Goal: Task Accomplishment & Management: Manage account settings

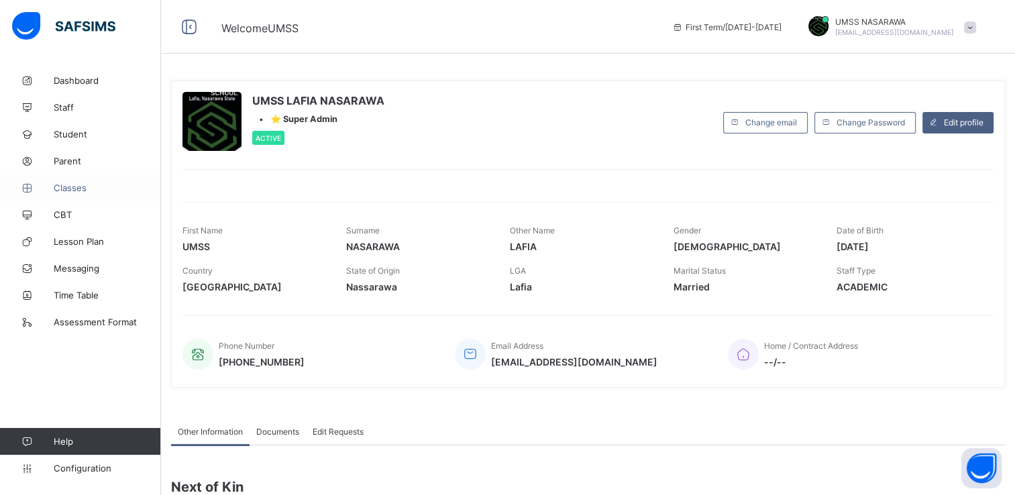
click at [75, 187] on span "Classes" at bounding box center [107, 187] width 107 height 11
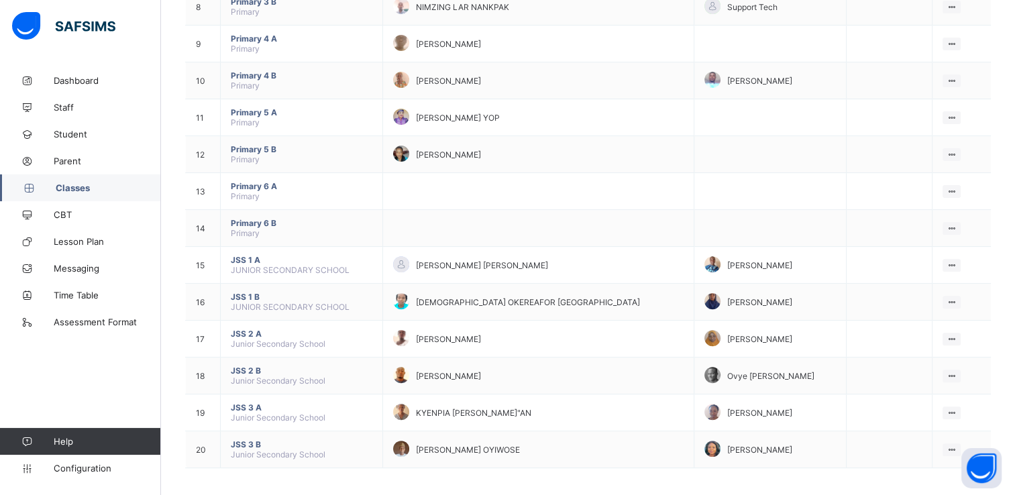
scroll to position [436, 0]
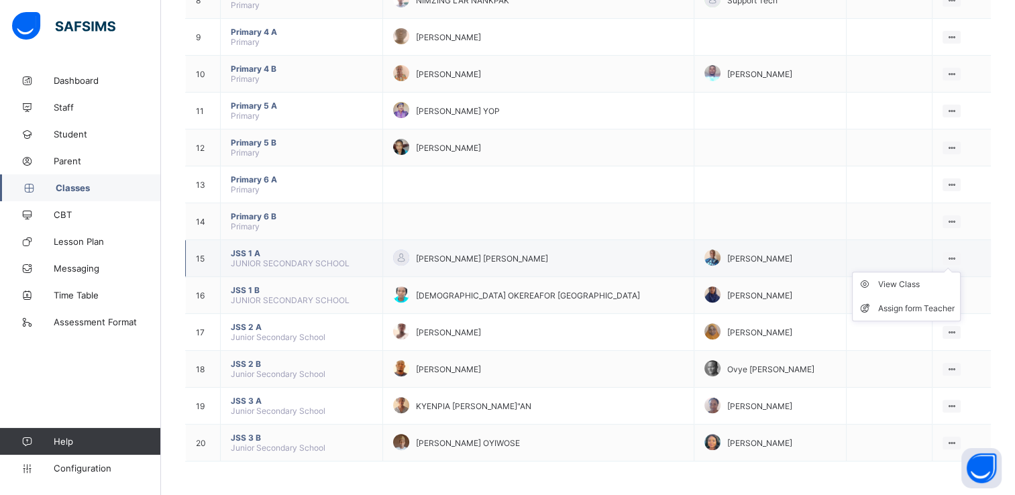
click at [953, 254] on icon at bounding box center [951, 259] width 11 height 10
click at [953, 255] on icon at bounding box center [951, 259] width 11 height 10
click at [907, 280] on div "View Class" at bounding box center [916, 284] width 76 height 13
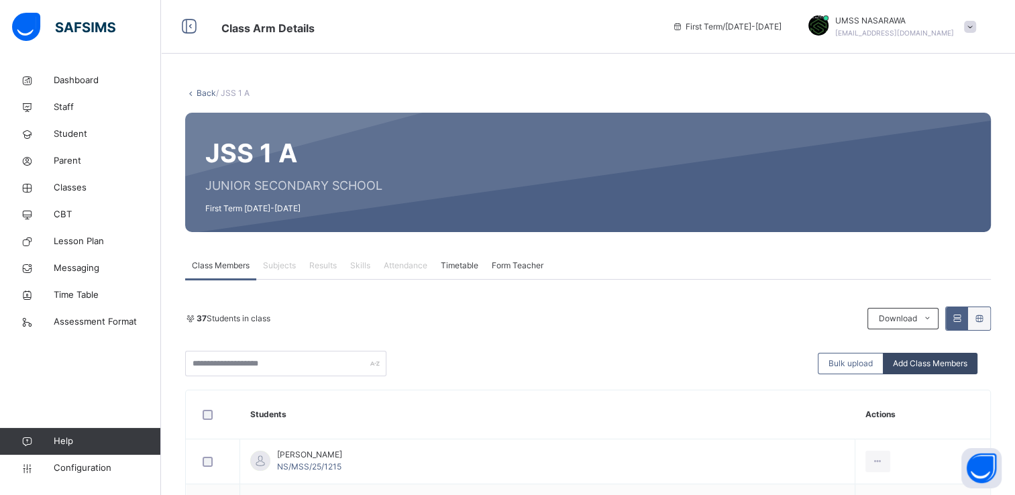
click at [943, 356] on div "Add Class Members" at bounding box center [930, 363] width 95 height 21
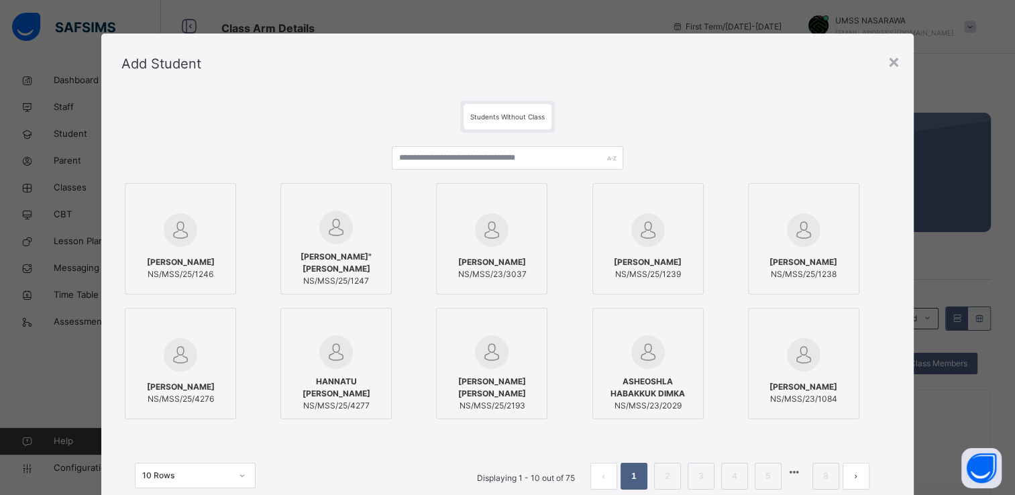
click at [890, 364] on div "[PERSON_NAME] NS/MSS/23/1084" at bounding box center [819, 363] width 142 height 111
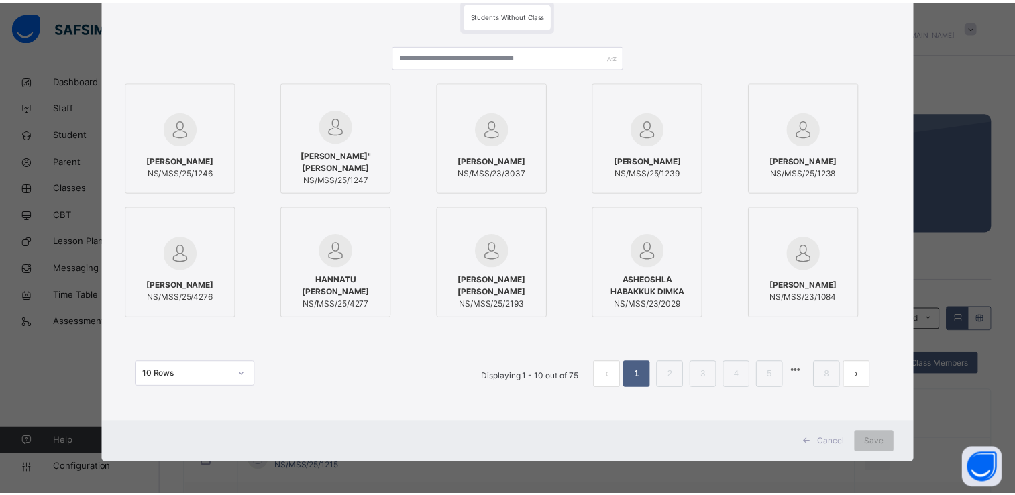
scroll to position [103, 0]
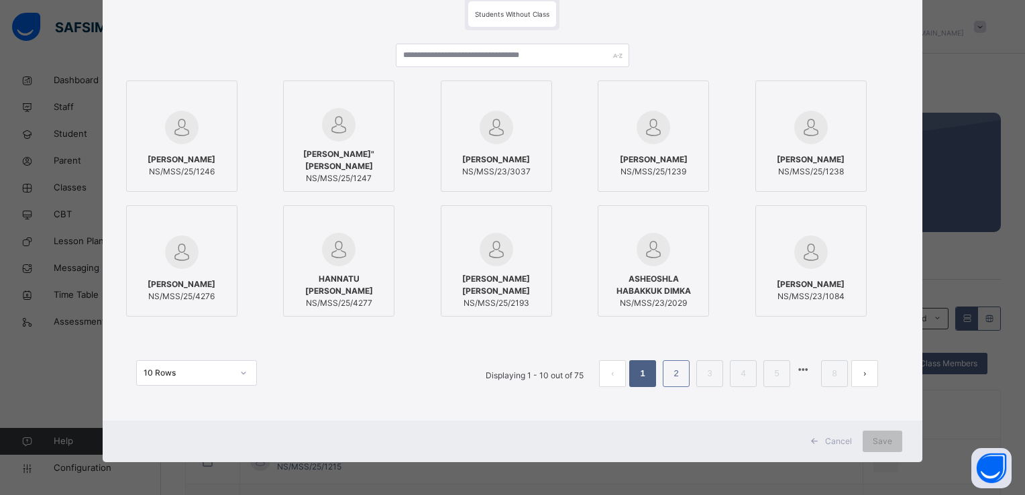
click at [672, 373] on link "2" at bounding box center [676, 373] width 13 height 17
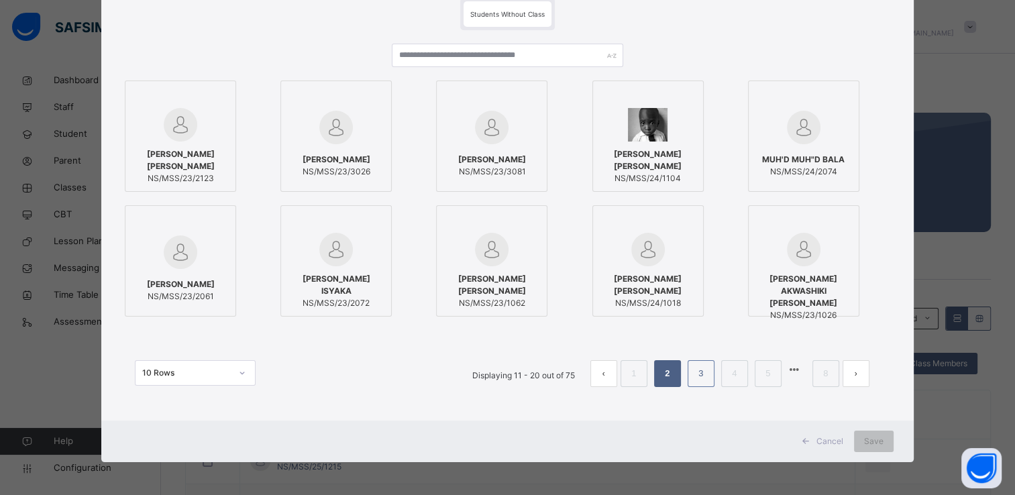
click at [698, 368] on link "3" at bounding box center [700, 373] width 13 height 17
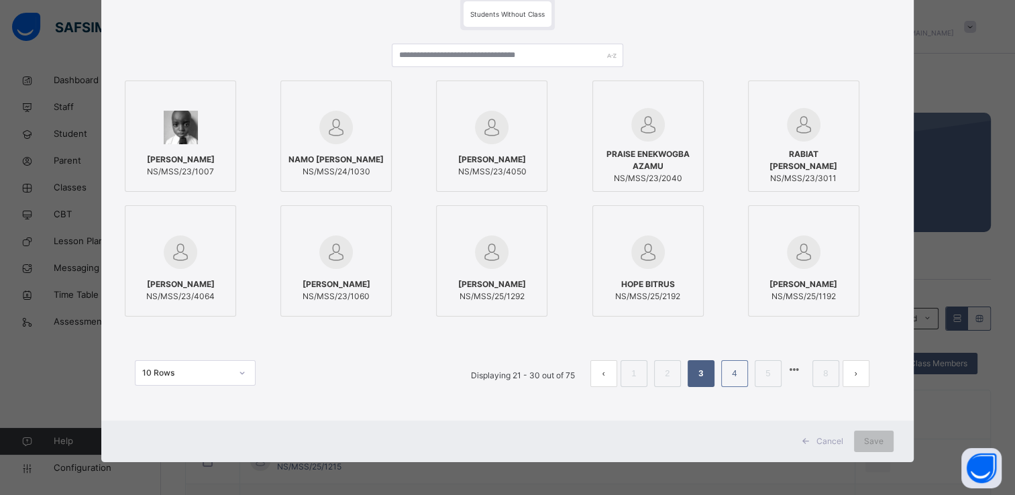
click at [734, 368] on link "4" at bounding box center [734, 373] width 13 height 17
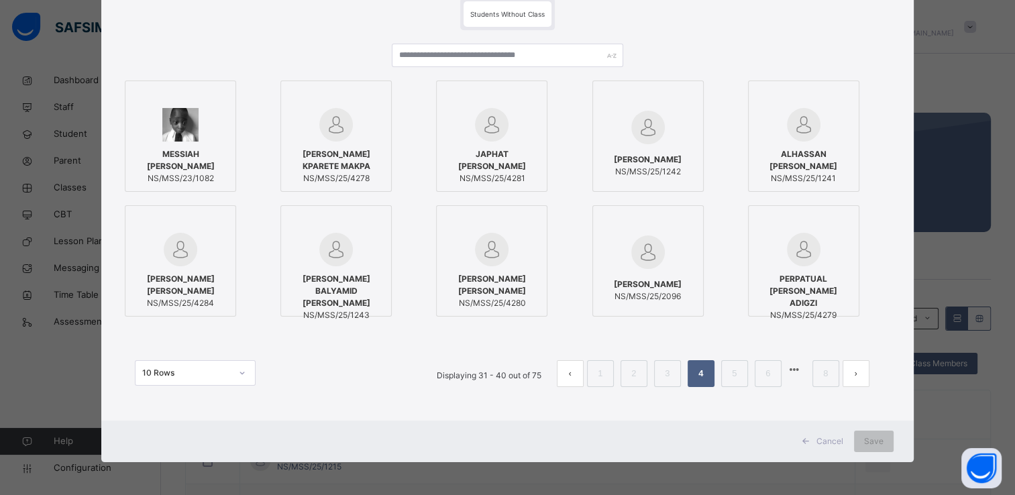
click at [525, 117] on div at bounding box center [491, 125] width 97 height 34
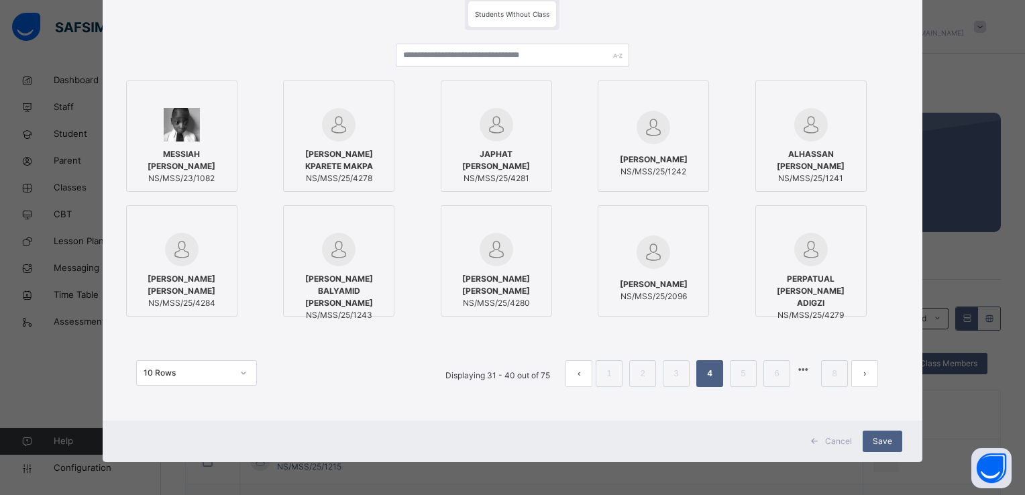
click at [211, 234] on div at bounding box center [181, 250] width 97 height 34
click at [448, 223] on div at bounding box center [496, 223] width 97 height 20
click at [777, 237] on div at bounding box center [811, 250] width 97 height 34
click at [883, 441] on span "Save" at bounding box center [882, 441] width 19 height 12
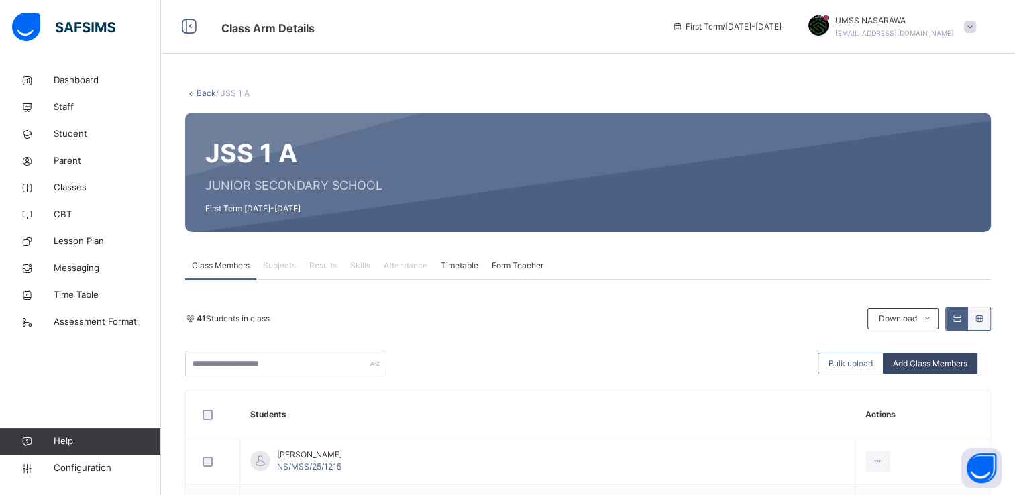
click at [947, 367] on span "Add Class Members" at bounding box center [930, 364] width 74 height 12
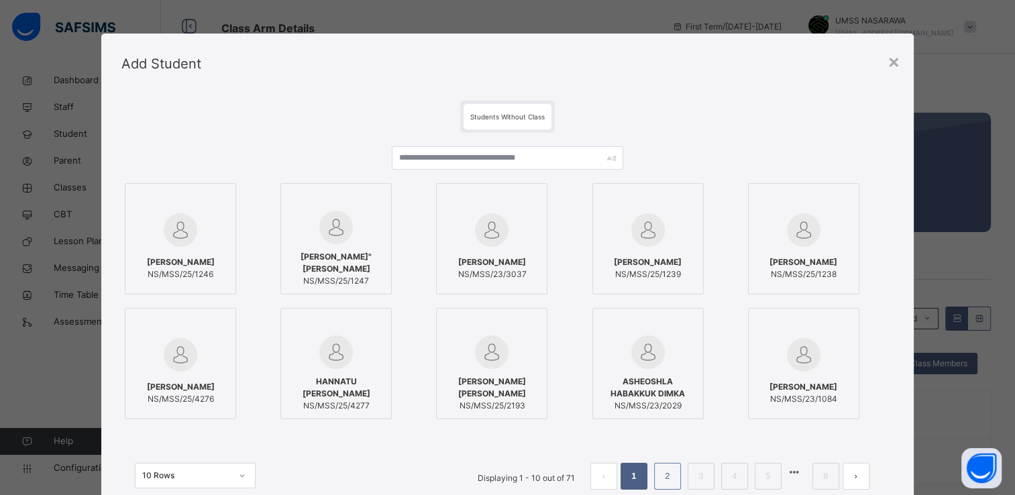
click at [667, 472] on link "2" at bounding box center [667, 476] width 13 height 17
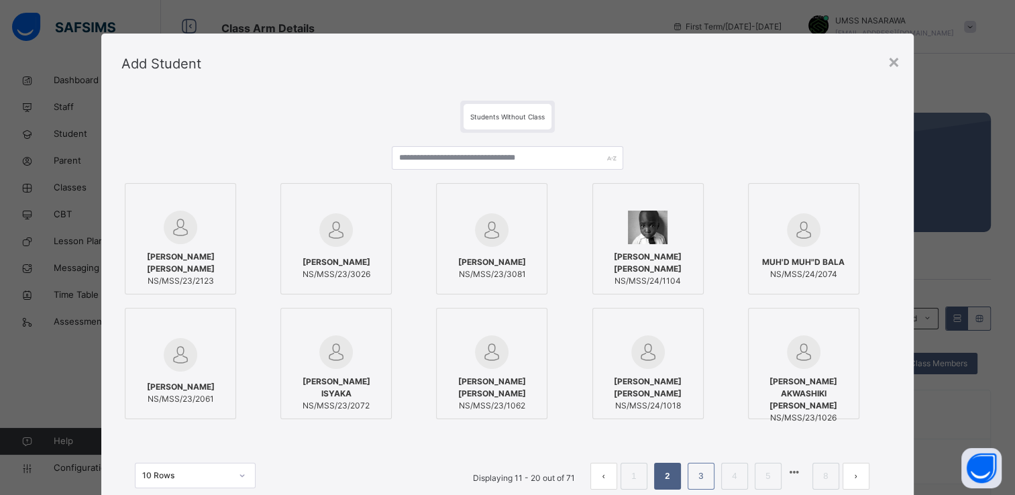
click at [692, 475] on li "3" at bounding box center [701, 476] width 27 height 27
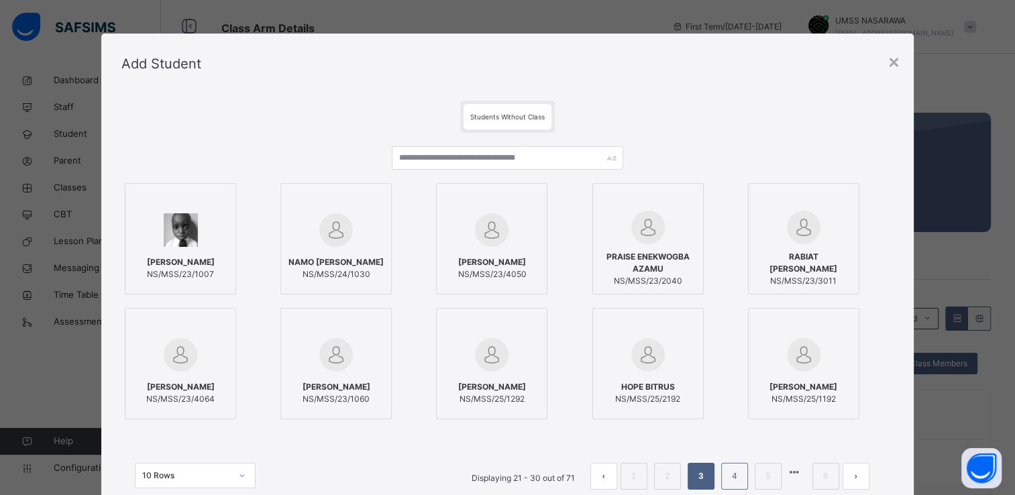
click at [737, 474] on link "4" at bounding box center [734, 476] width 13 height 17
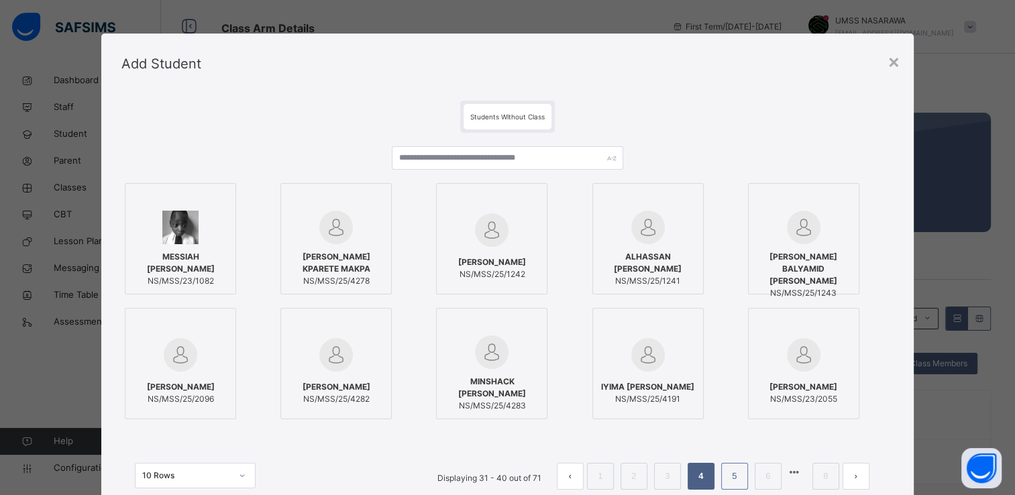
click at [734, 476] on link "5" at bounding box center [734, 476] width 13 height 17
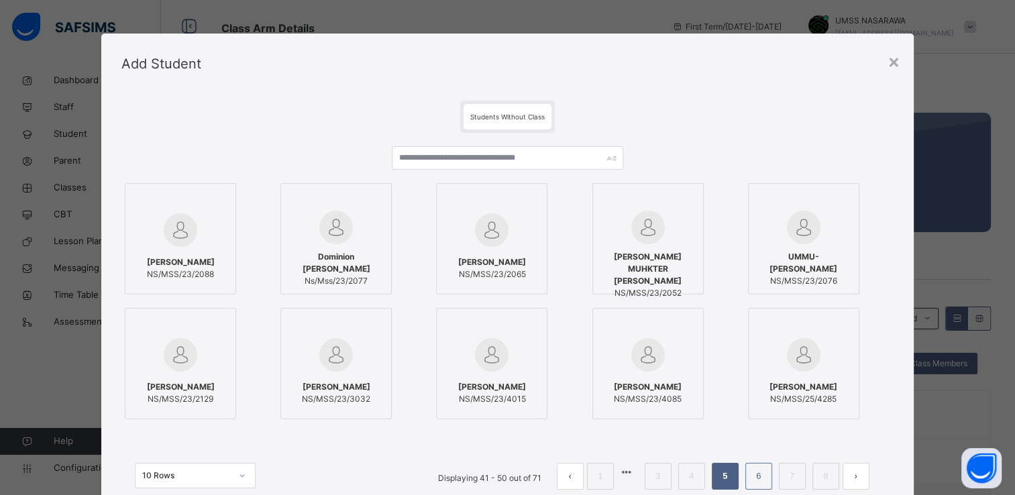
click at [763, 474] on link "6" at bounding box center [758, 476] width 13 height 17
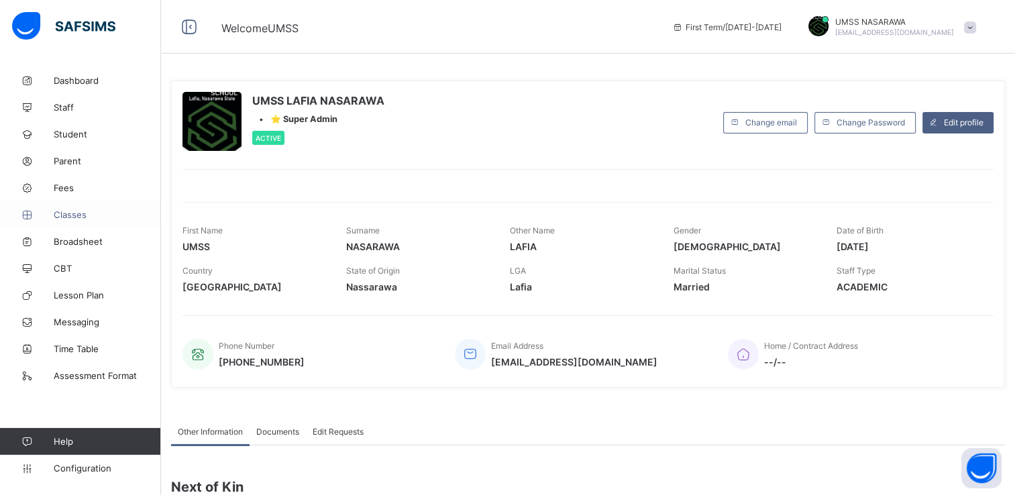
click at [75, 211] on span "Classes" at bounding box center [107, 214] width 107 height 11
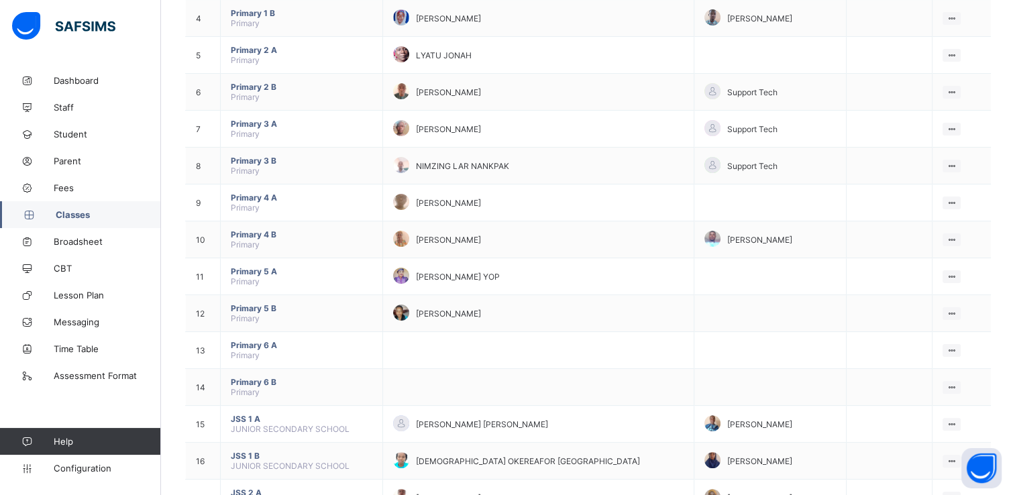
scroll to position [346, 0]
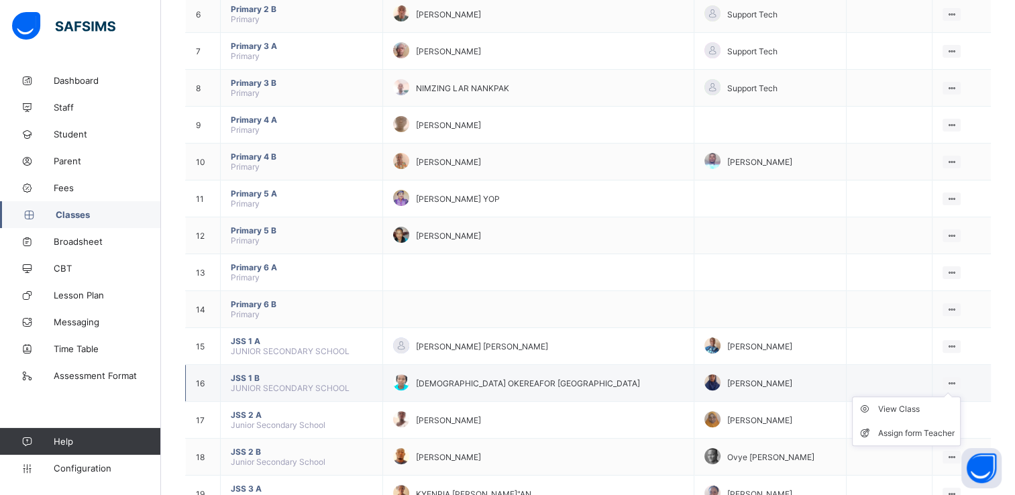
click at [961, 396] on ul "View Class Assign form Teacher" at bounding box center [906, 421] width 109 height 50
click at [924, 407] on div "View Class" at bounding box center [916, 408] width 76 height 13
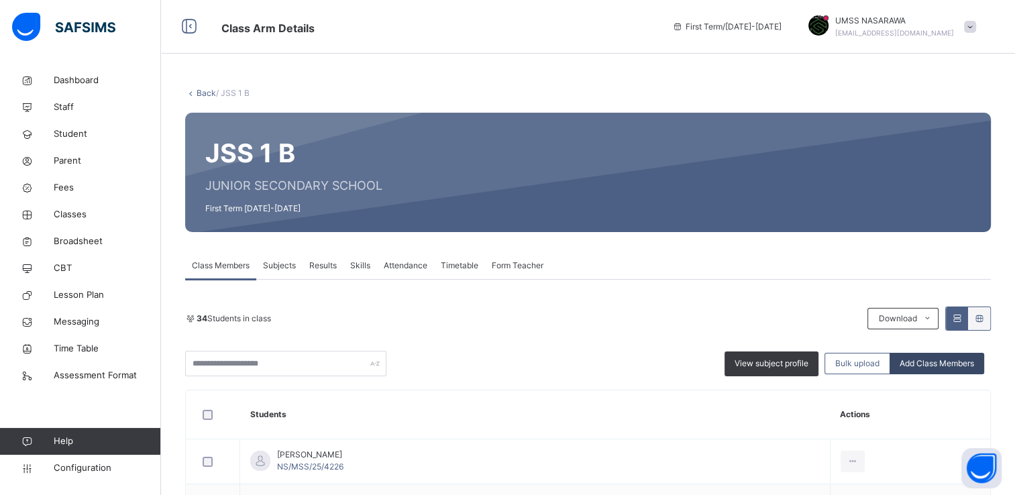
click at [955, 364] on span "Add Class Members" at bounding box center [937, 364] width 74 height 12
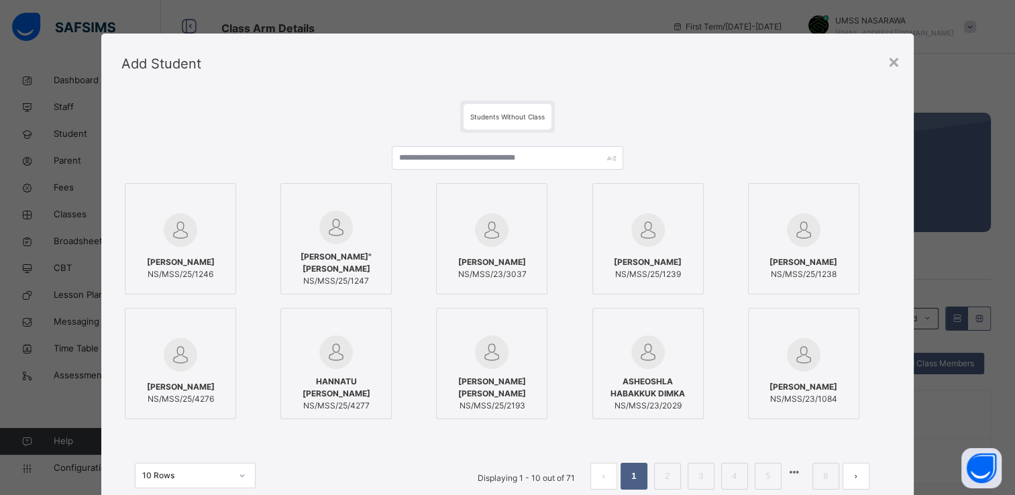
click at [351, 324] on div at bounding box center [336, 325] width 97 height 20
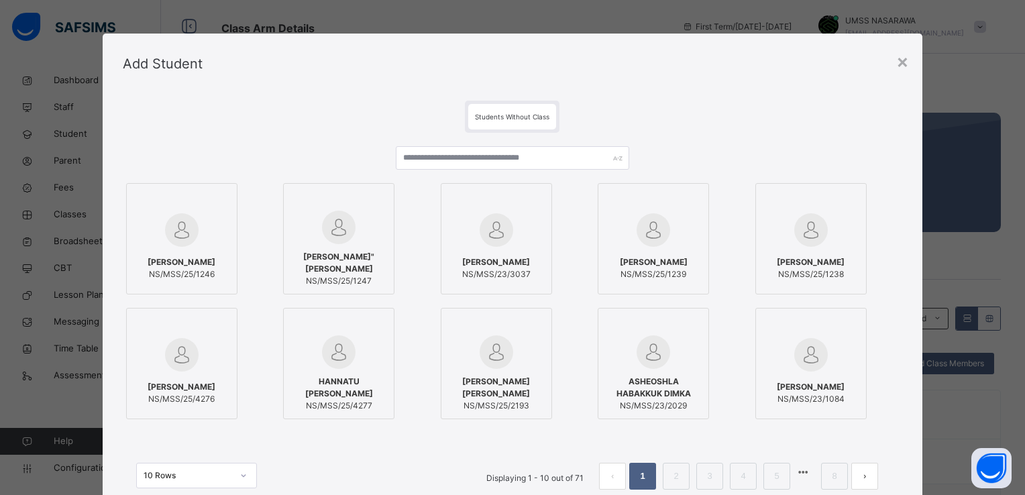
click at [888, 323] on div "[PERSON_NAME] NS/MSS/23/1084" at bounding box center [827, 363] width 144 height 111
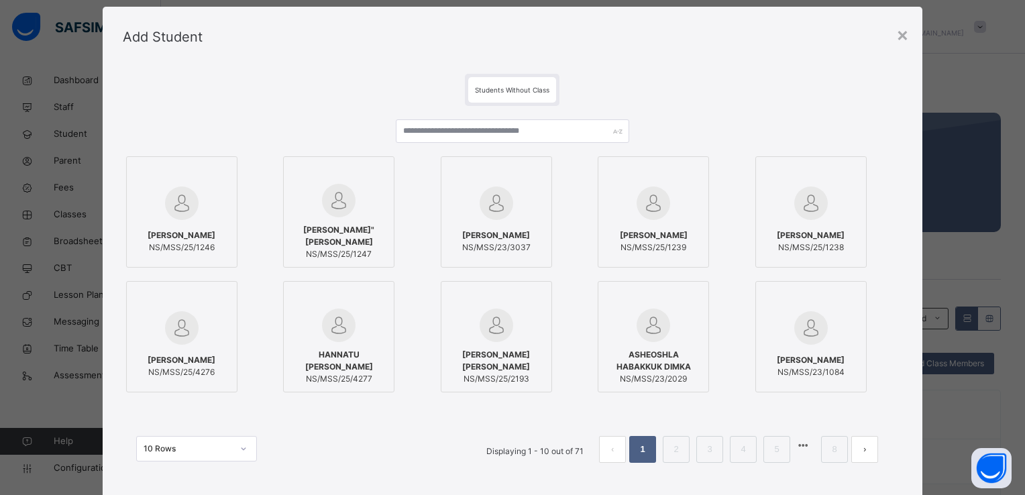
scroll to position [103, 0]
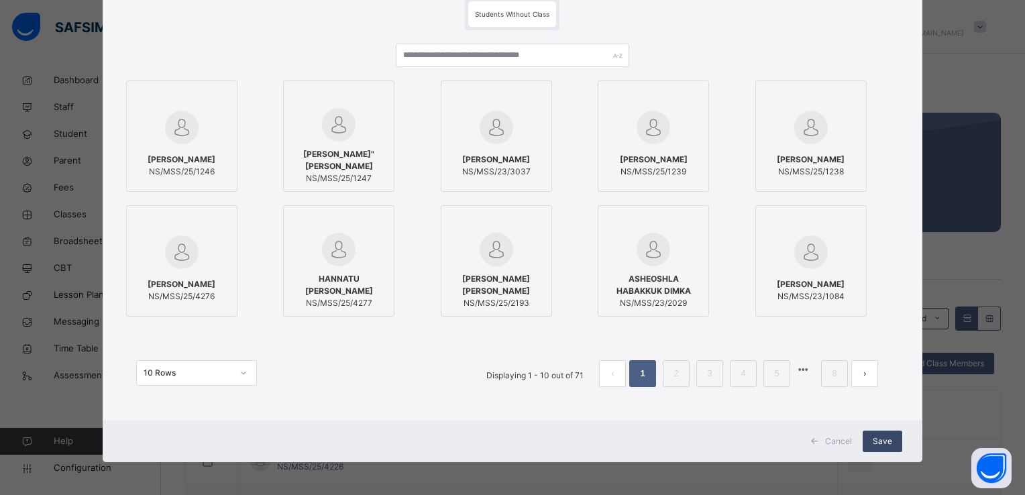
click at [883, 435] on span "Save" at bounding box center [882, 441] width 19 height 12
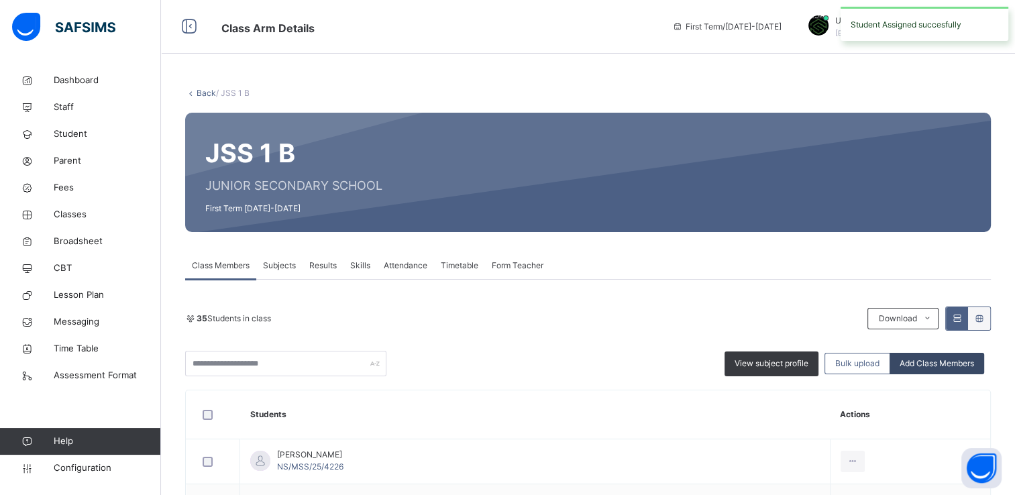
click at [929, 361] on span "Add Class Members" at bounding box center [937, 364] width 74 height 12
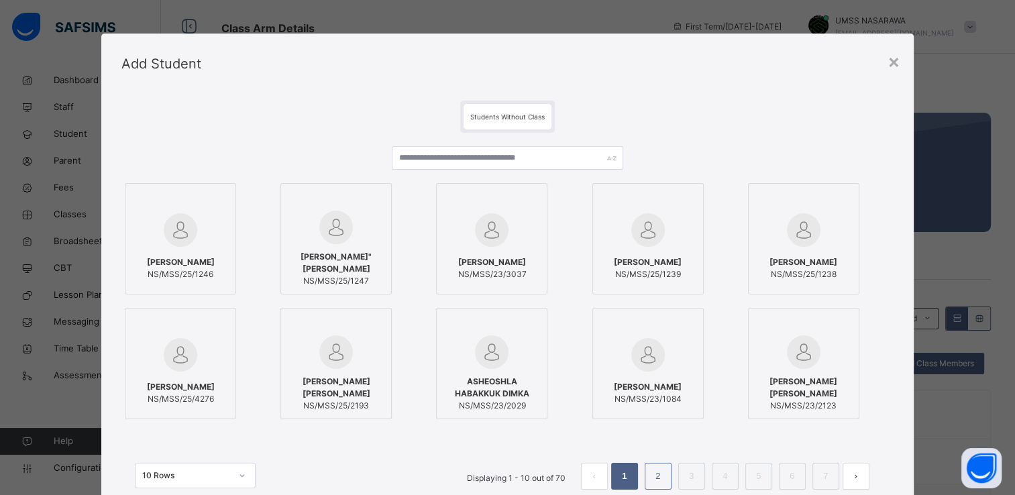
click at [656, 474] on link "2" at bounding box center [657, 476] width 13 height 17
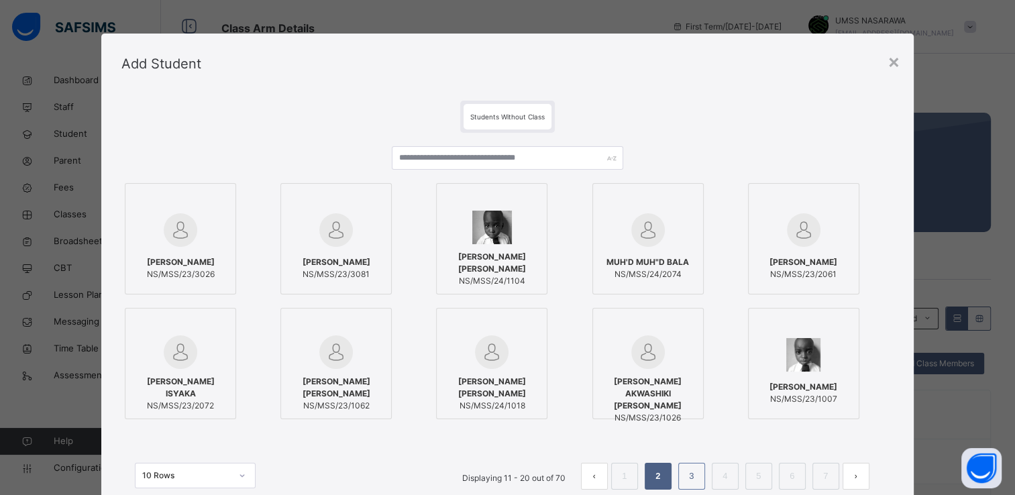
click at [690, 474] on link "3" at bounding box center [691, 476] width 13 height 17
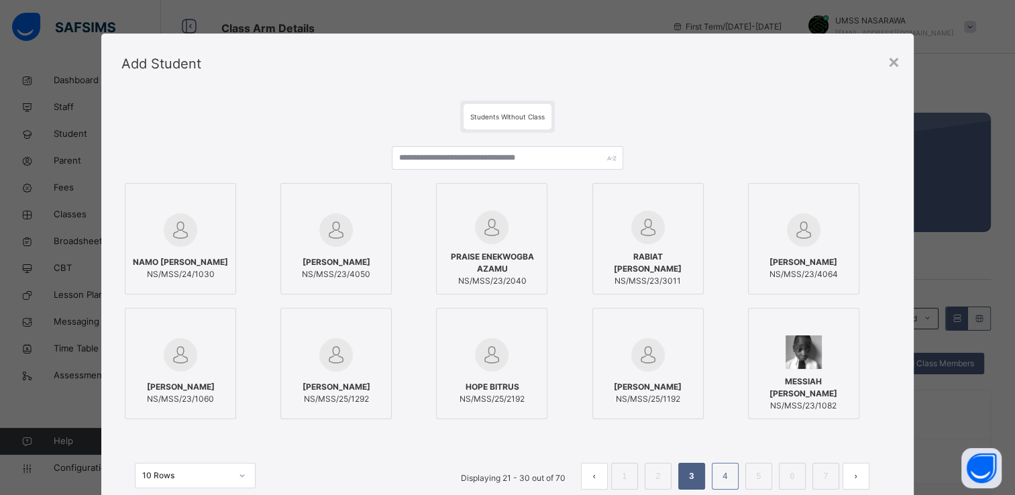
click at [724, 474] on link "4" at bounding box center [724, 476] width 13 height 17
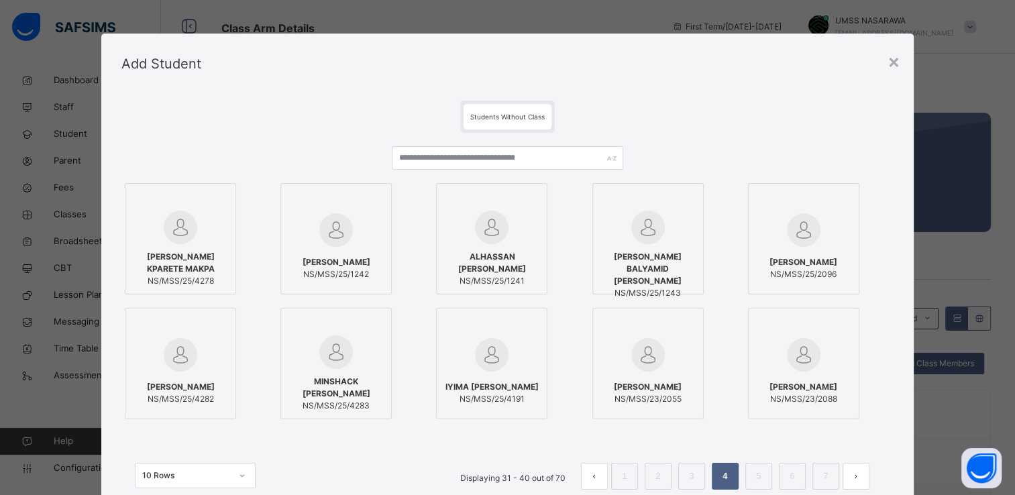
click at [201, 227] on div at bounding box center [180, 228] width 97 height 34
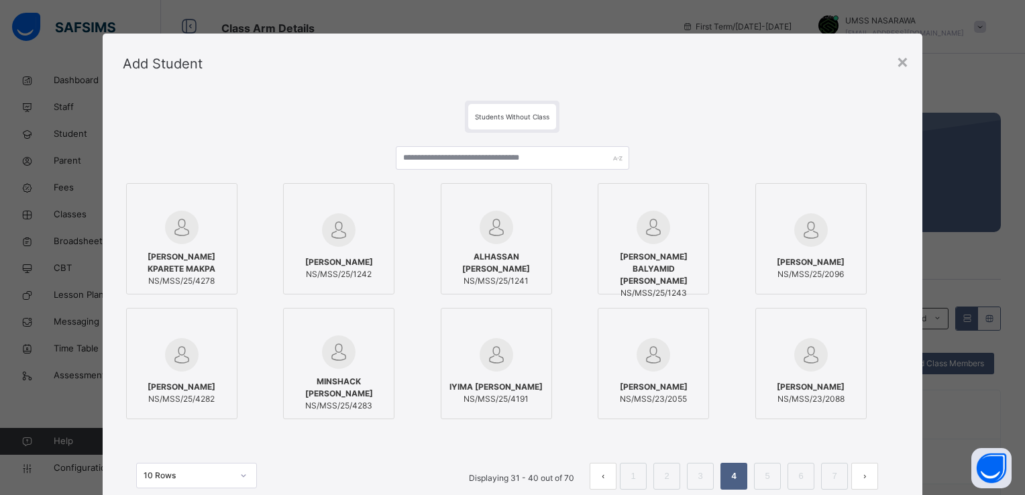
click at [128, 343] on label "NAFISA ABDULLAHI USMAN NS/MSS/25/4282" at bounding box center [181, 363] width 111 height 111
click at [348, 327] on div at bounding box center [338, 325] width 97 height 20
click at [488, 333] on div at bounding box center [496, 325] width 97 height 20
click at [900, 328] on div "Students Without Class MICHEAL KPARETE MAKPA NS/MSS/25/4278 ALIYU BALYAMID MOHA…" at bounding box center [513, 308] width 820 height 429
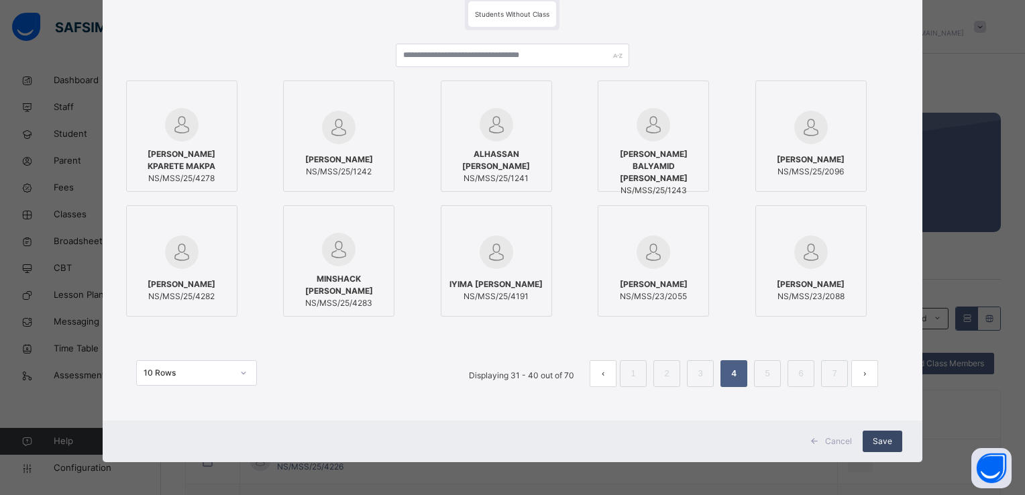
click at [884, 433] on div "Save" at bounding box center [883, 441] width 40 height 21
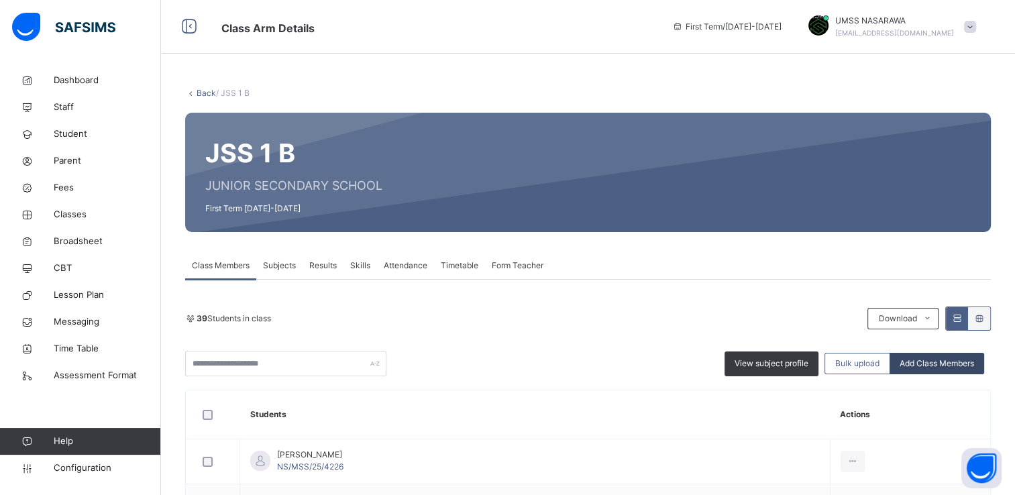
click at [954, 362] on span "Add Class Members" at bounding box center [937, 364] width 74 height 12
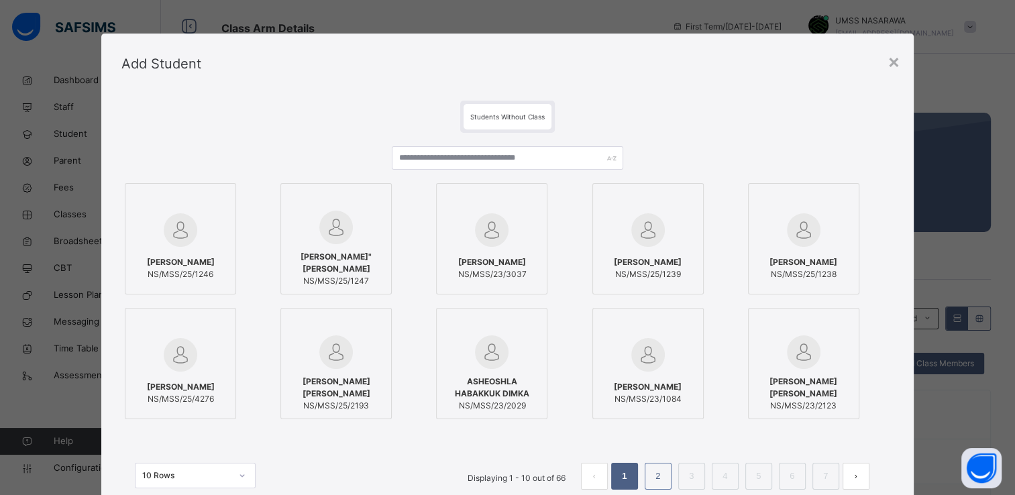
click at [660, 473] on link "2" at bounding box center [657, 476] width 13 height 17
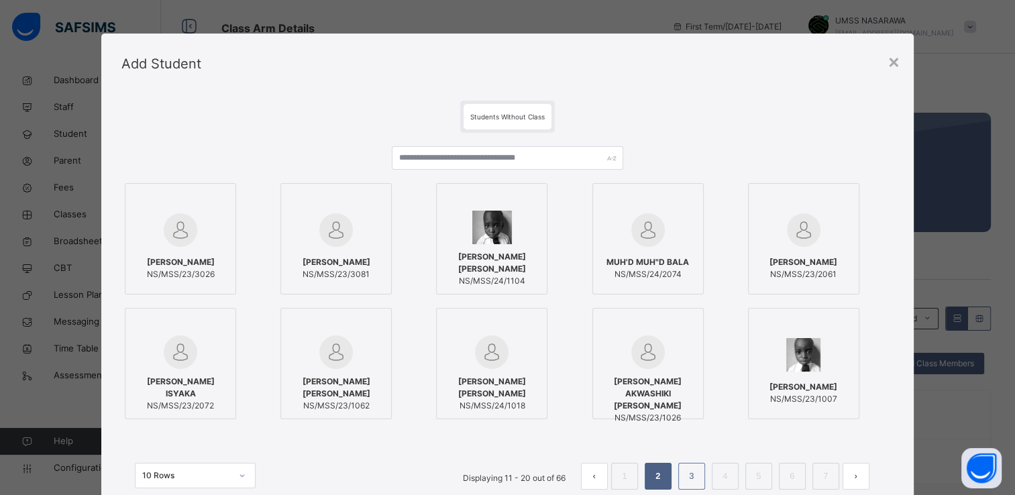
click at [692, 473] on link "3" at bounding box center [691, 476] width 13 height 17
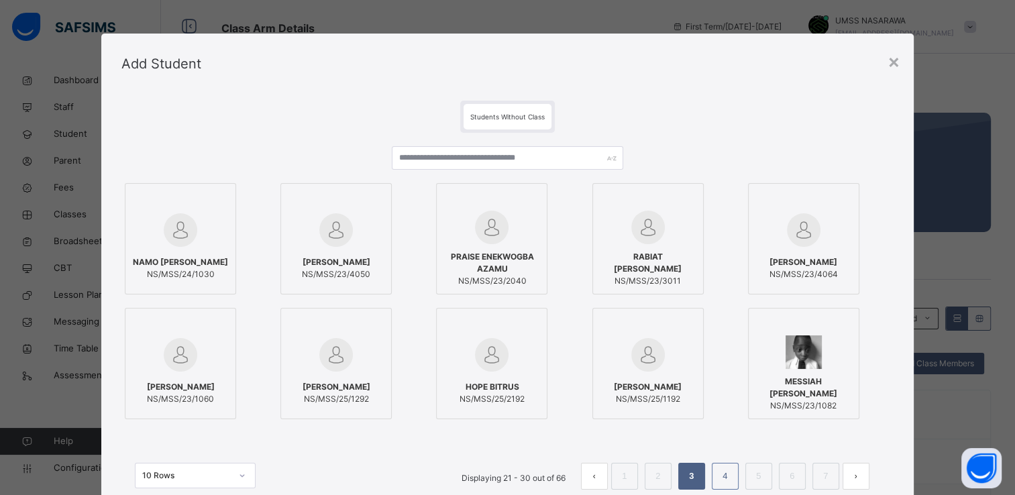
click at [722, 468] on link "4" at bounding box center [724, 476] width 13 height 17
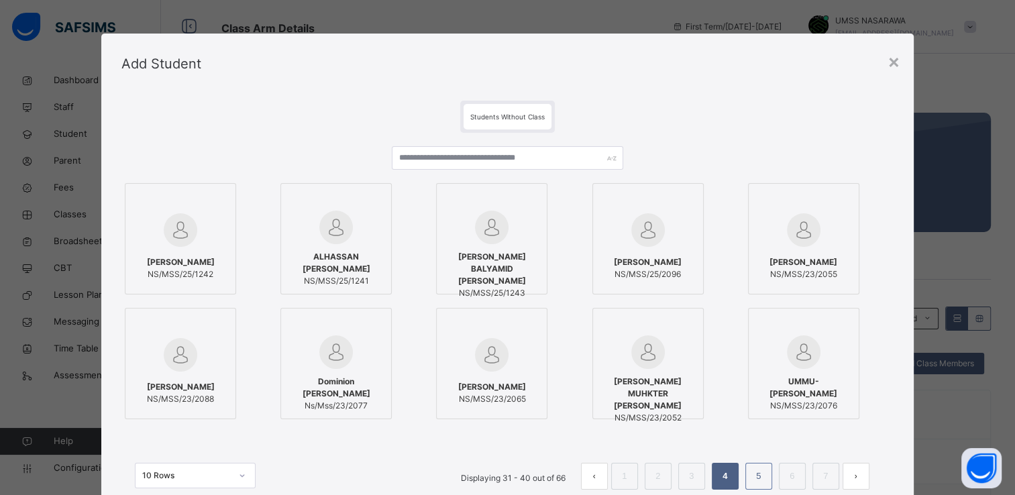
click at [759, 473] on link "5" at bounding box center [758, 476] width 13 height 17
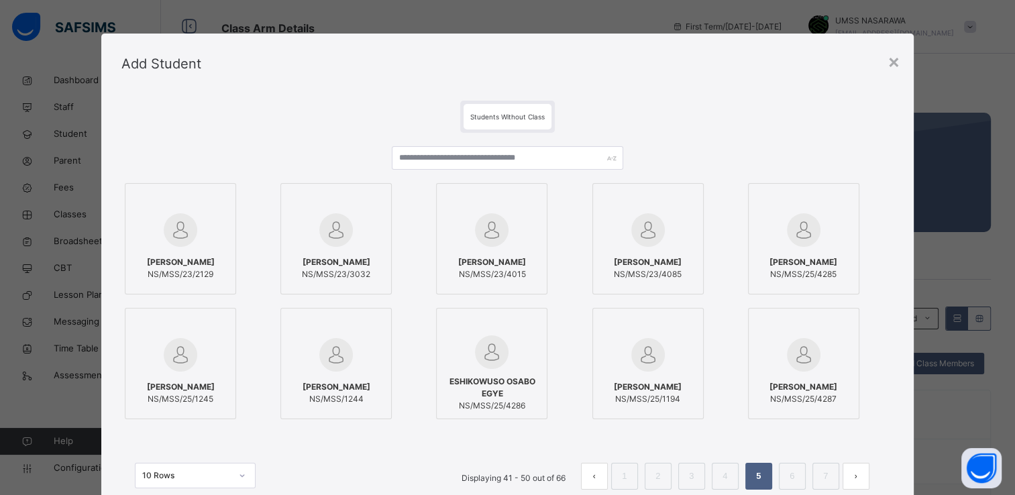
click at [790, 399] on span "NS/MSS/25/4287" at bounding box center [803, 399] width 68 height 12
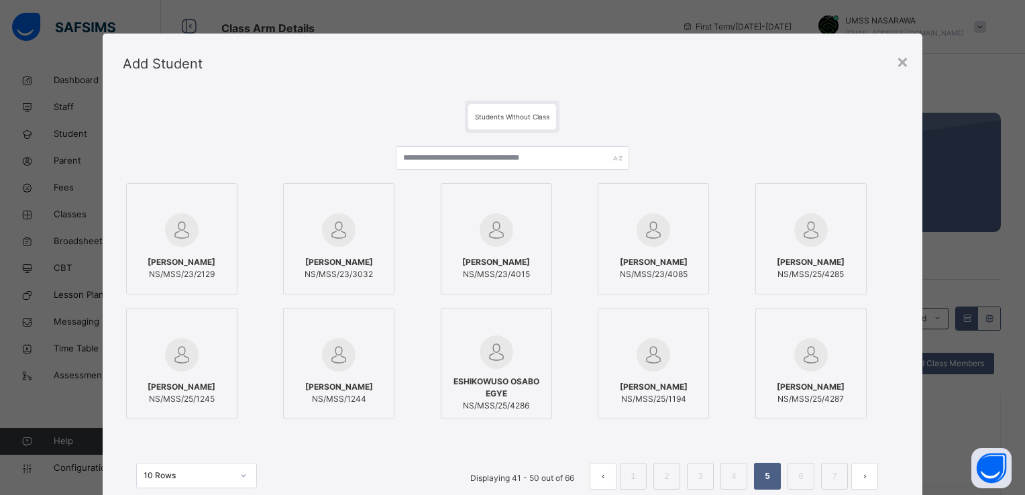
click at [781, 347] on div at bounding box center [811, 354] width 97 height 39
click at [842, 233] on div at bounding box center [811, 230] width 97 height 39
click at [773, 339] on div at bounding box center [811, 354] width 97 height 39
click at [896, 317] on div "ISA AMIR IBRAHIM NS/MSS/23/2129 HAUWA ABUBAKAR NS/MSS/23/3032 MARYAM MUSA YAKUB…" at bounding box center [512, 301] width 779 height 243
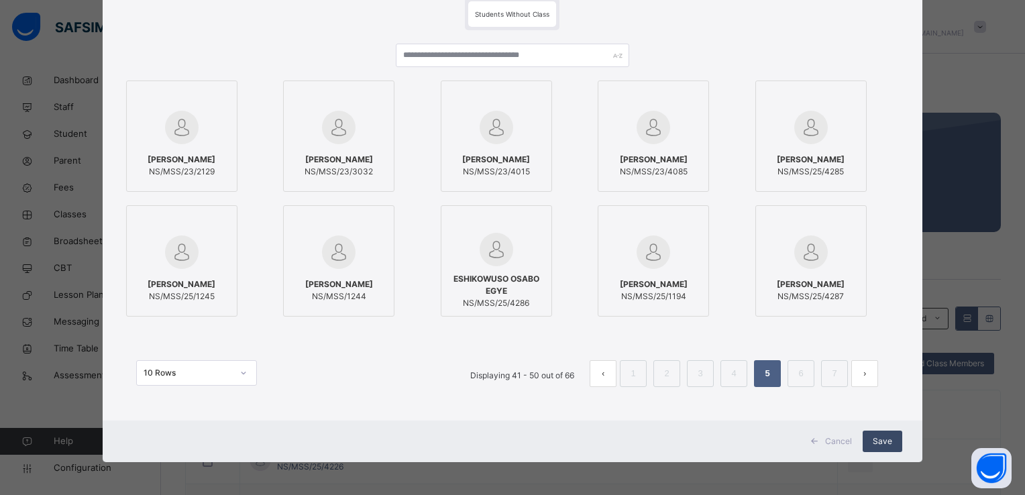
click at [875, 433] on div "Save" at bounding box center [883, 441] width 40 height 21
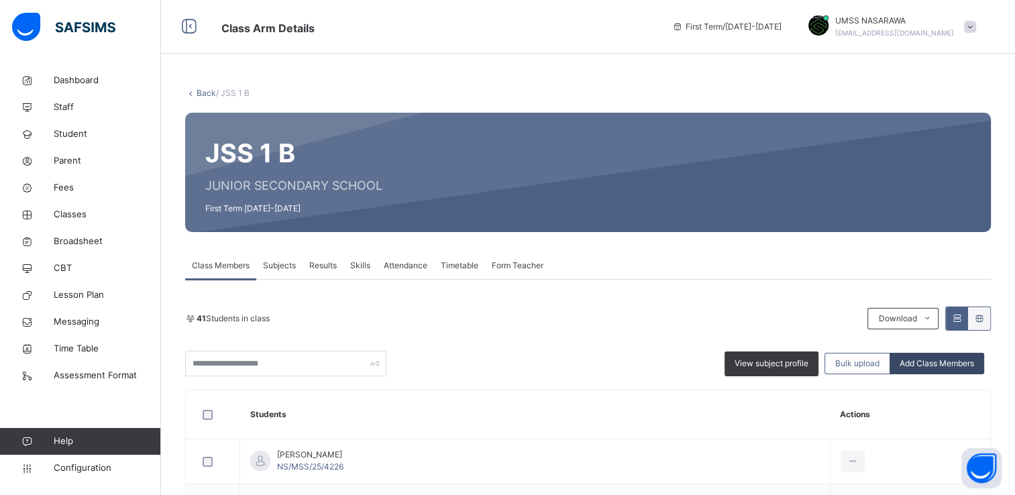
click at [944, 364] on span "Add Class Members" at bounding box center [937, 364] width 74 height 12
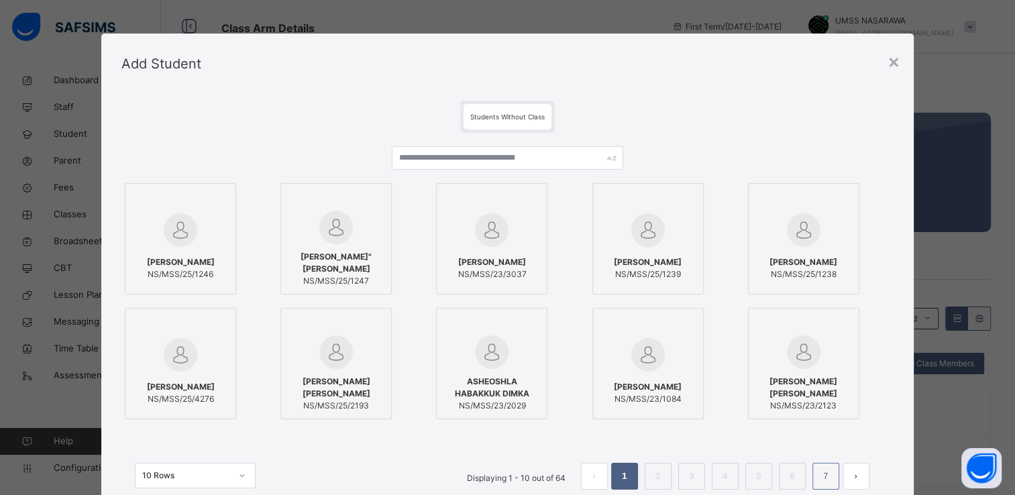
click at [828, 473] on link "7" at bounding box center [825, 476] width 13 height 17
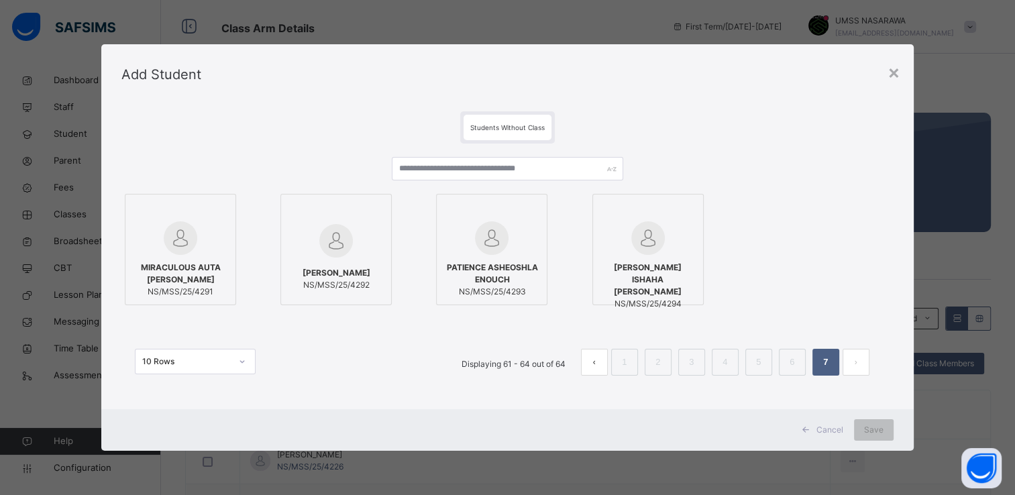
click at [196, 213] on div at bounding box center [180, 211] width 97 height 20
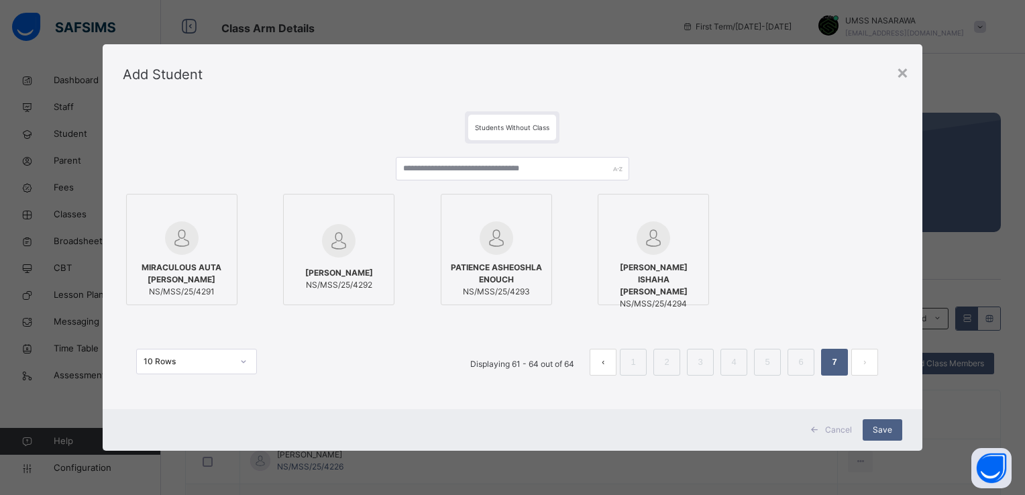
click at [437, 234] on div "MIRACULOUS AUTA ANDREW NS/MSS/25/4291 ZAINAB MUHAMMED NS/MSS/25/4292 PATIENCE A…" at bounding box center [512, 250] width 779 height 118
click at [457, 231] on div at bounding box center [496, 238] width 97 height 34
click at [533, 216] on div at bounding box center [496, 211] width 97 height 20
click at [888, 429] on span "Save" at bounding box center [882, 430] width 19 height 12
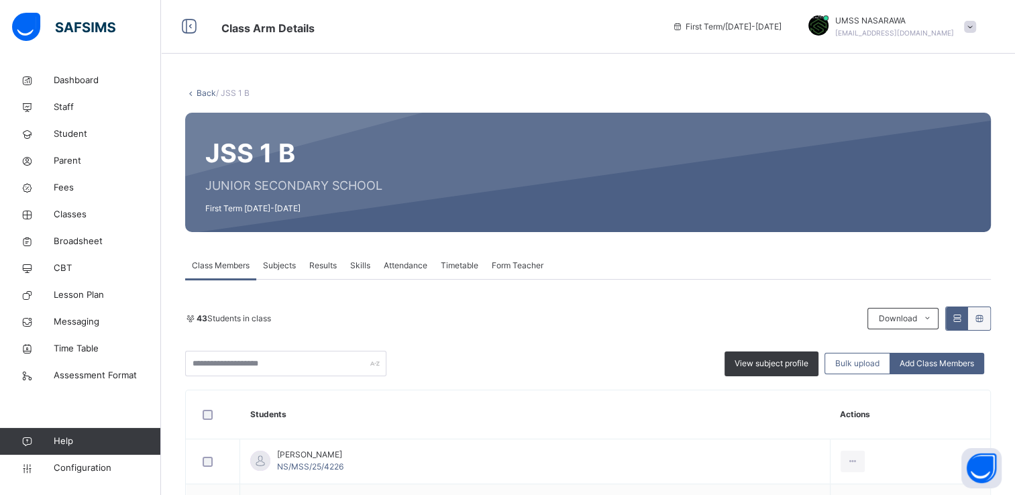
click at [207, 92] on link "Back" at bounding box center [206, 93] width 19 height 10
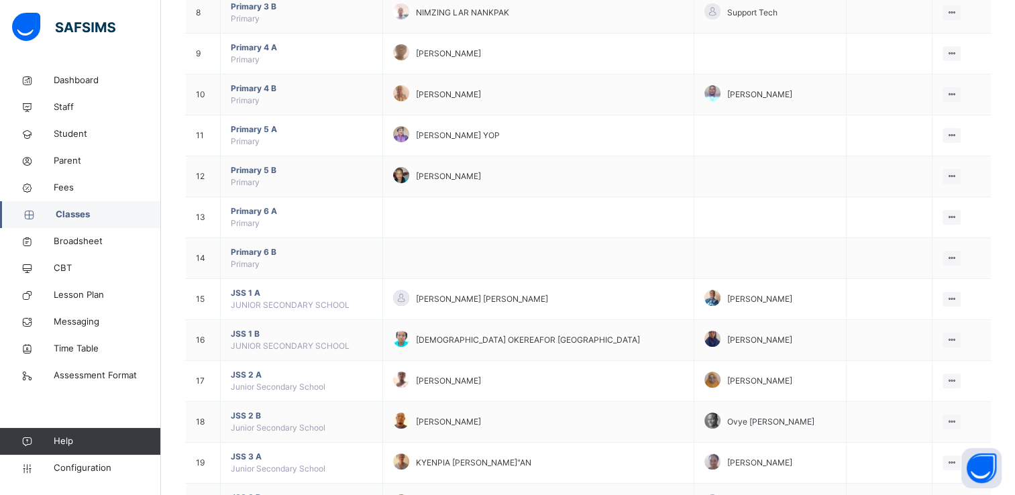
scroll to position [509, 0]
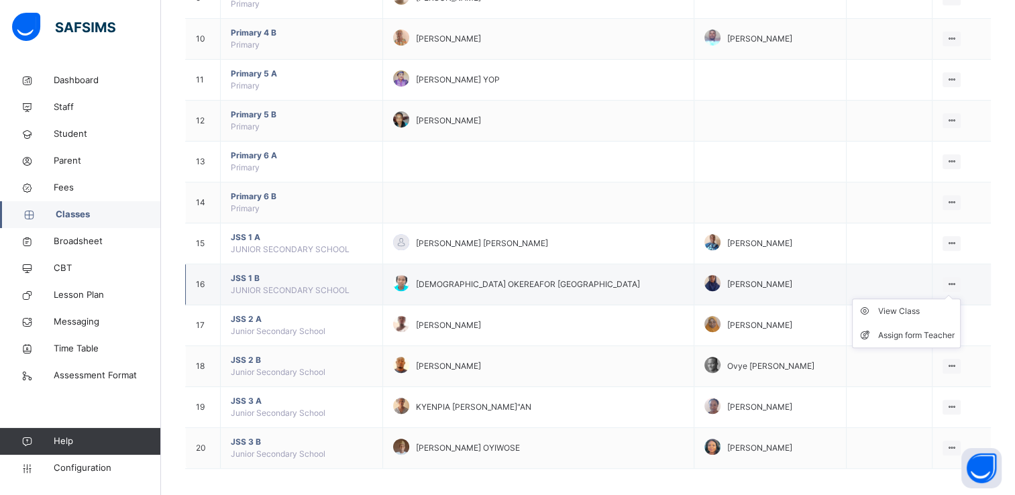
click at [954, 282] on icon at bounding box center [951, 284] width 11 height 10
click at [911, 306] on div "View Class" at bounding box center [916, 311] width 76 height 13
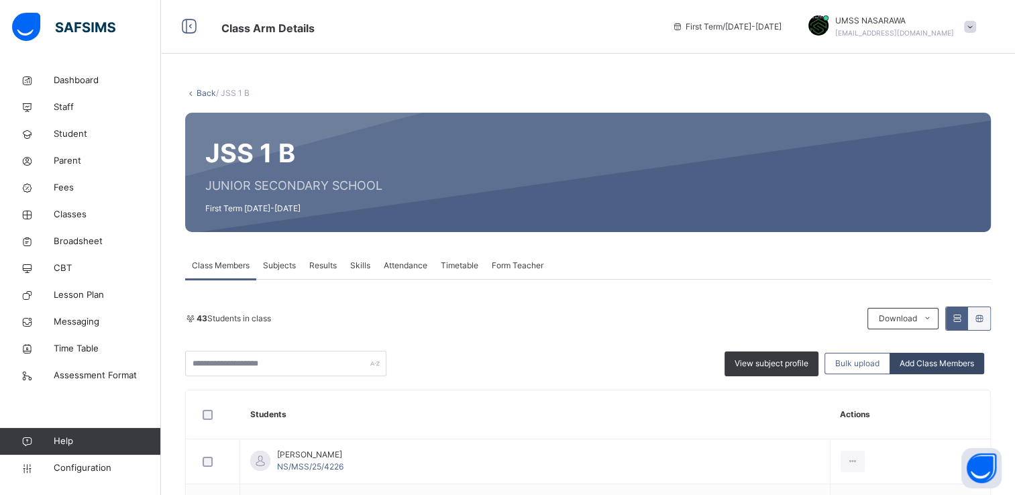
click at [960, 358] on span "Add Class Members" at bounding box center [937, 364] width 74 height 12
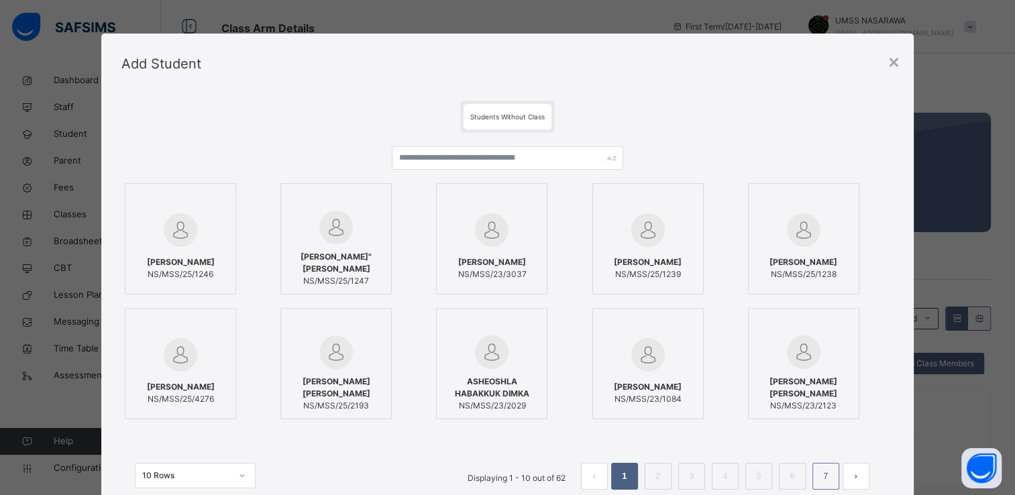
click at [823, 479] on link "7" at bounding box center [825, 476] width 13 height 17
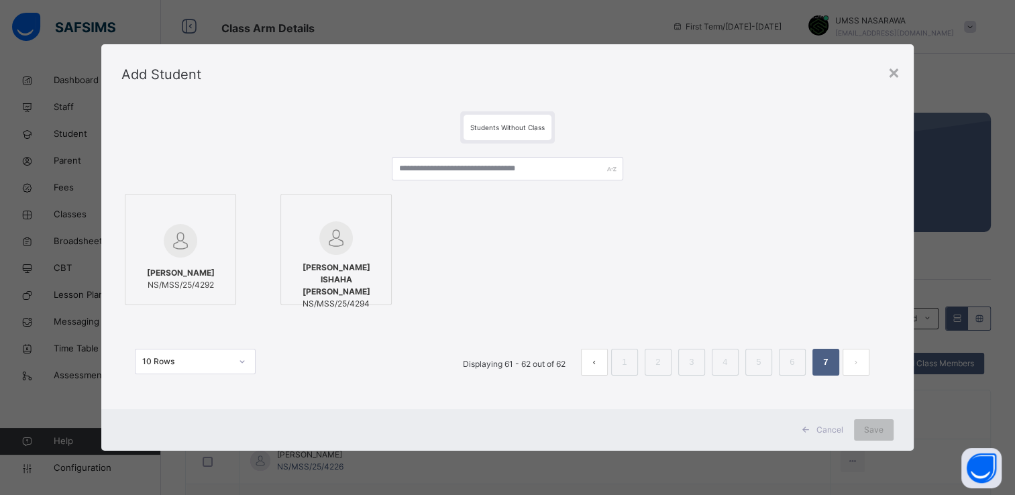
click at [374, 209] on div at bounding box center [336, 211] width 97 height 20
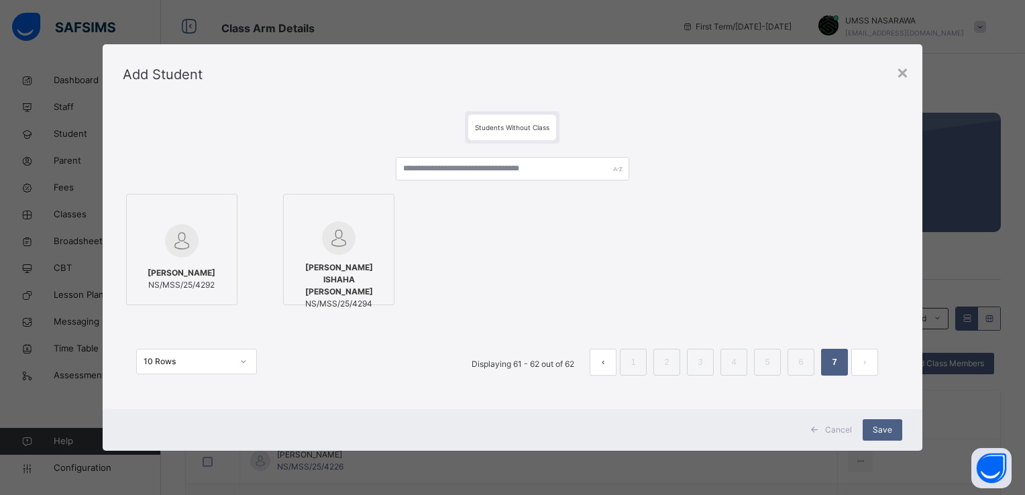
click at [216, 211] on div at bounding box center [181, 211] width 97 height 20
click at [879, 431] on span "Save" at bounding box center [882, 430] width 19 height 12
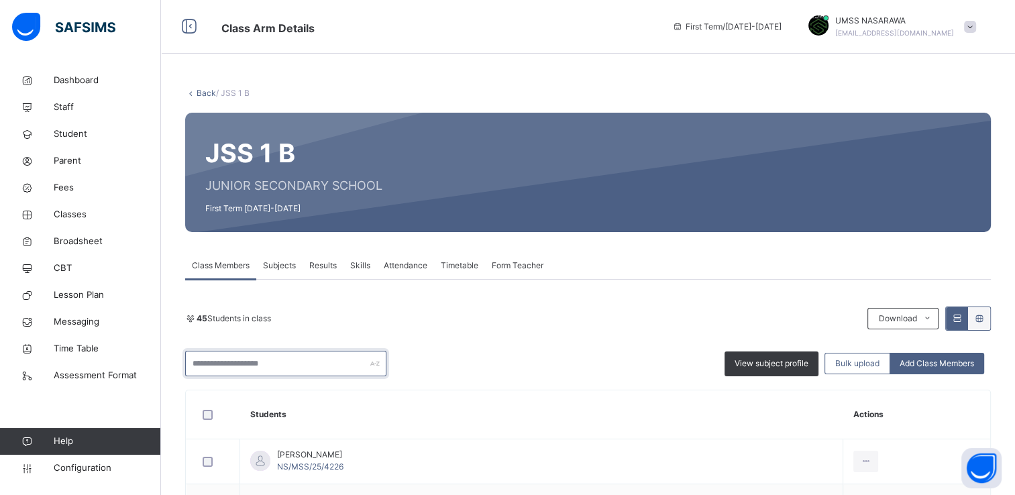
click at [325, 362] on input "text" at bounding box center [285, 363] width 201 height 25
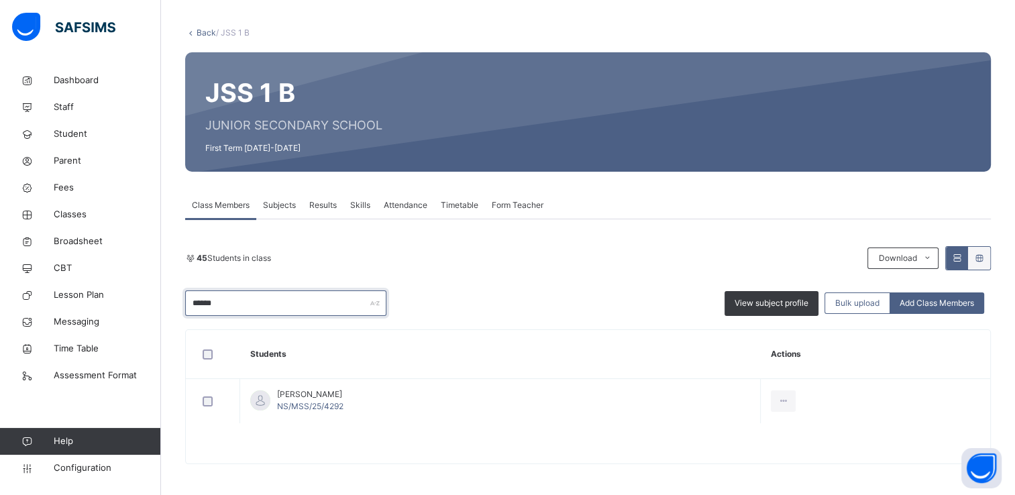
scroll to position [62, 0]
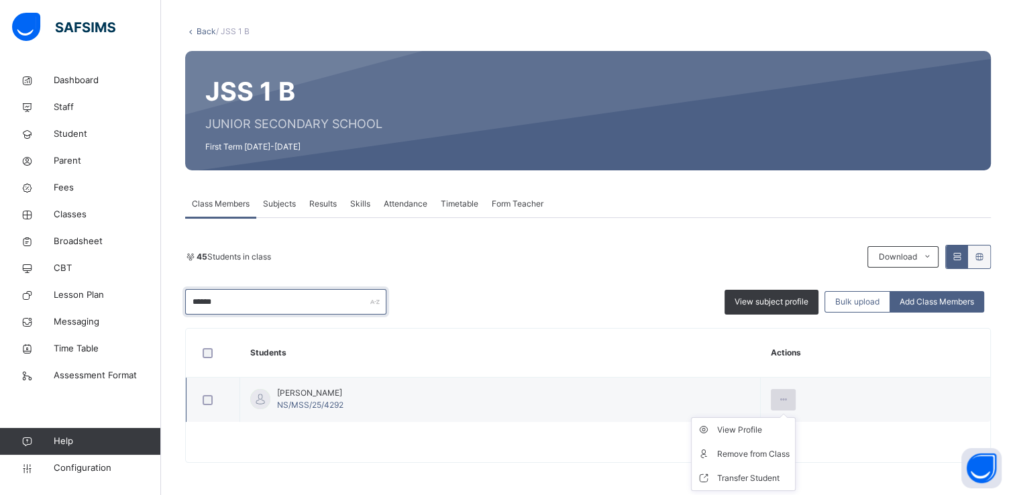
type input "******"
click at [789, 401] on icon at bounding box center [782, 400] width 11 height 12
click at [771, 450] on div "Remove from Class" at bounding box center [753, 453] width 72 height 13
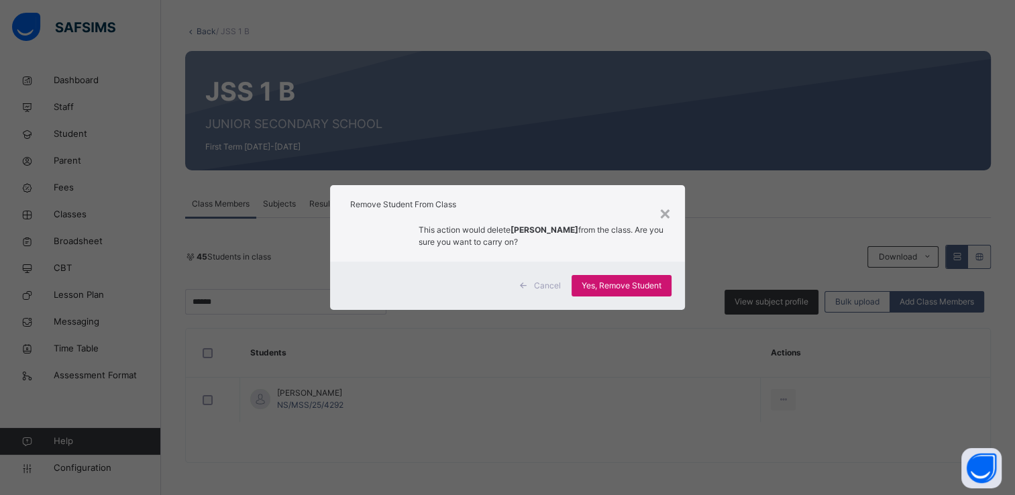
click at [639, 282] on span "Yes, Remove Student" at bounding box center [622, 286] width 80 height 12
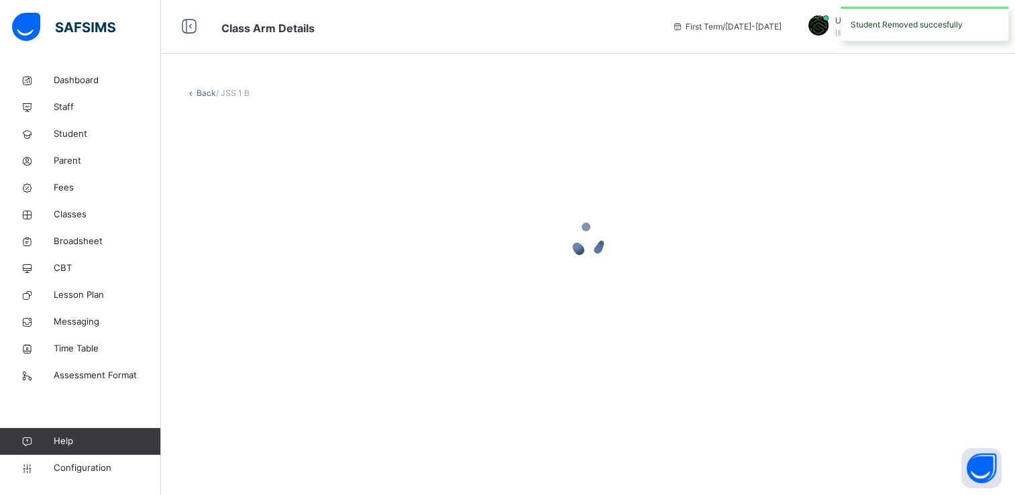
scroll to position [0, 0]
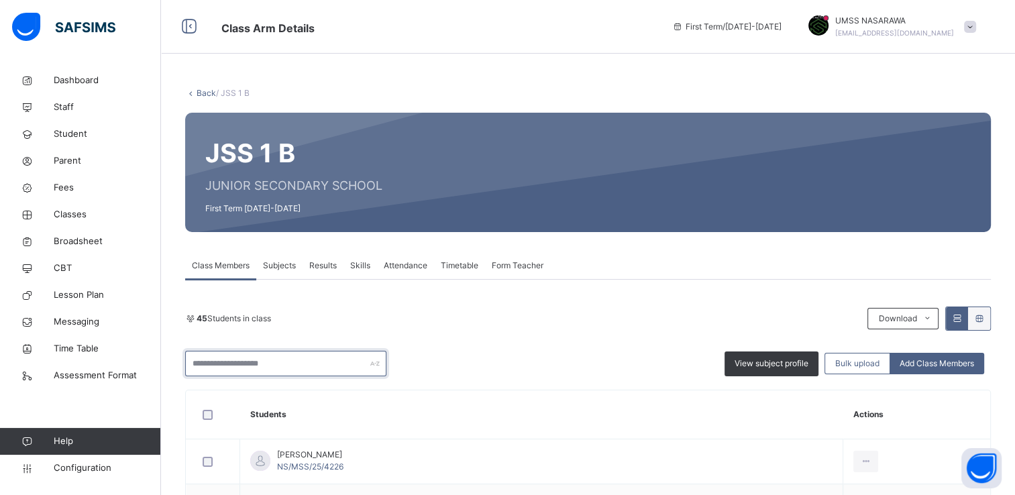
click at [258, 361] on input "text" at bounding box center [285, 363] width 201 height 25
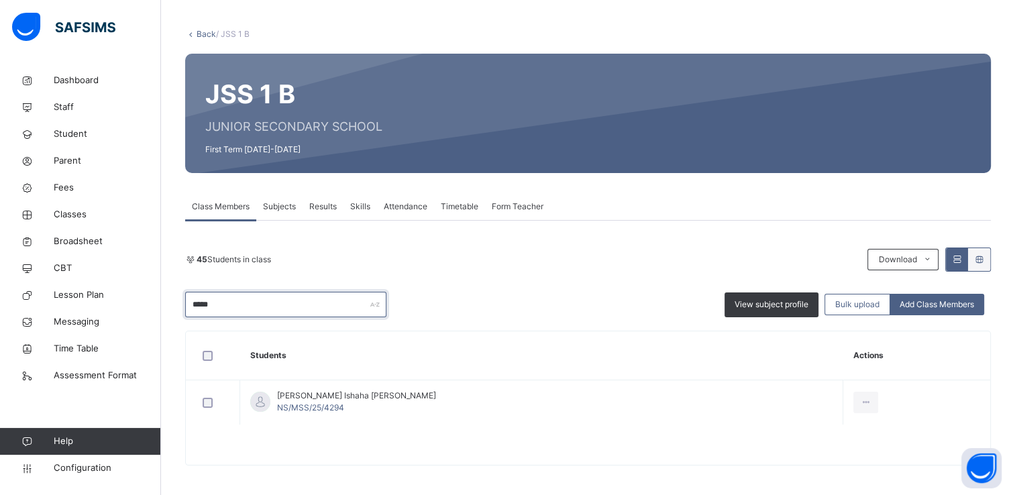
scroll to position [62, 0]
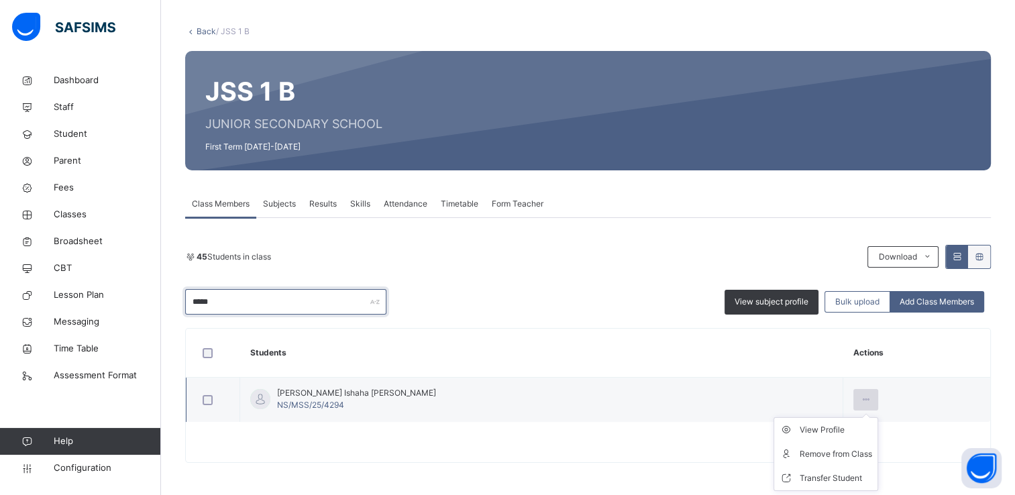
type input "*****"
click at [860, 398] on icon at bounding box center [865, 400] width 11 height 12
click at [800, 449] on div "Remove from Class" at bounding box center [836, 453] width 72 height 13
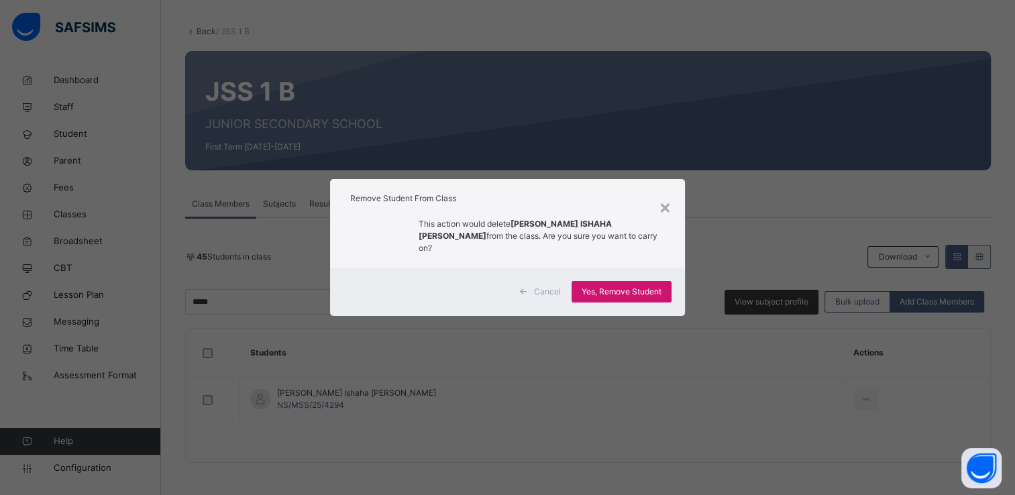
click at [606, 292] on div "Yes, Remove Student" at bounding box center [622, 291] width 100 height 21
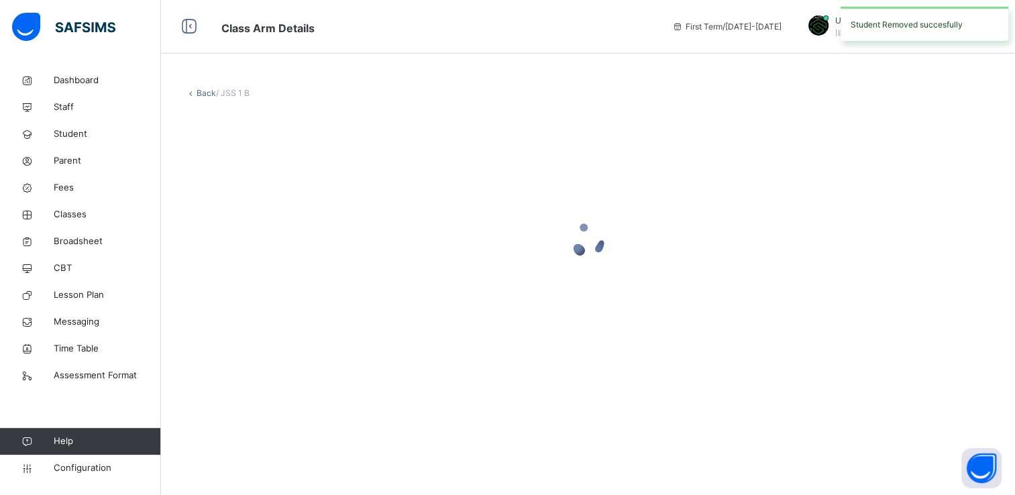
scroll to position [0, 0]
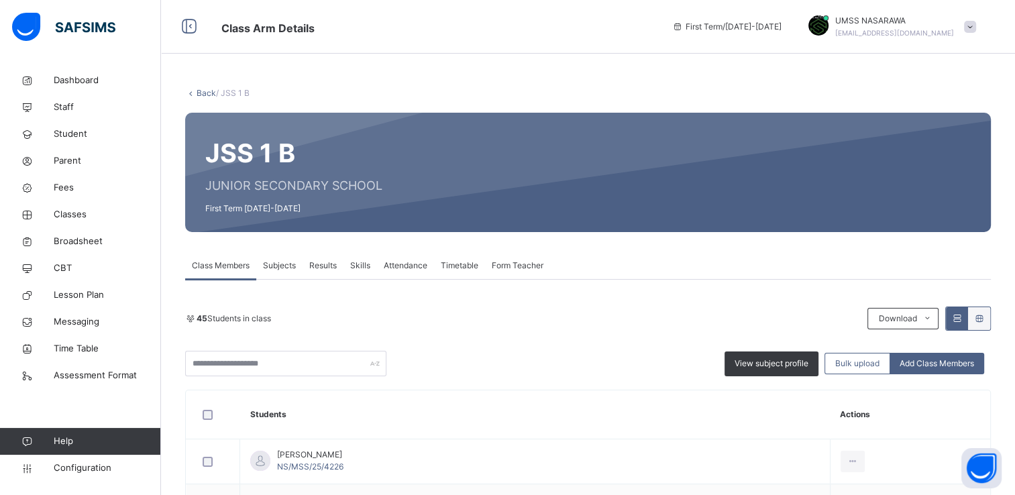
click at [201, 90] on link "Back" at bounding box center [206, 93] width 19 height 10
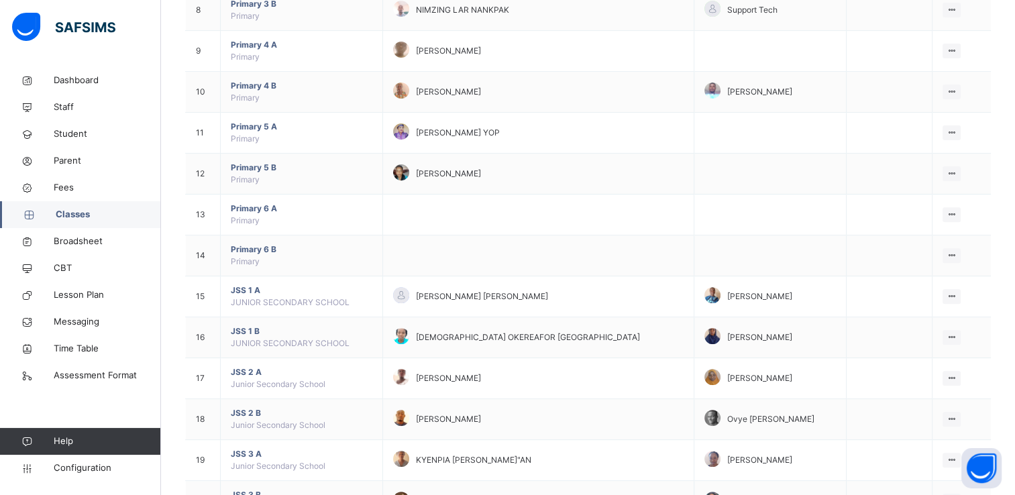
scroll to position [492, 0]
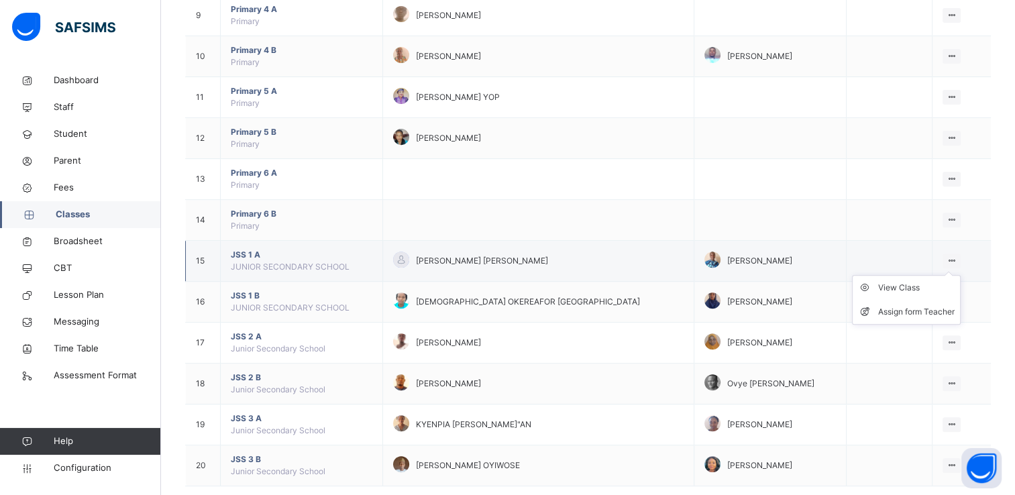
click at [953, 256] on icon at bounding box center [951, 261] width 11 height 10
click at [908, 283] on div "View Class" at bounding box center [916, 287] width 76 height 13
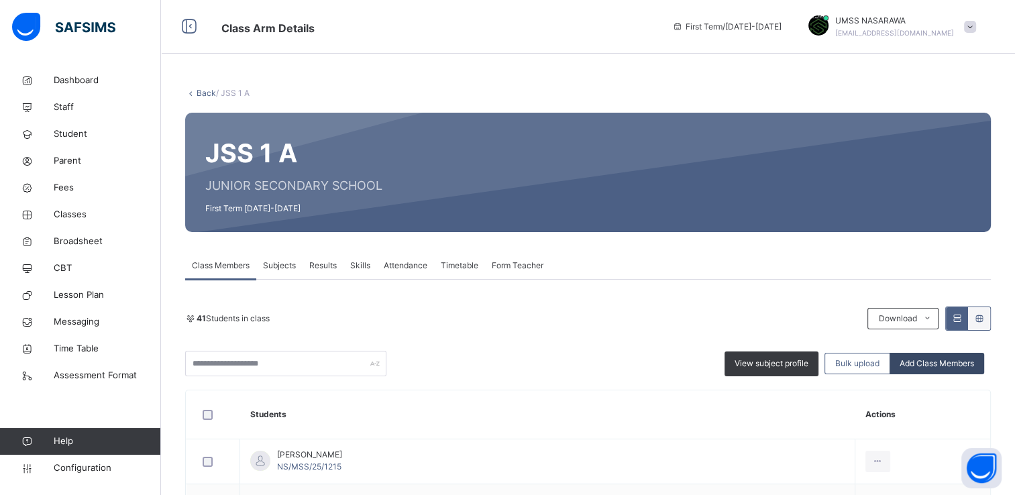
click at [951, 364] on span "Add Class Members" at bounding box center [937, 364] width 74 height 12
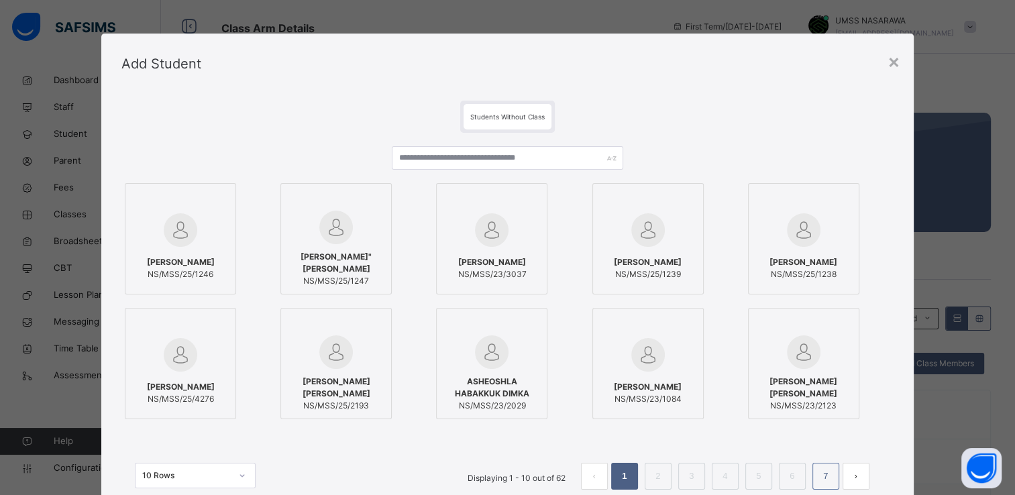
click at [825, 474] on link "7" at bounding box center [825, 476] width 13 height 17
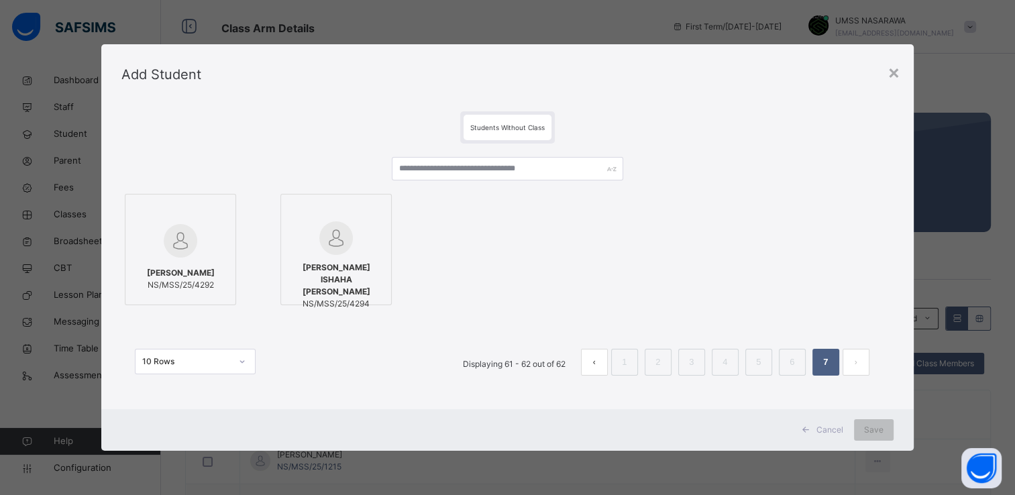
click at [203, 209] on div at bounding box center [180, 211] width 97 height 20
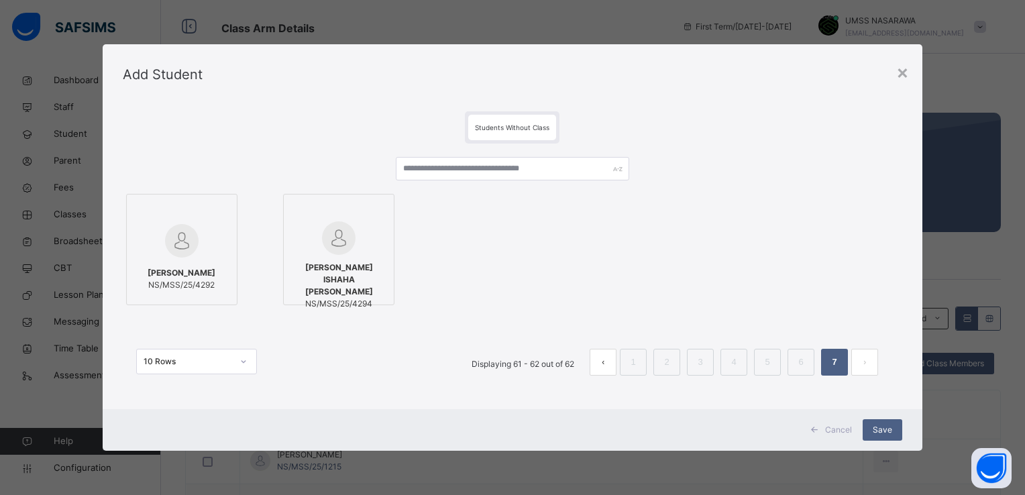
click at [293, 213] on div at bounding box center [338, 211] width 97 height 20
click at [878, 429] on span "Save" at bounding box center [882, 430] width 19 height 12
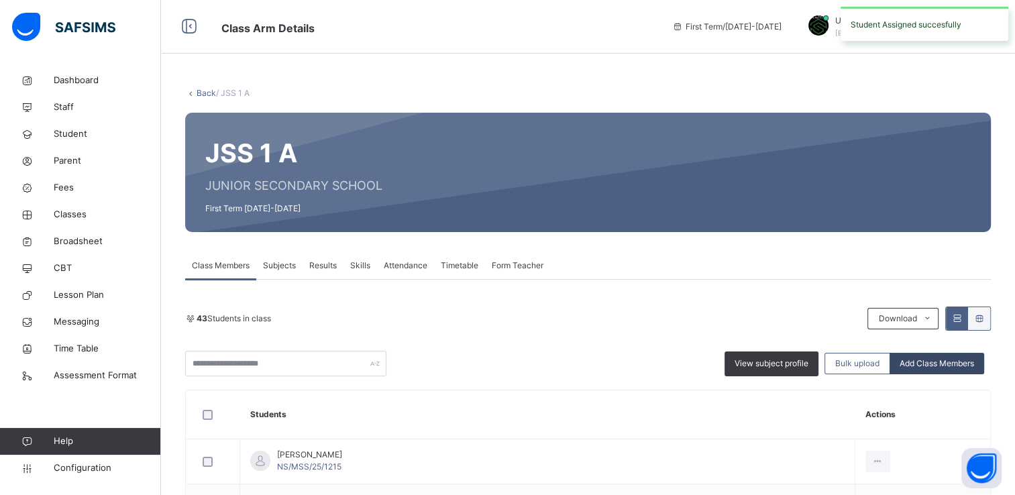
click at [931, 362] on span "Add Class Members" at bounding box center [937, 364] width 74 height 12
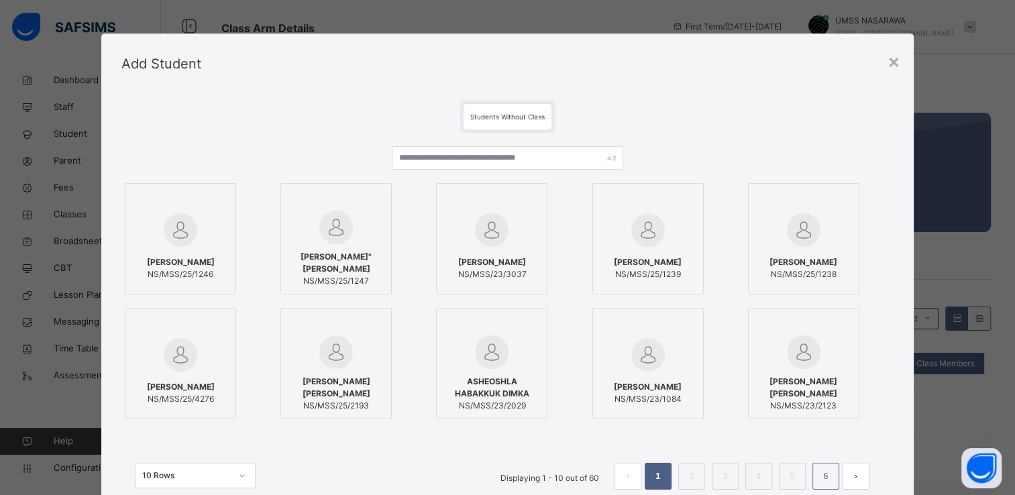
click at [826, 479] on link "6" at bounding box center [825, 476] width 13 height 17
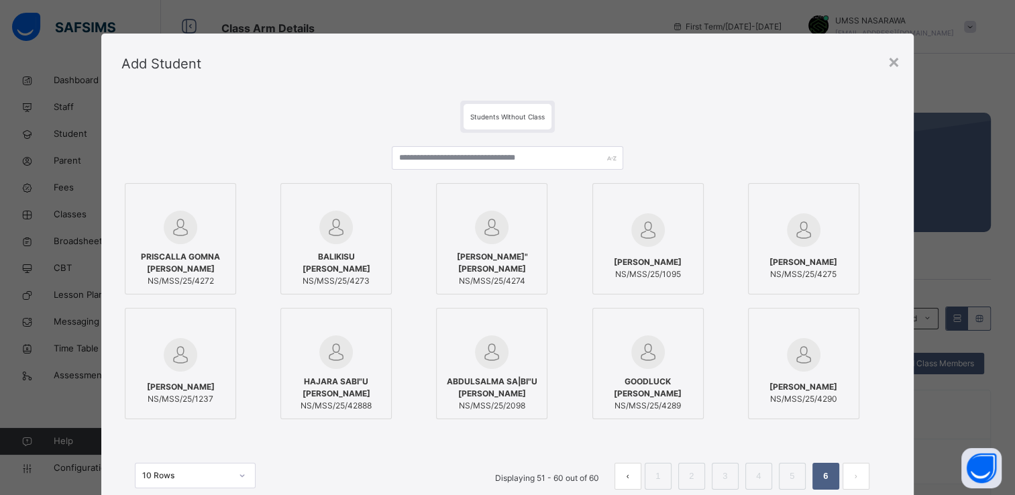
click at [356, 334] on div at bounding box center [336, 325] width 97 height 20
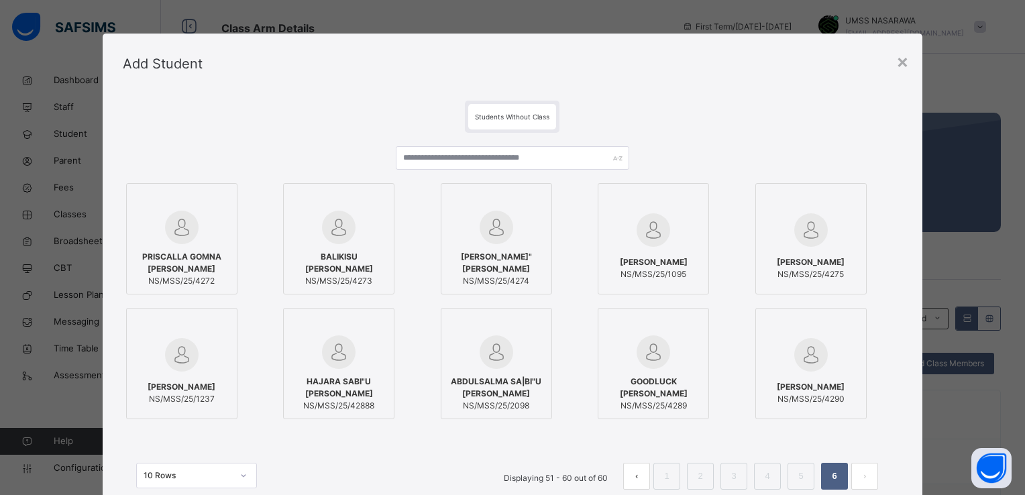
click at [215, 264] on span "PRISCALLA GOMNA [PERSON_NAME]" at bounding box center [181, 263] width 97 height 24
click at [899, 428] on div "PRISCALLA GOMNA TITUS NS/MSS/25/4272 BALIKISU ARI MOHAMMED NS/MSS/25/4273 ABDUL…" at bounding box center [512, 325] width 779 height 384
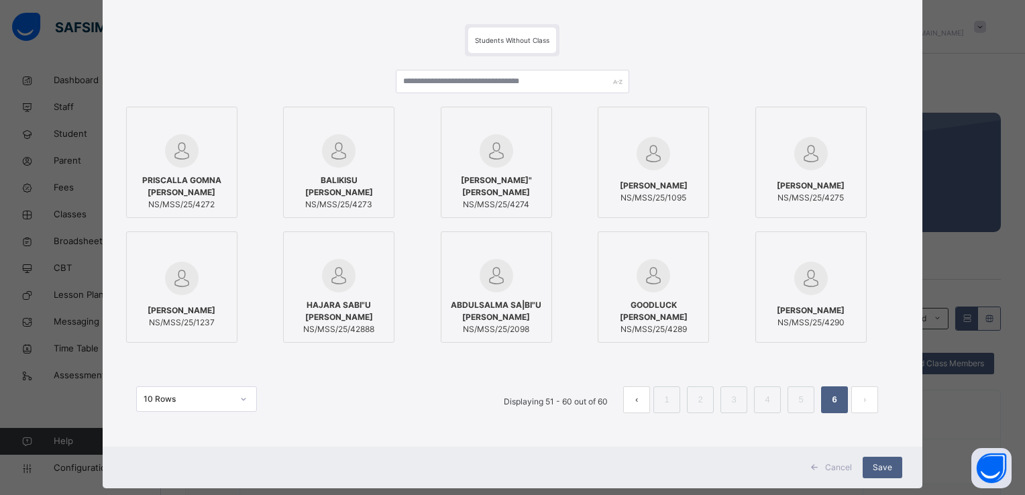
scroll to position [80, 0]
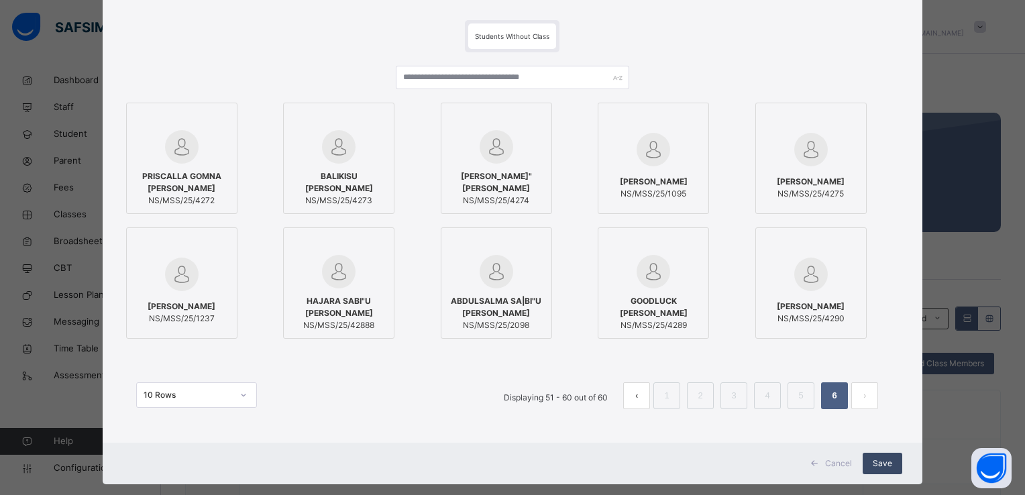
click at [881, 464] on span "Save" at bounding box center [882, 463] width 19 height 12
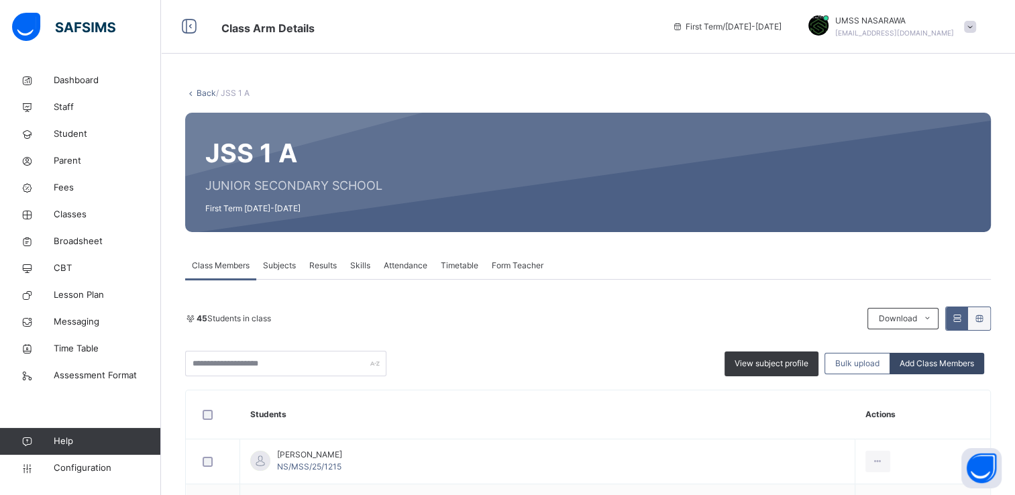
click at [963, 363] on span "Add Class Members" at bounding box center [937, 364] width 74 height 12
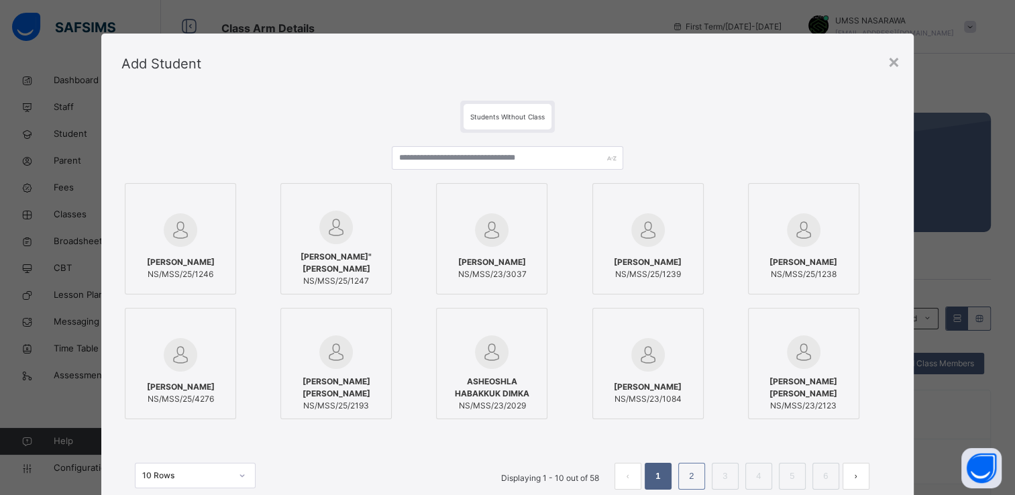
click at [692, 475] on link "2" at bounding box center [691, 476] width 13 height 17
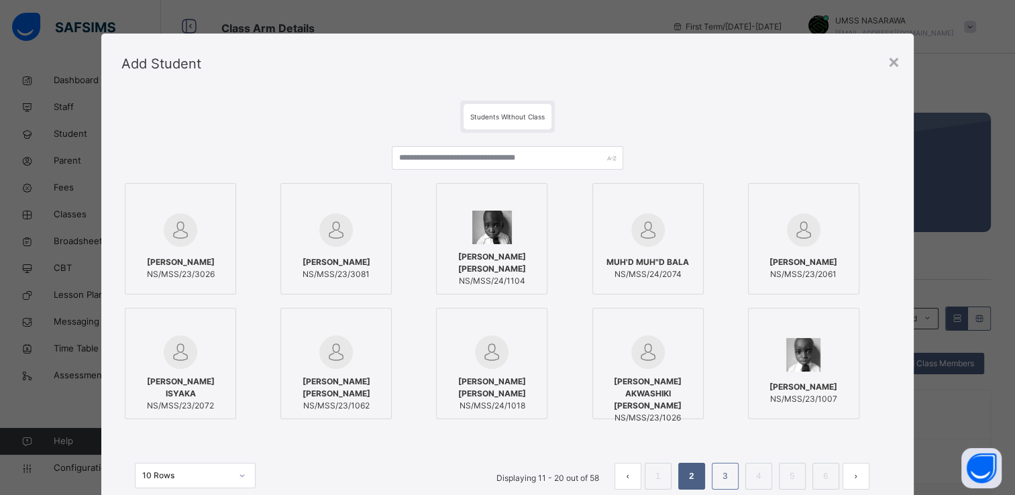
click at [727, 477] on link "3" at bounding box center [724, 476] width 13 height 17
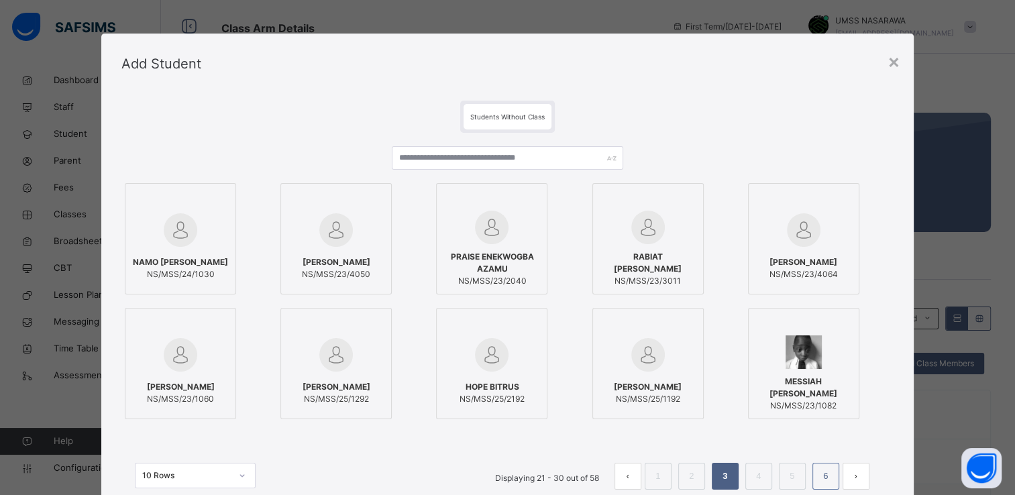
click at [830, 469] on link "6" at bounding box center [825, 476] width 13 height 17
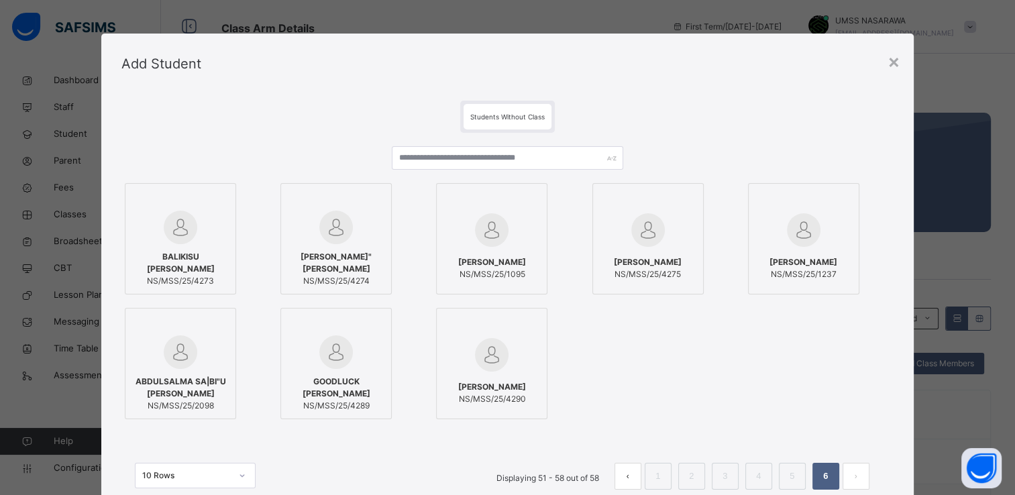
click at [515, 323] on div at bounding box center [491, 325] width 97 height 20
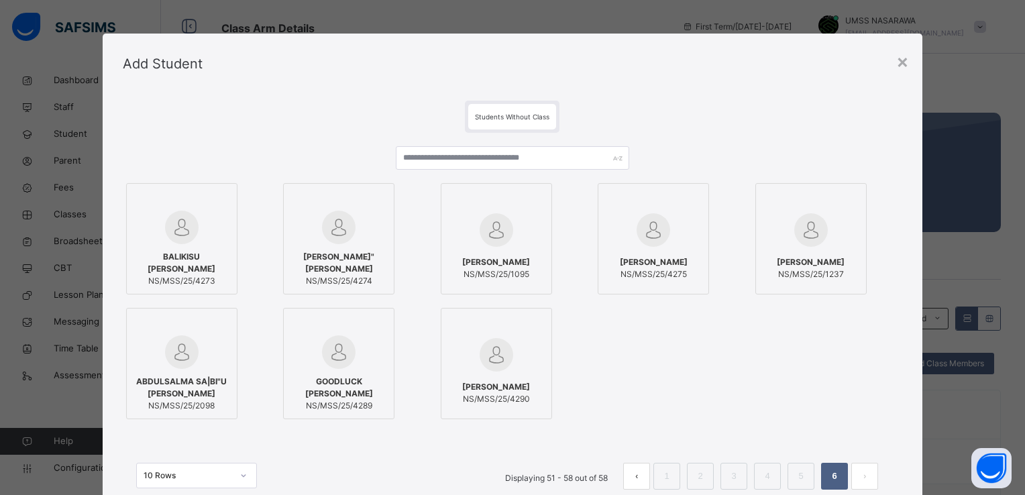
click at [381, 248] on div "ABDULWA"ASE AYITOGO IBRAHIM NS/MSS/25/4274" at bounding box center [338, 269] width 97 height 50
click at [898, 368] on div "BALIKISU ARI MOHAMMED NS/MSS/25/4273 ABDULWA"ASE AYITOGO IBRAHIM NS/MSS/25/4274…" at bounding box center [512, 301] width 779 height 243
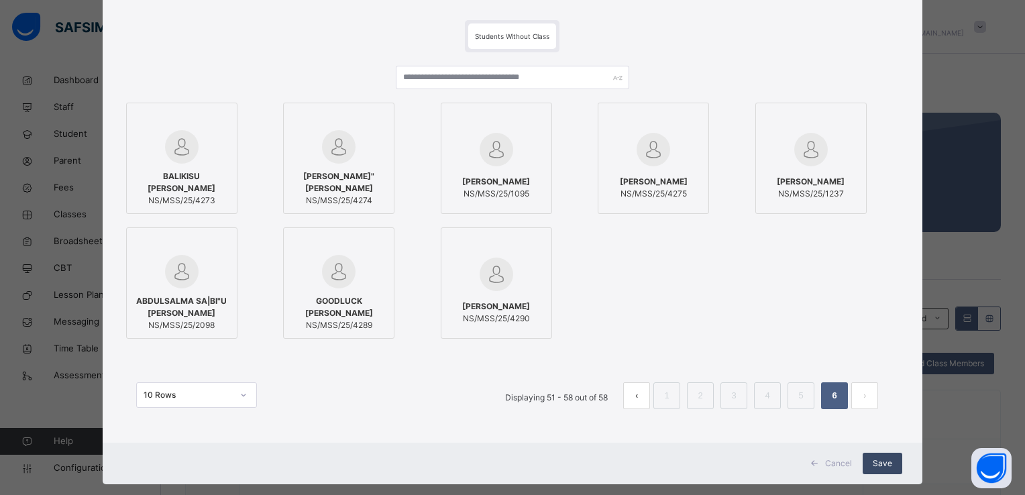
click at [889, 464] on div "Save" at bounding box center [883, 463] width 40 height 21
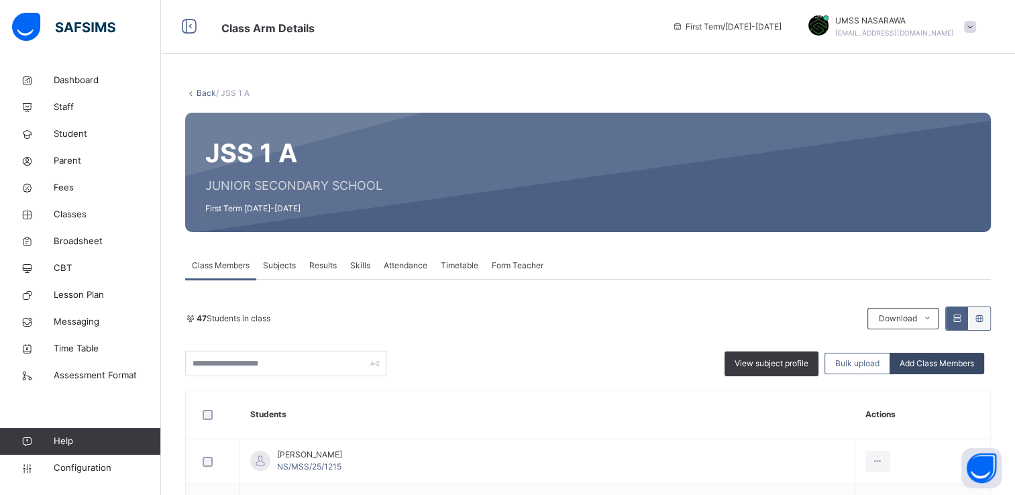
click at [931, 364] on span "Add Class Members" at bounding box center [937, 364] width 74 height 12
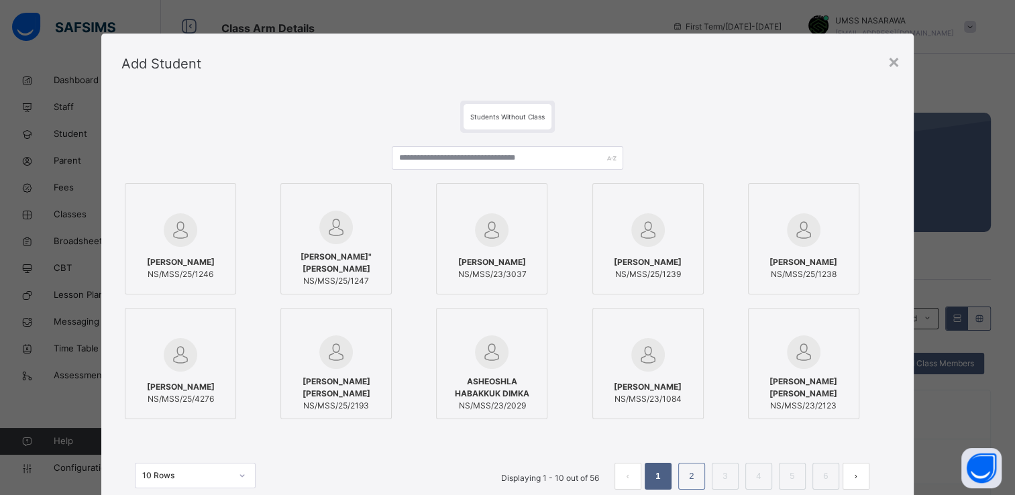
click at [688, 482] on link "2" at bounding box center [691, 476] width 13 height 17
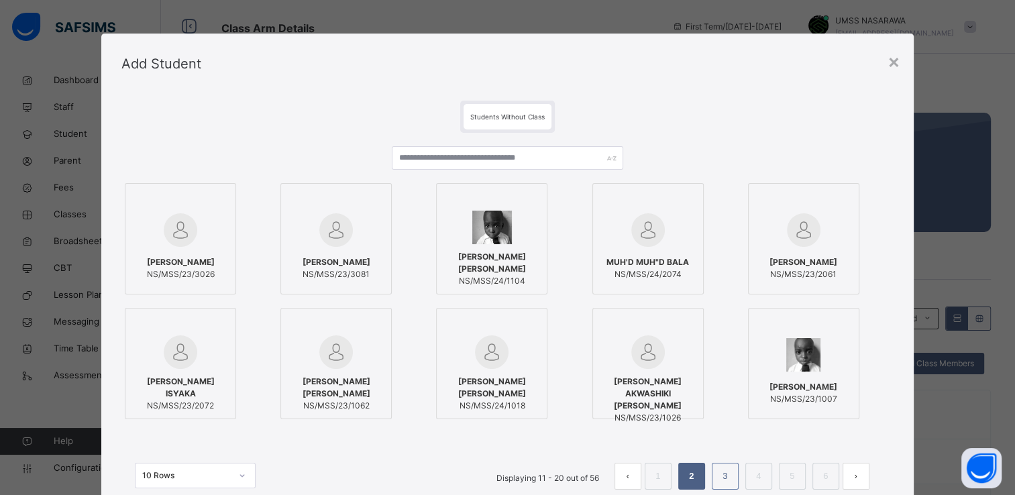
click at [722, 479] on link "3" at bounding box center [724, 476] width 13 height 17
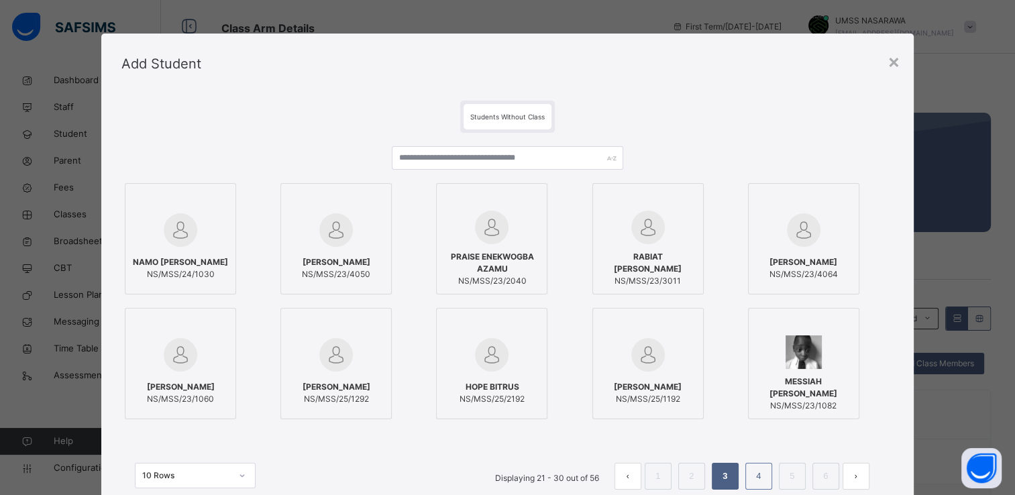
click at [757, 476] on link "4" at bounding box center [758, 476] width 13 height 17
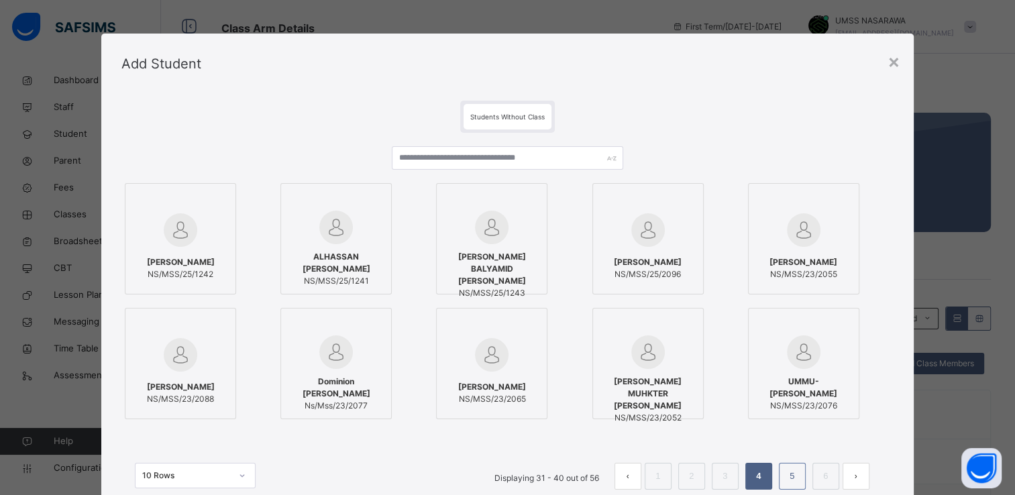
click at [788, 476] on link "5" at bounding box center [792, 476] width 13 height 17
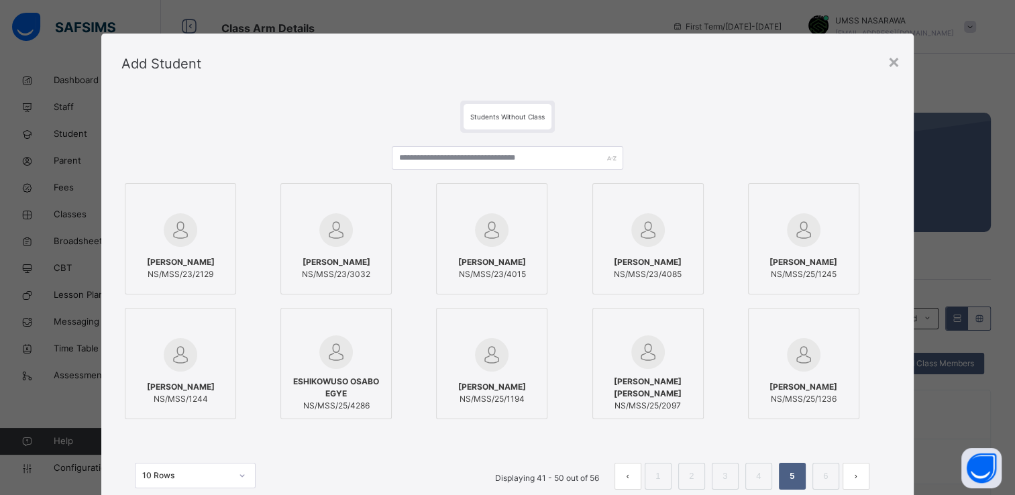
click at [358, 321] on div at bounding box center [336, 325] width 97 height 20
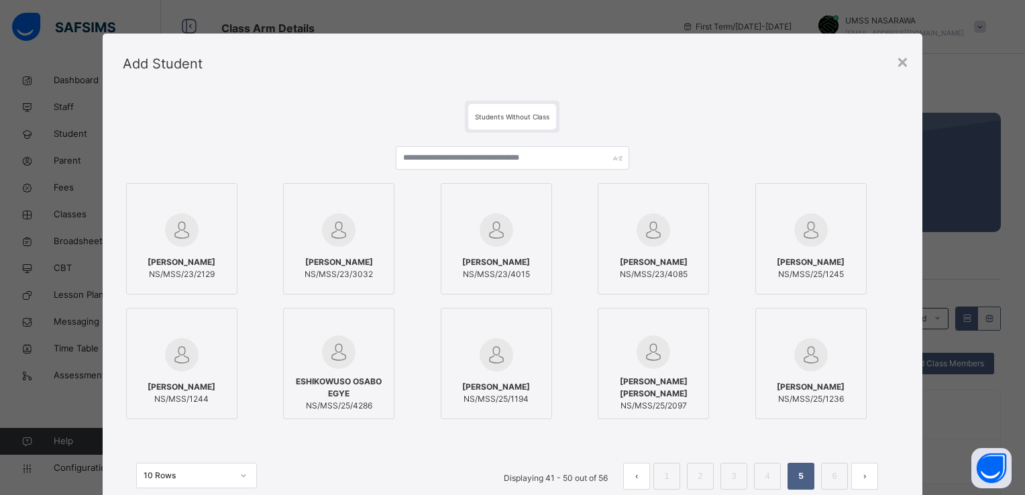
click at [902, 385] on div "Students Without Class ISA AMIR IBRAHIM NS/MSS/23/2129 HAUWA ABUBAKAR NS/MSS/23…" at bounding box center [513, 308] width 820 height 429
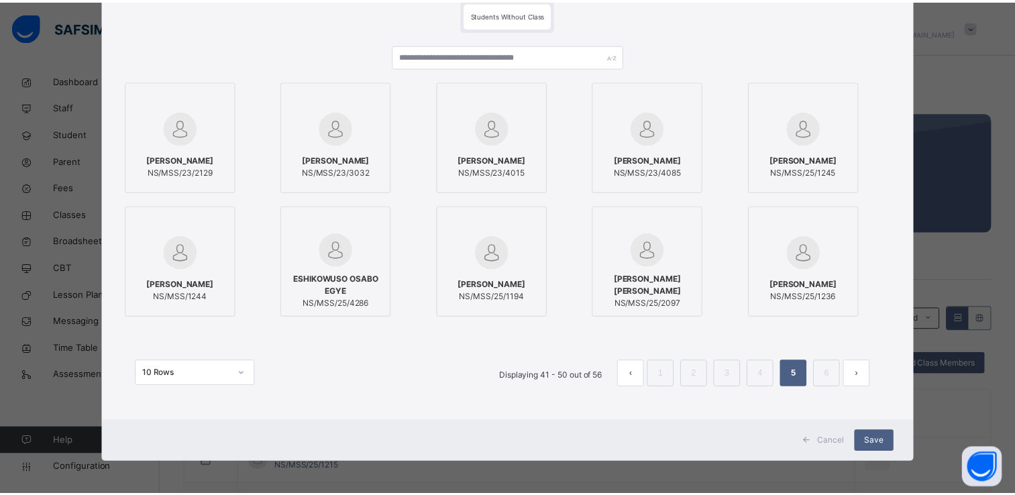
scroll to position [103, 0]
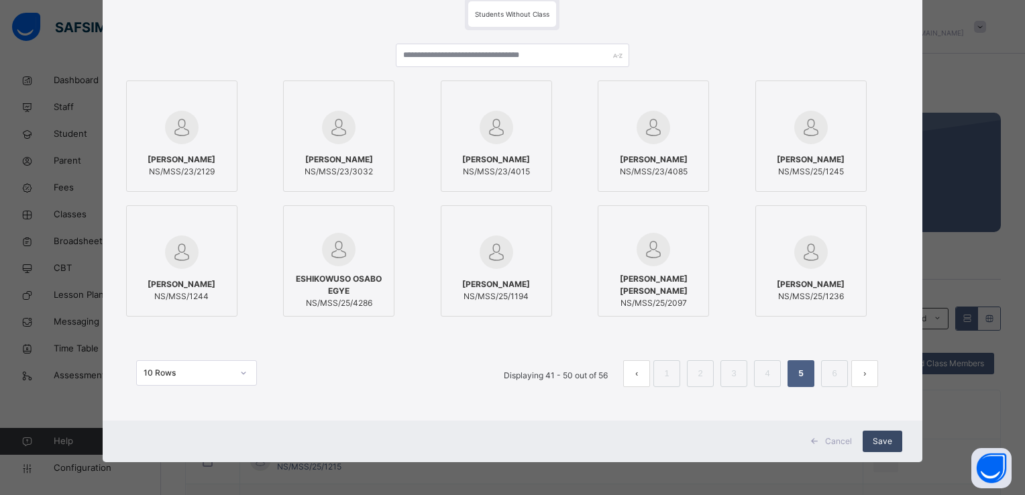
click at [873, 442] on span "Save" at bounding box center [882, 441] width 19 height 12
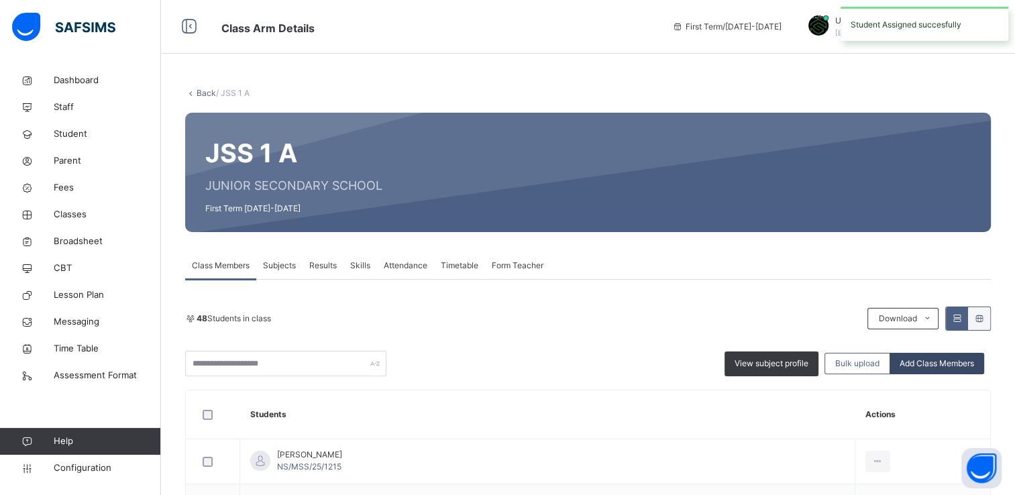
click at [936, 366] on span "Add Class Members" at bounding box center [937, 364] width 74 height 12
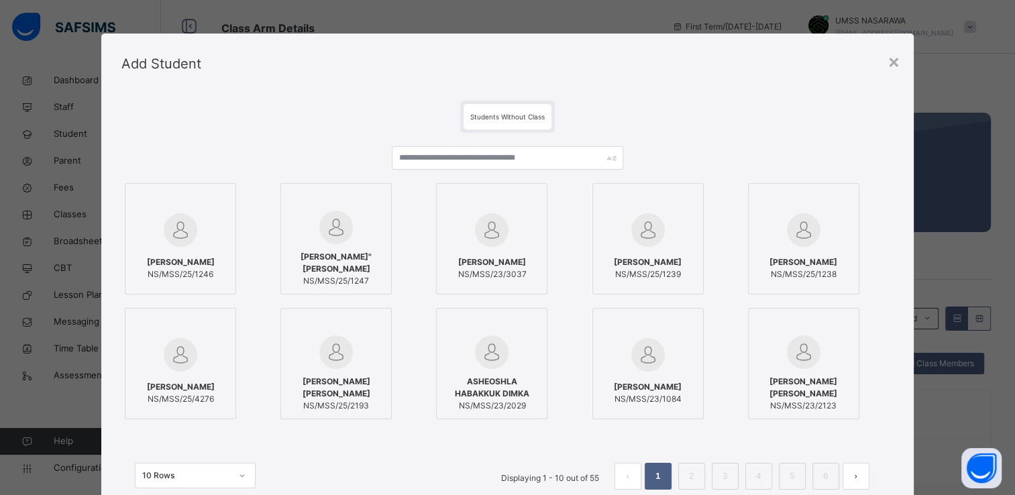
click at [856, 476] on button "next page" at bounding box center [856, 476] width 27 height 27
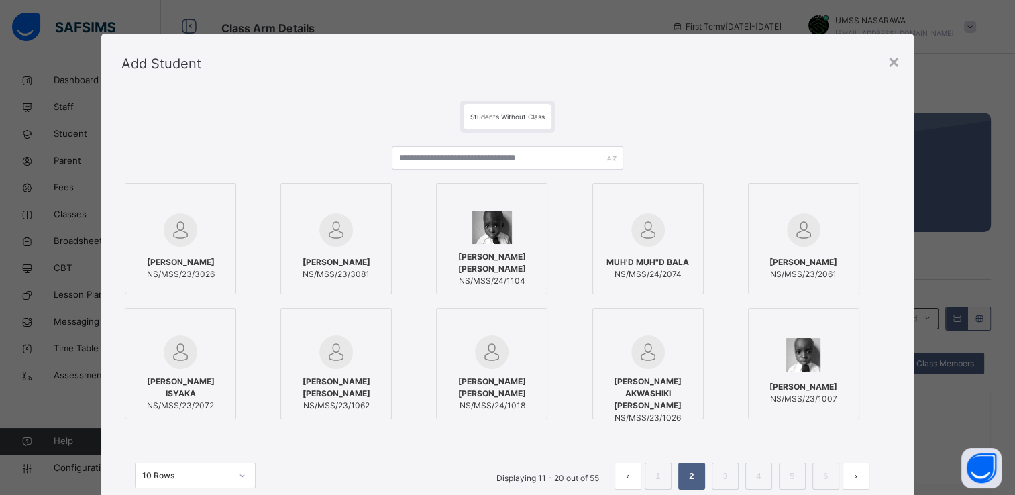
click at [855, 476] on button "next page" at bounding box center [856, 476] width 27 height 27
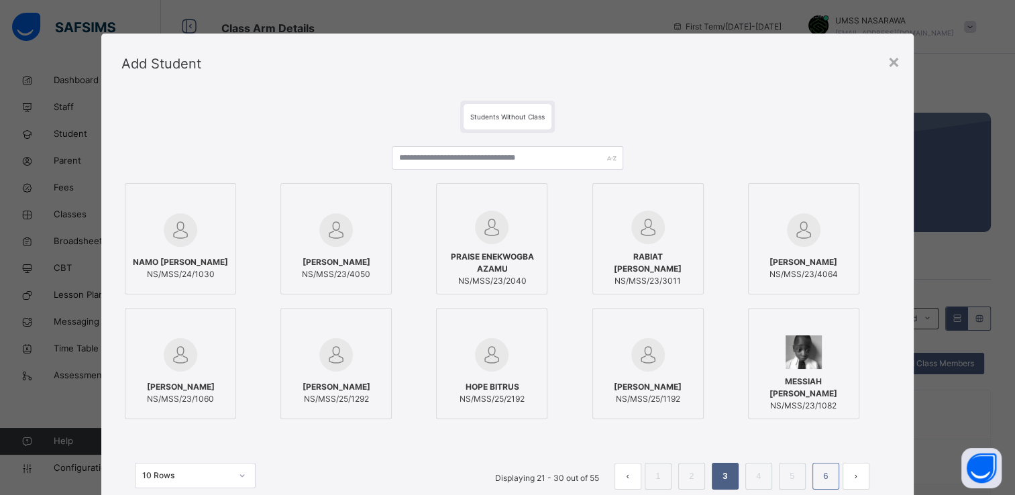
click at [826, 476] on link "6" at bounding box center [825, 476] width 13 height 17
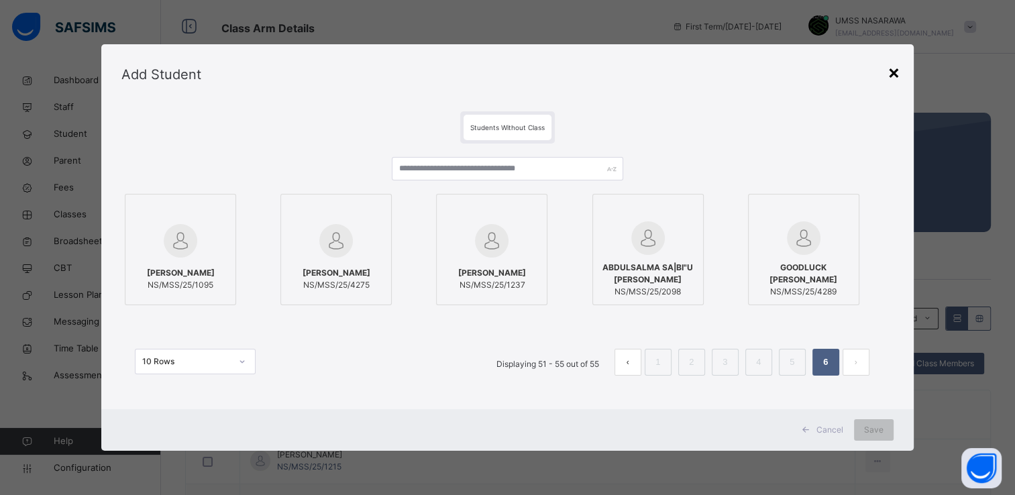
click at [893, 72] on div "×" at bounding box center [893, 72] width 13 height 28
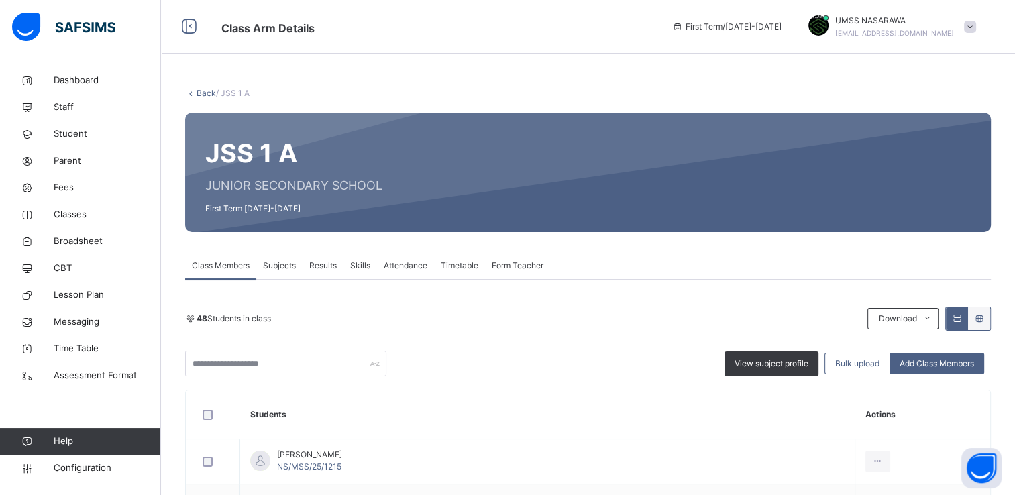
click at [202, 92] on link "Back" at bounding box center [206, 93] width 19 height 10
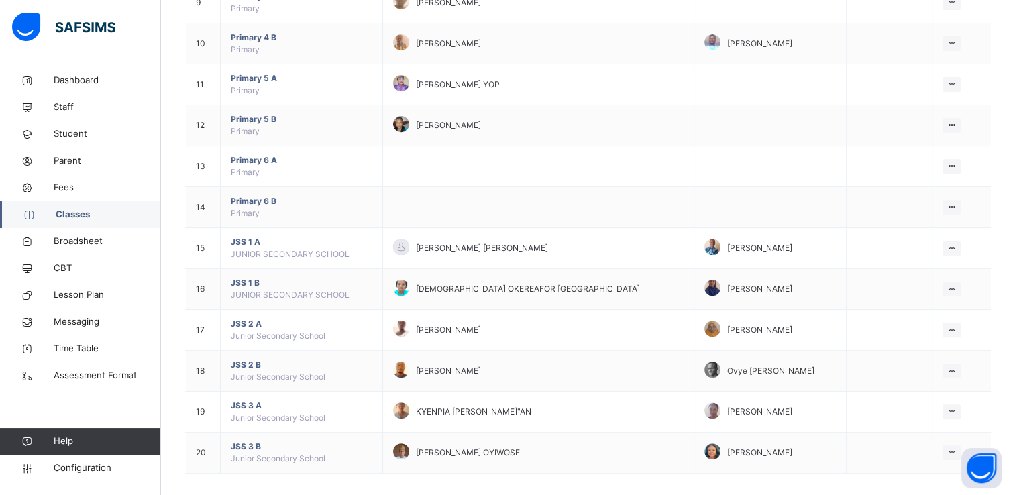
scroll to position [513, 0]
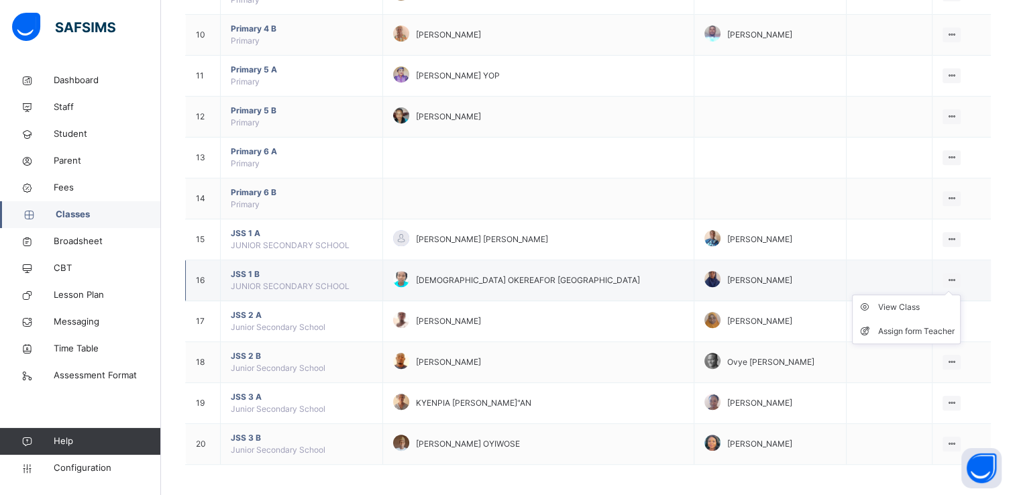
click at [953, 275] on icon at bounding box center [951, 280] width 11 height 10
click at [924, 299] on ul "View Class Assign form Teacher" at bounding box center [906, 319] width 109 height 50
click at [914, 304] on div "View Class" at bounding box center [916, 307] width 76 height 13
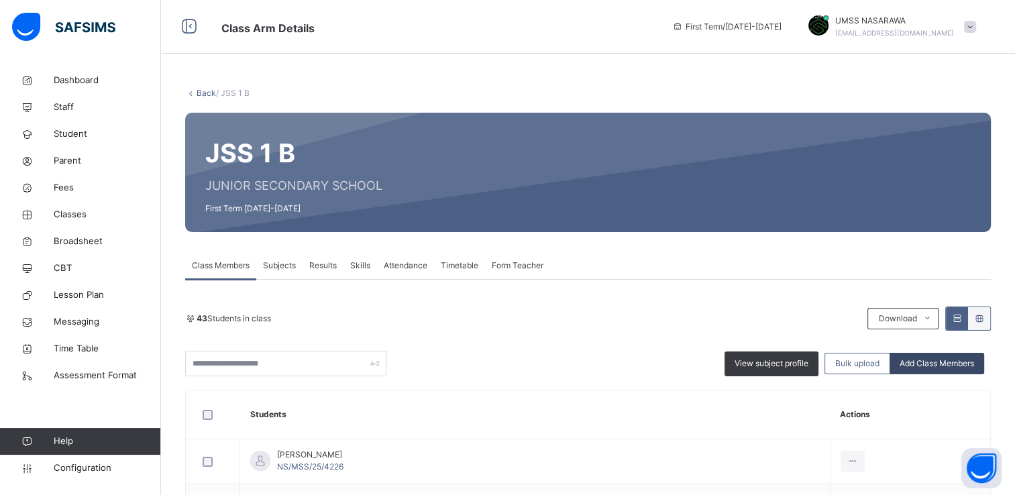
click at [940, 364] on span "Add Class Members" at bounding box center [937, 364] width 74 height 12
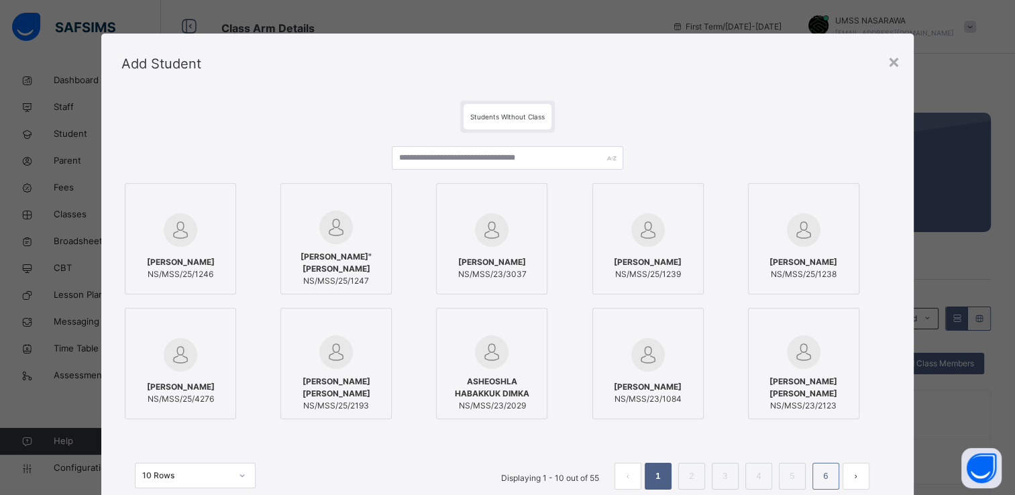
click at [831, 474] on link "6" at bounding box center [825, 476] width 13 height 17
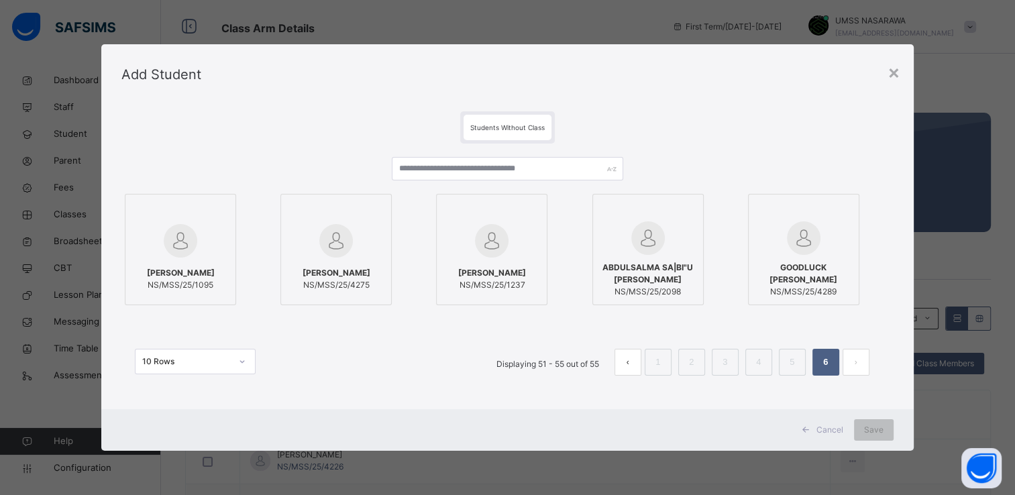
click at [838, 231] on div at bounding box center [803, 238] width 97 height 34
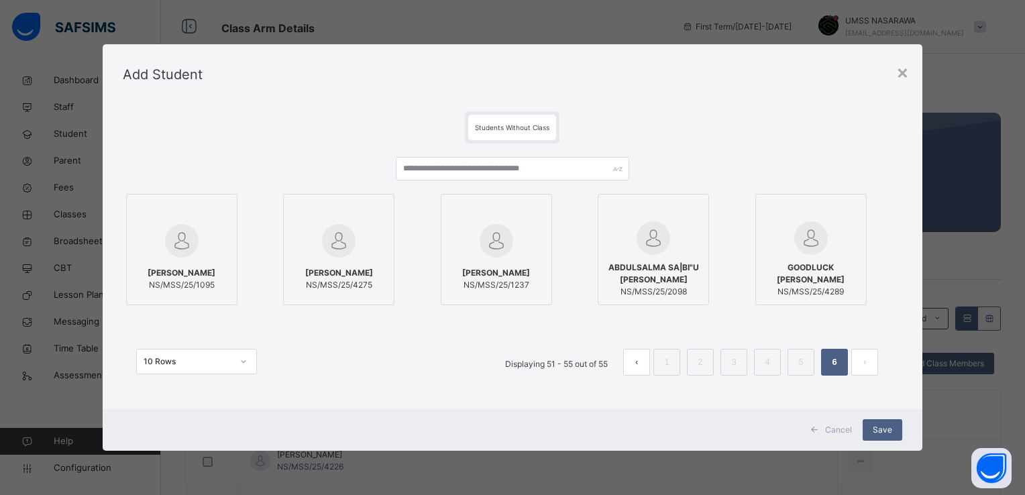
click at [375, 234] on div at bounding box center [338, 240] width 97 height 39
click at [883, 425] on span "Save" at bounding box center [882, 430] width 19 height 12
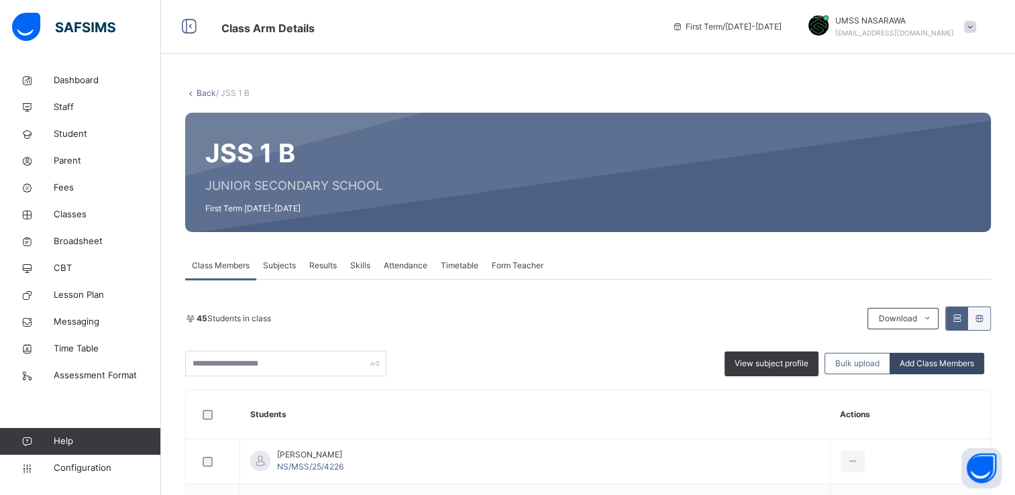
click at [926, 361] on span "Add Class Members" at bounding box center [937, 364] width 74 height 12
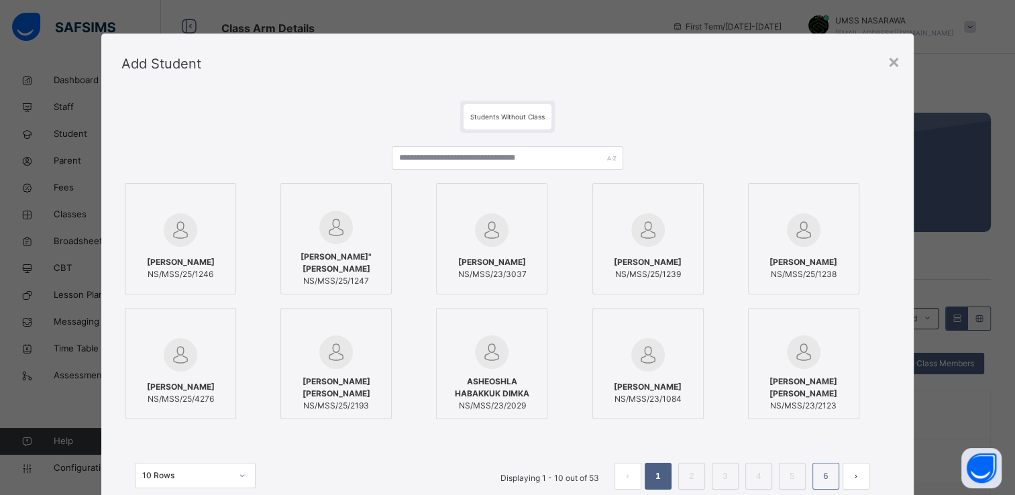
click at [830, 477] on link "6" at bounding box center [825, 476] width 13 height 17
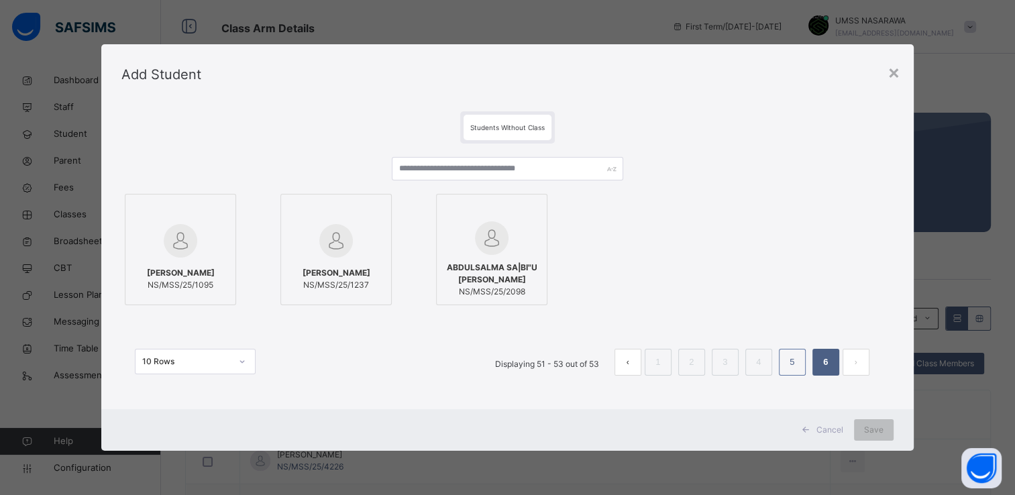
click at [798, 362] on link "5" at bounding box center [792, 362] width 13 height 17
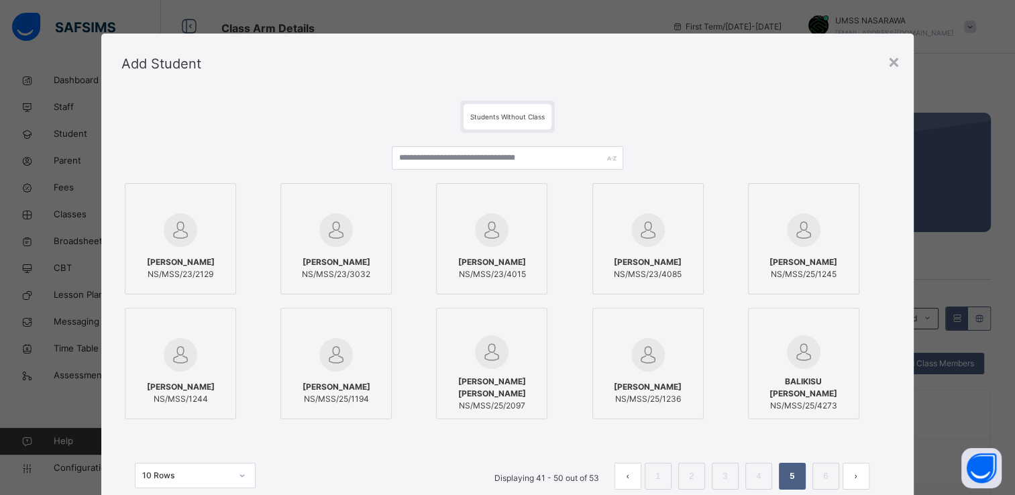
click at [832, 358] on div at bounding box center [803, 352] width 97 height 34
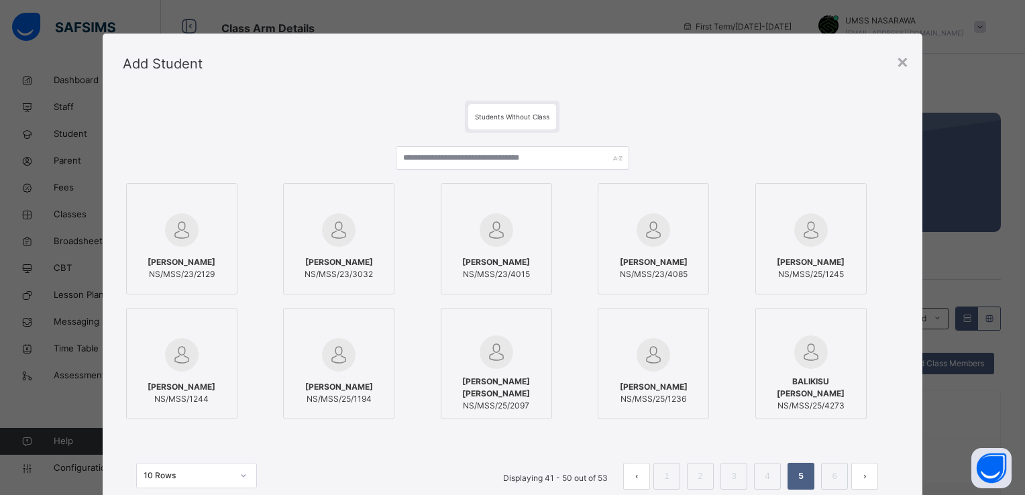
click at [907, 392] on div "Students Without Class ISA AMIR IBRAHIM NS/MSS/23/2129 HAUWA ABUBAKAR NS/MSS/23…" at bounding box center [513, 308] width 820 height 429
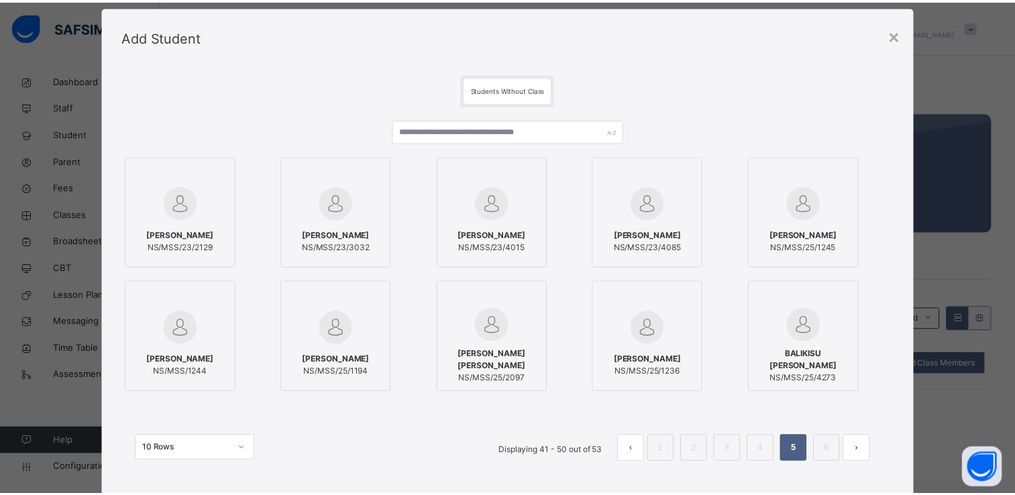
scroll to position [103, 0]
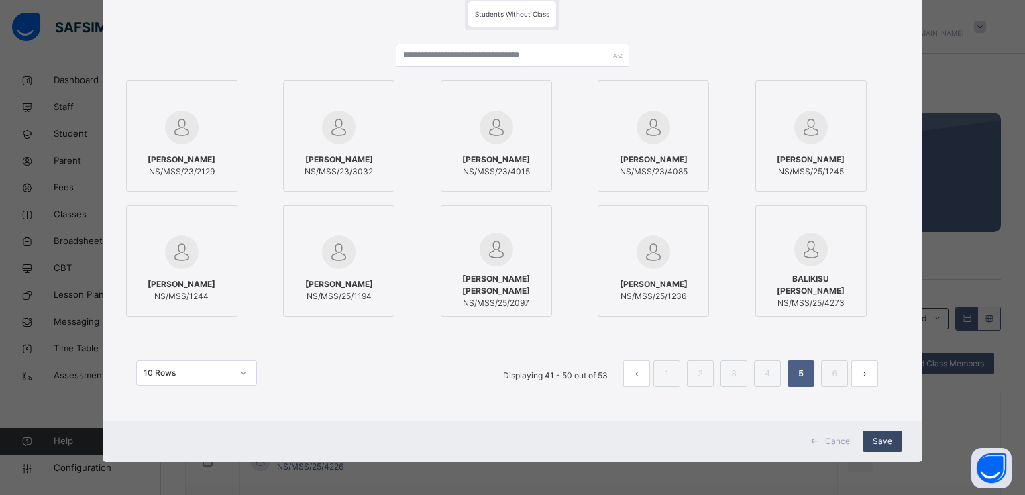
click at [882, 443] on span "Save" at bounding box center [882, 441] width 19 height 12
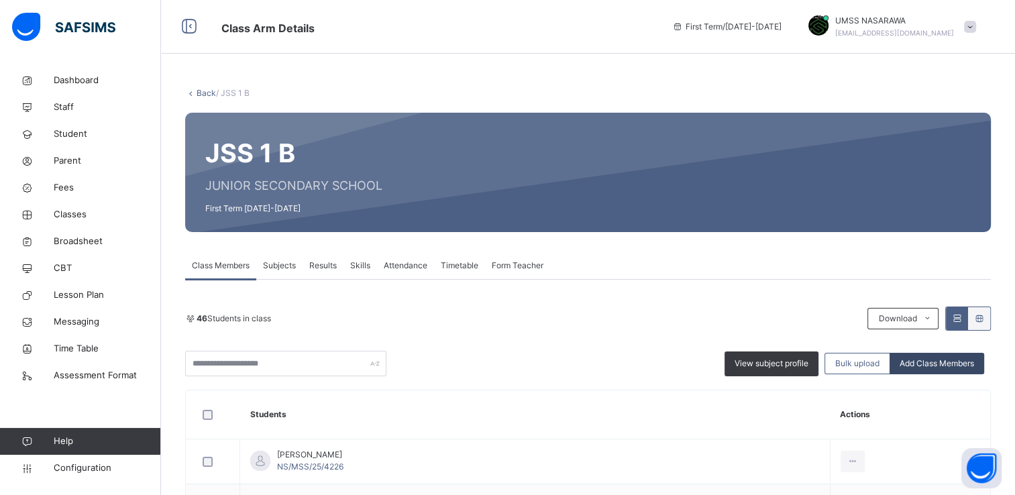
click at [942, 365] on span "Add Class Members" at bounding box center [937, 364] width 74 height 12
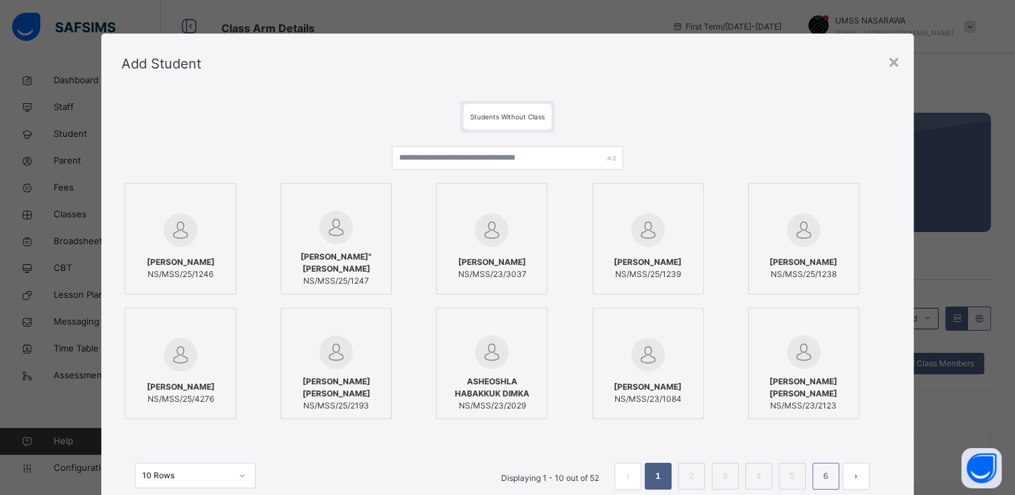
click at [823, 479] on link "6" at bounding box center [825, 476] width 13 height 17
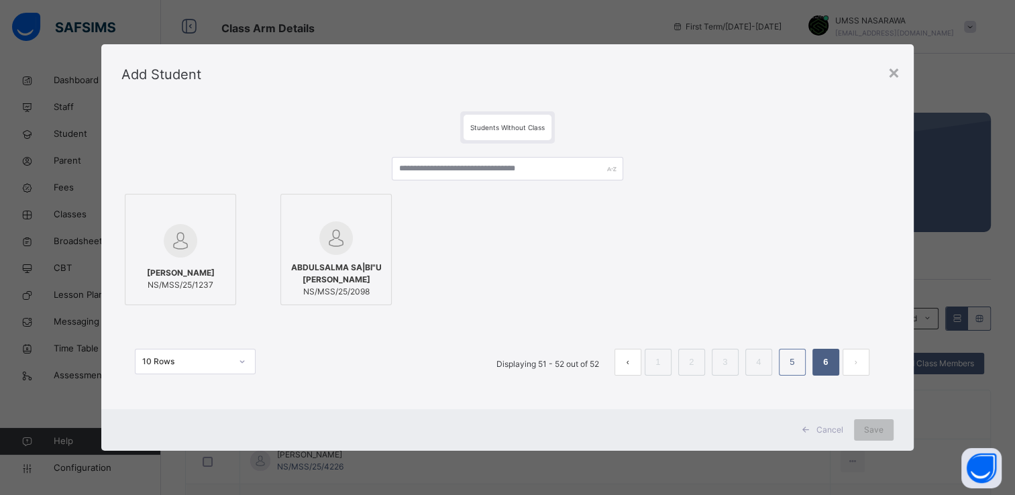
click at [795, 368] on link "5" at bounding box center [792, 362] width 13 height 17
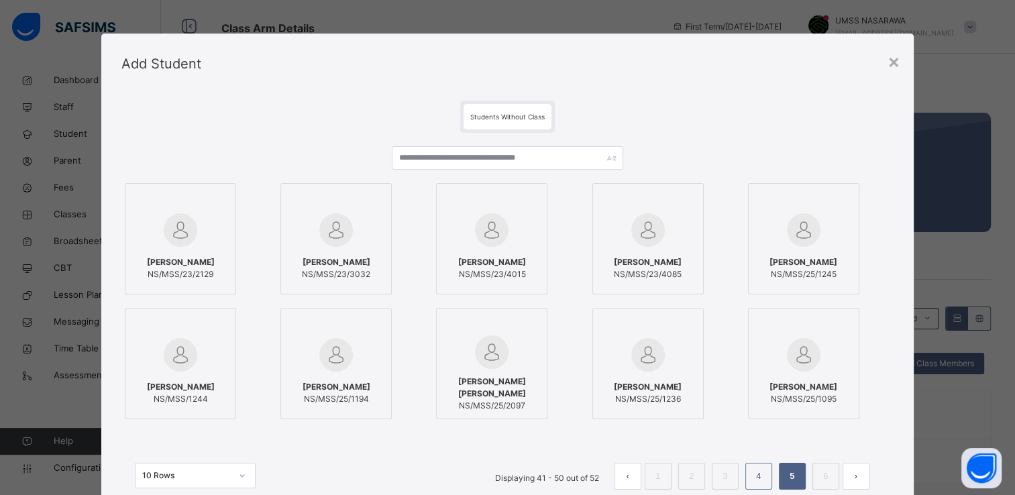
click at [757, 471] on link "4" at bounding box center [758, 476] width 13 height 17
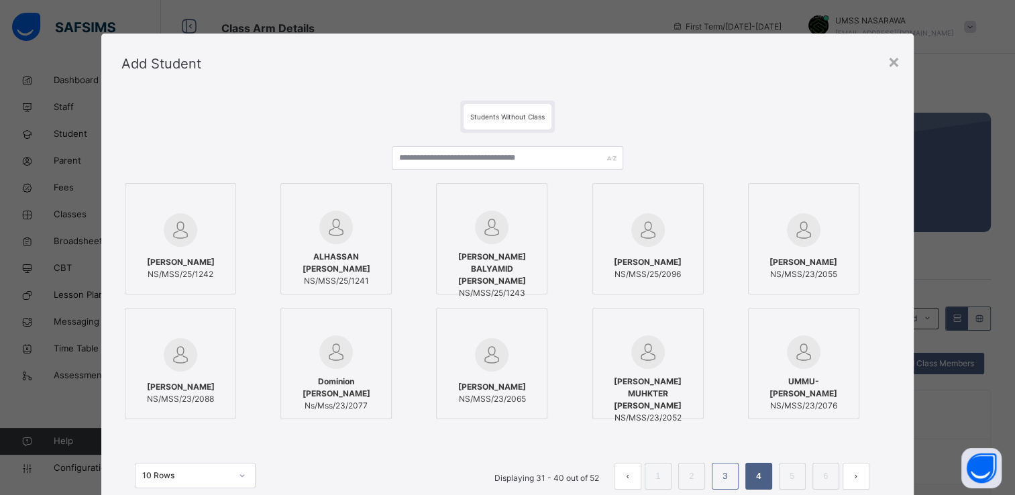
click at [726, 470] on link "3" at bounding box center [724, 476] width 13 height 17
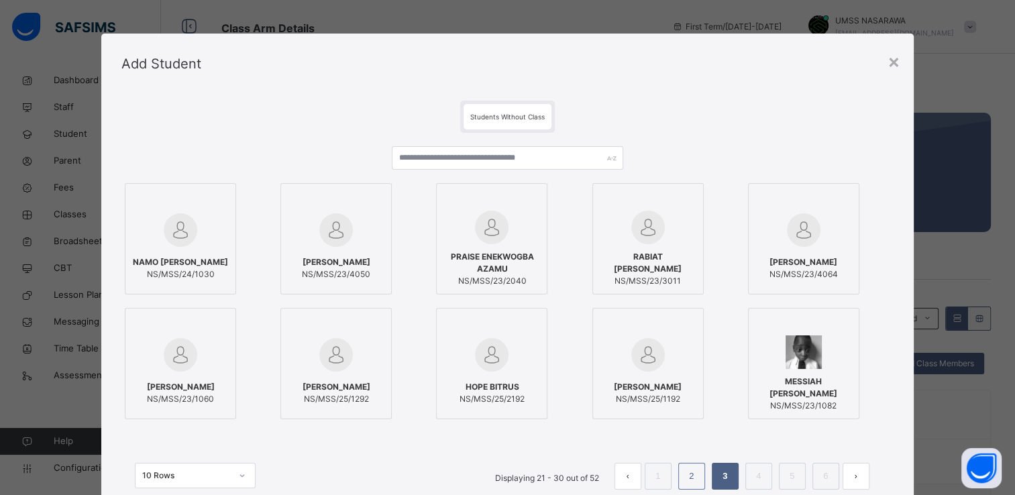
click at [695, 474] on link "2" at bounding box center [691, 476] width 13 height 17
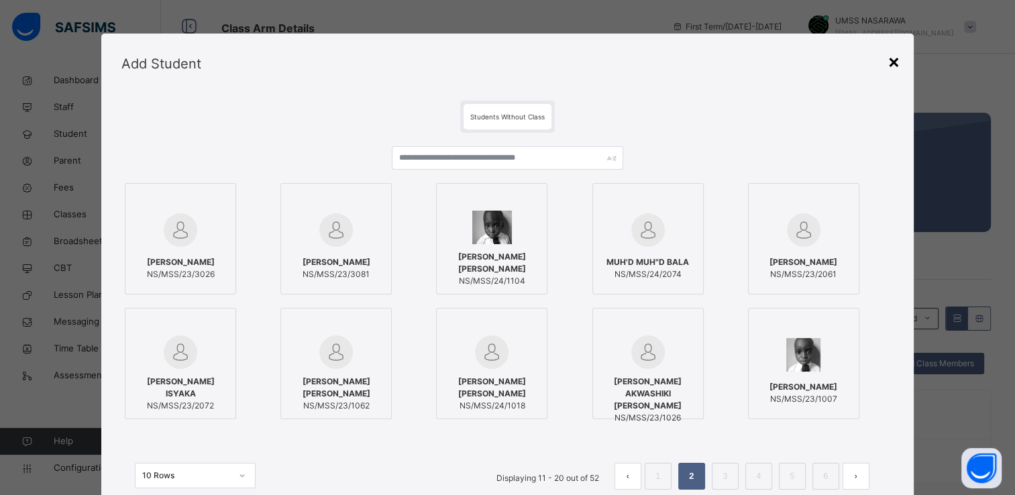
click at [893, 59] on div "×" at bounding box center [893, 61] width 13 height 28
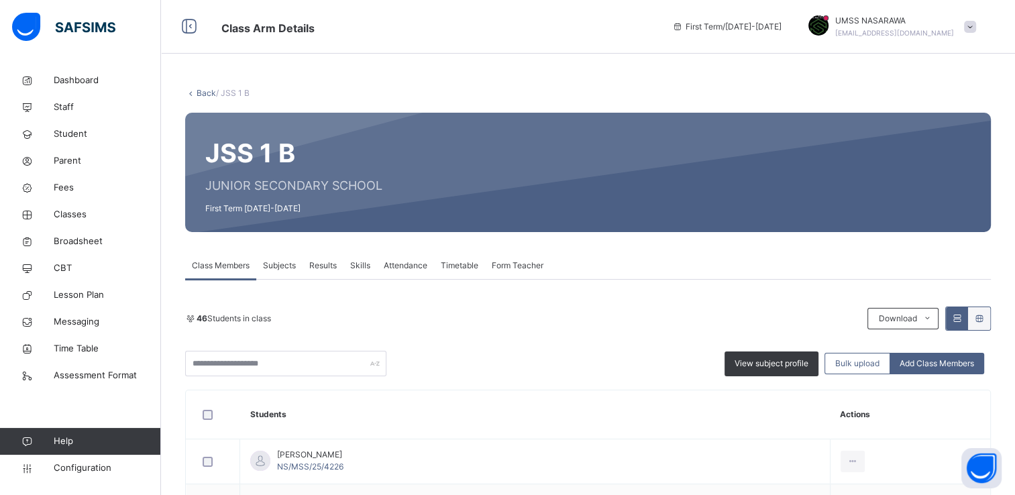
click at [207, 94] on link "Back" at bounding box center [206, 93] width 19 height 10
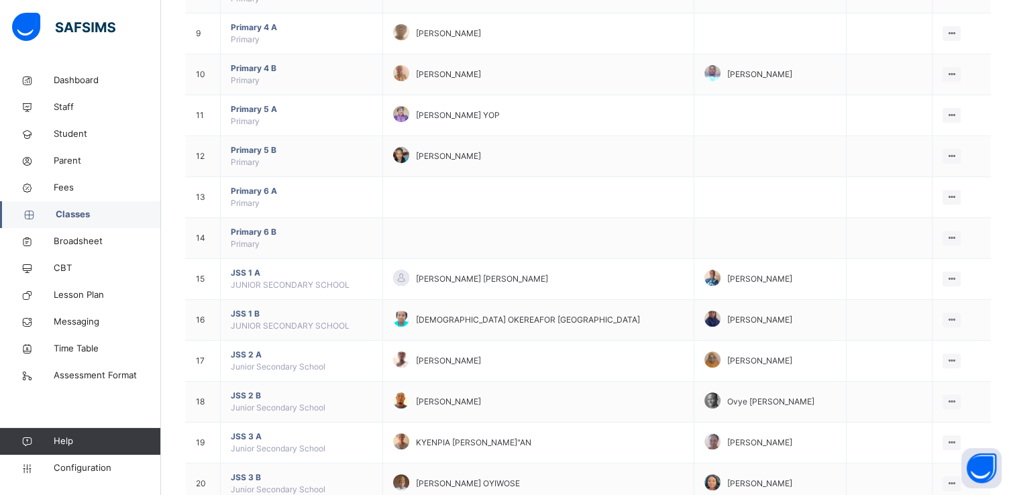
scroll to position [513, 0]
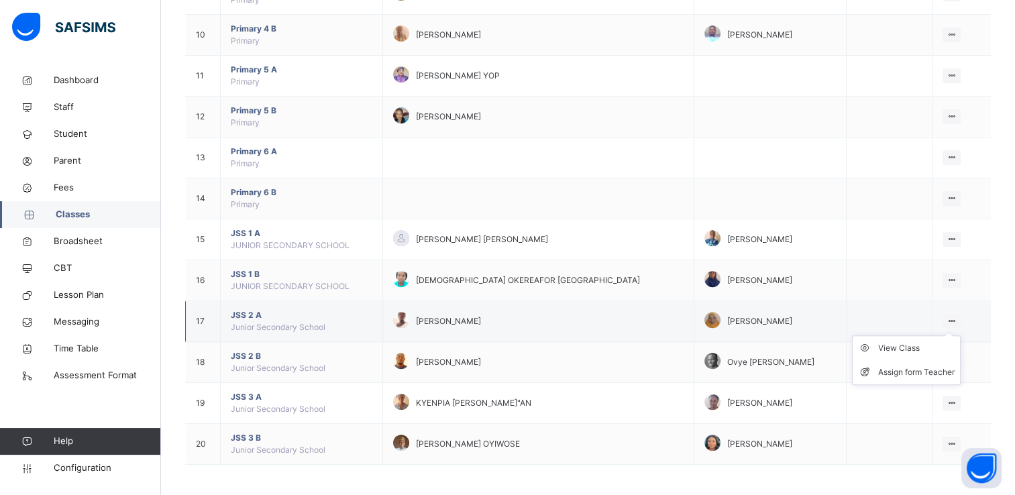
click at [955, 316] on icon at bounding box center [951, 321] width 11 height 10
click at [957, 317] on icon at bounding box center [951, 321] width 11 height 10
click at [918, 341] on div "View Class" at bounding box center [916, 347] width 76 height 13
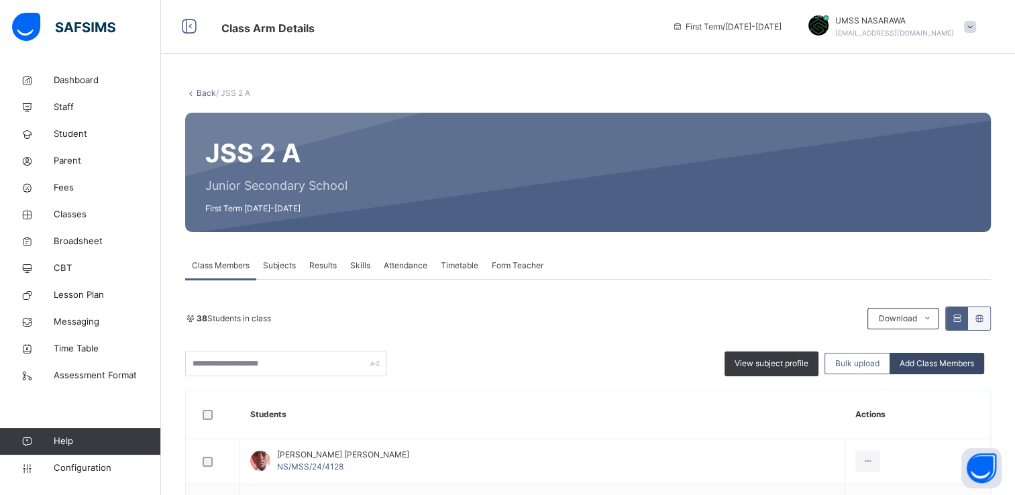
click at [940, 360] on span "Add Class Members" at bounding box center [937, 364] width 74 height 12
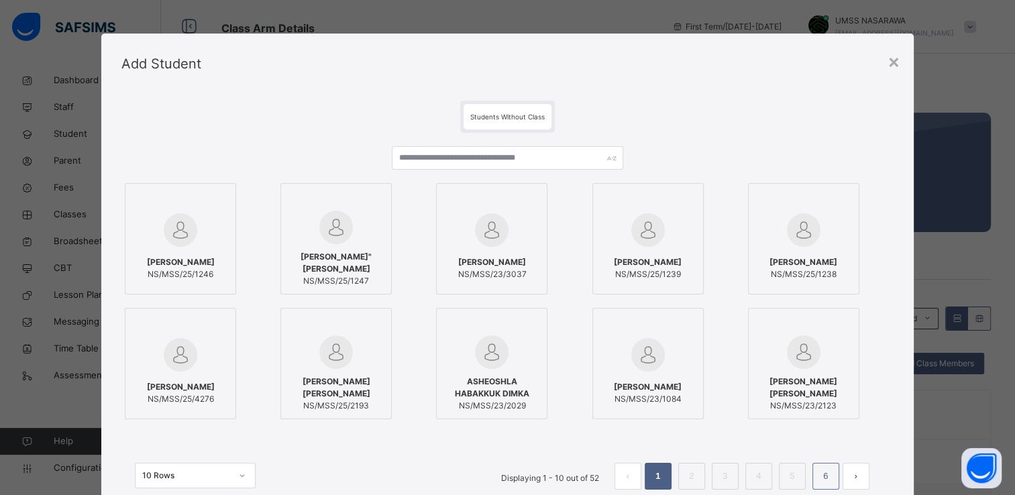
click at [826, 480] on link "6" at bounding box center [825, 476] width 13 height 17
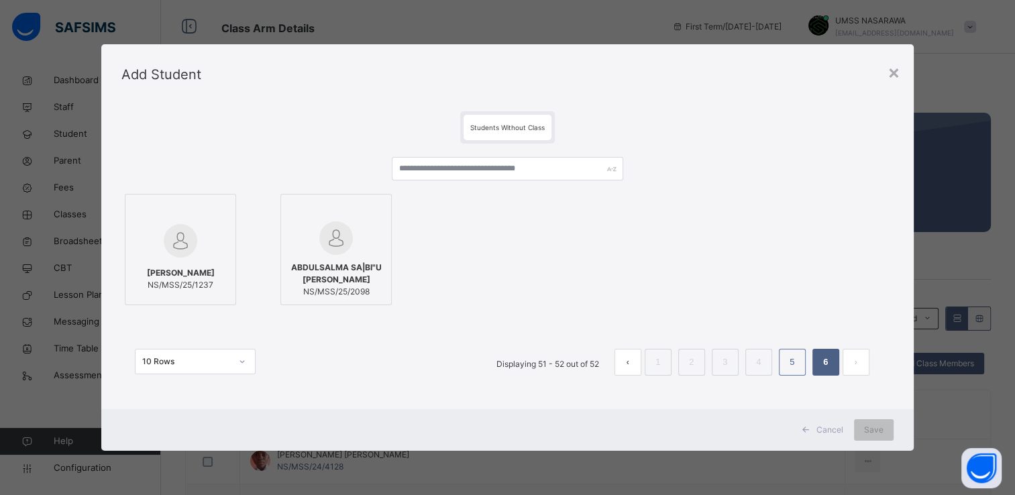
click at [798, 360] on link "5" at bounding box center [792, 362] width 13 height 17
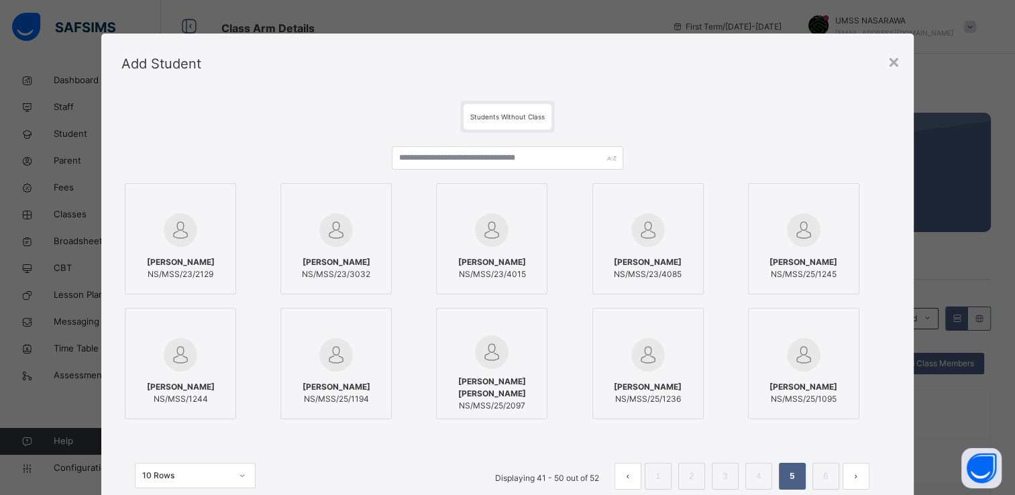
click at [802, 358] on img at bounding box center [804, 355] width 34 height 34
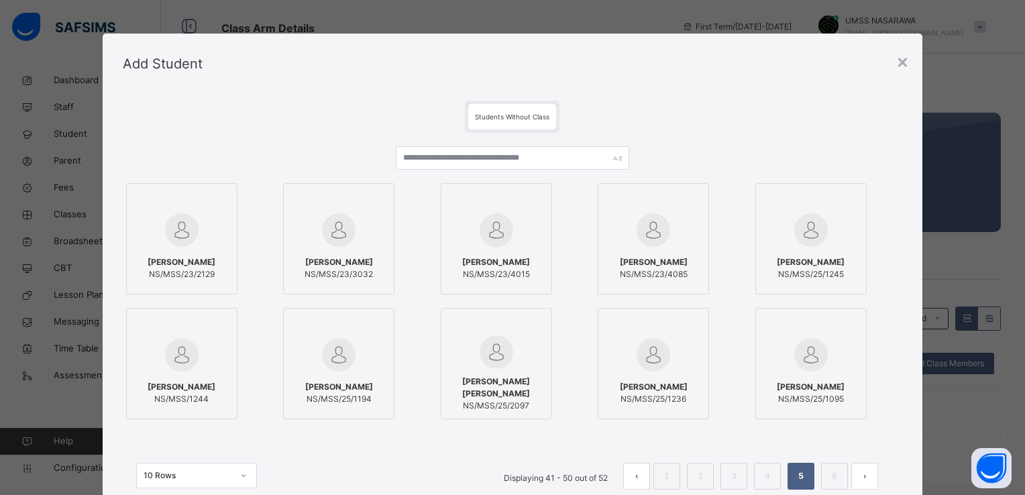
click at [843, 355] on div at bounding box center [811, 354] width 97 height 39
click at [898, 59] on div "×" at bounding box center [902, 61] width 13 height 28
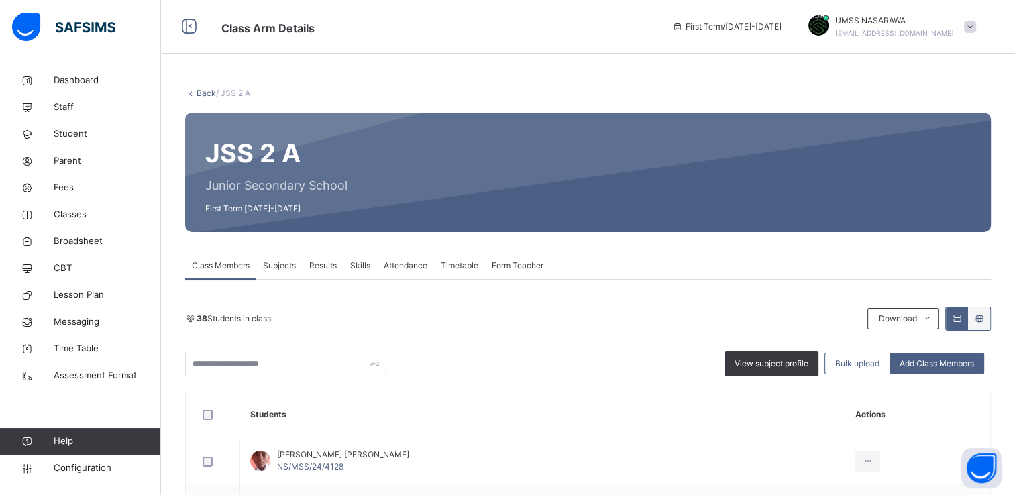
click at [209, 91] on link "Back" at bounding box center [206, 93] width 19 height 10
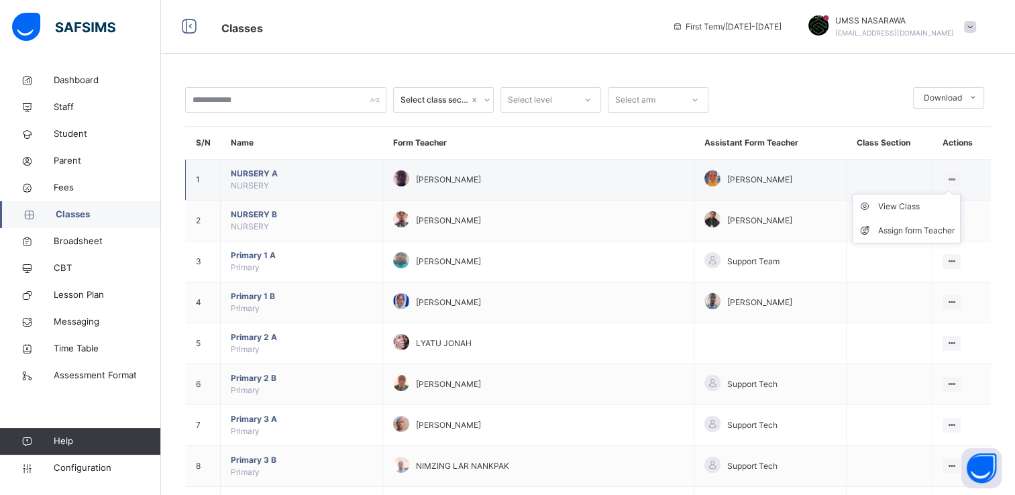
click at [956, 176] on icon at bounding box center [951, 179] width 11 height 10
click at [922, 205] on div "View Class" at bounding box center [916, 206] width 76 height 13
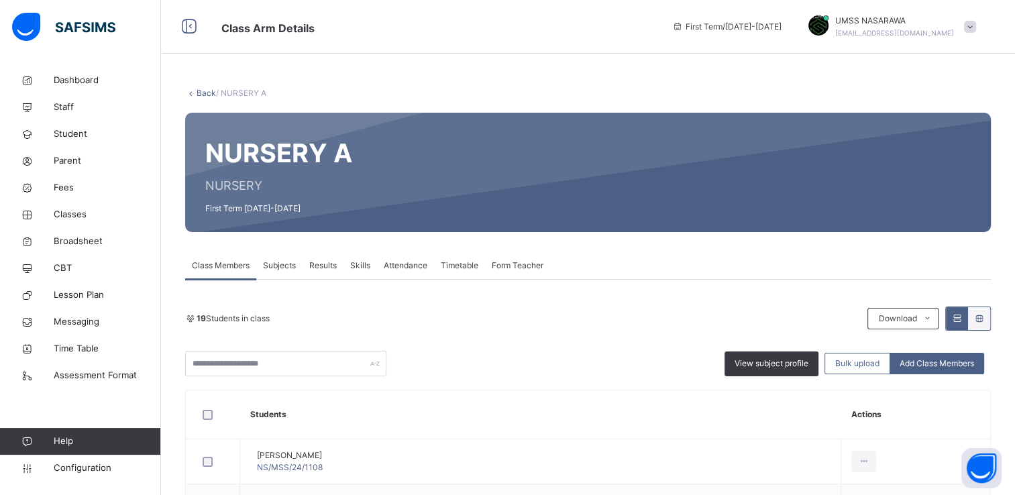
click at [544, 336] on div "19 Students in class Download Pdf Report Excel Report View subject profile Bulk…" at bounding box center [588, 342] width 806 height 70
click at [918, 358] on span "Add Class Members" at bounding box center [937, 364] width 74 height 12
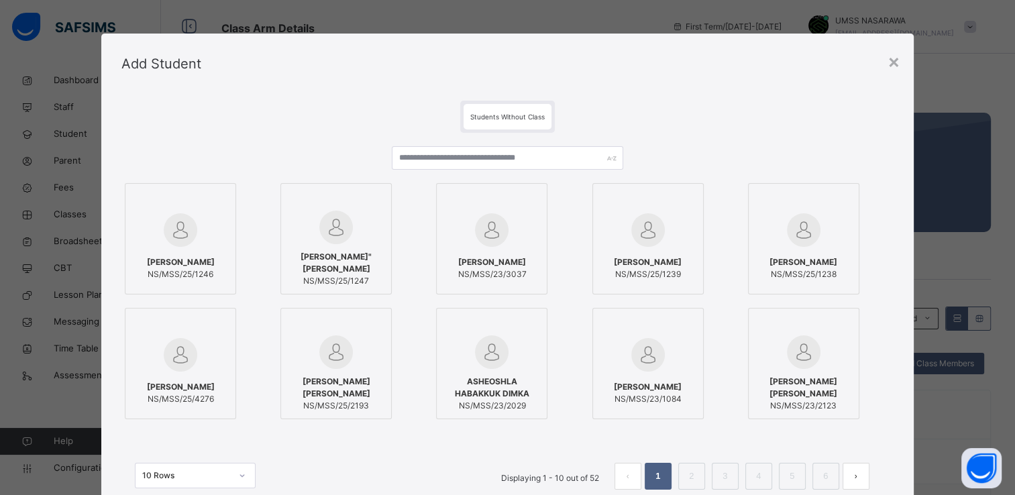
click at [201, 225] on div at bounding box center [180, 230] width 97 height 39
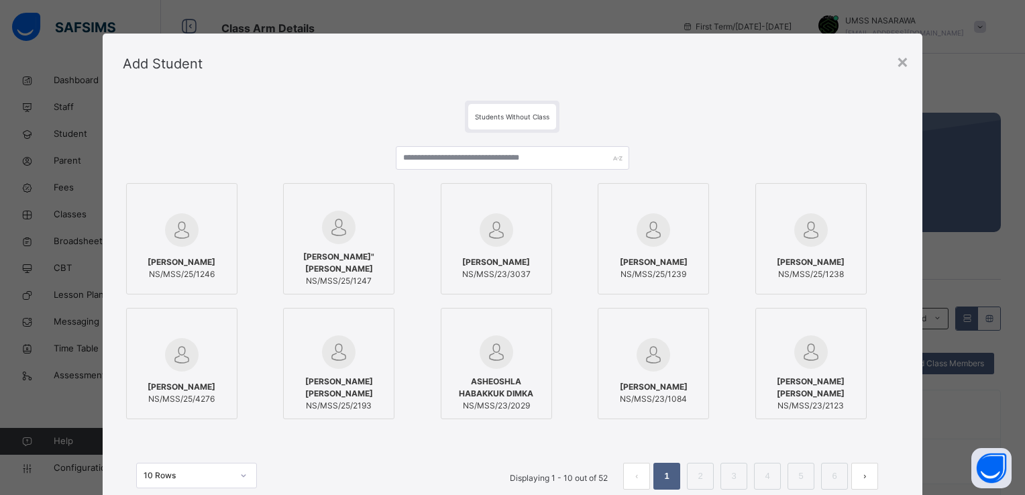
click at [303, 194] on div at bounding box center [338, 201] width 97 height 20
click at [681, 222] on div at bounding box center [653, 230] width 97 height 39
click at [822, 196] on div at bounding box center [811, 201] width 97 height 20
click at [900, 371] on div "Students Without Class RILWANU HUSSAINI NS/MSS/25/1246 ABDULLAHI SHU"AIBU IBRAH…" at bounding box center [513, 308] width 820 height 429
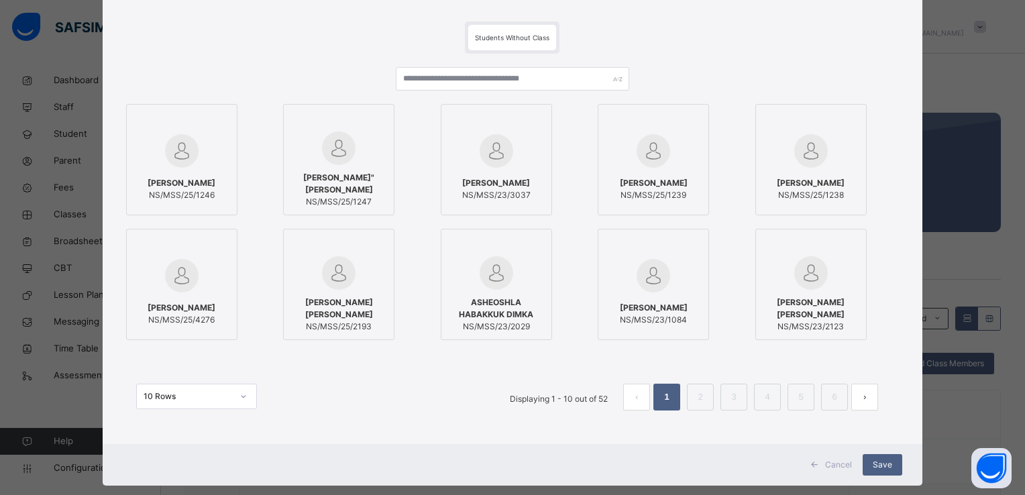
scroll to position [80, 0]
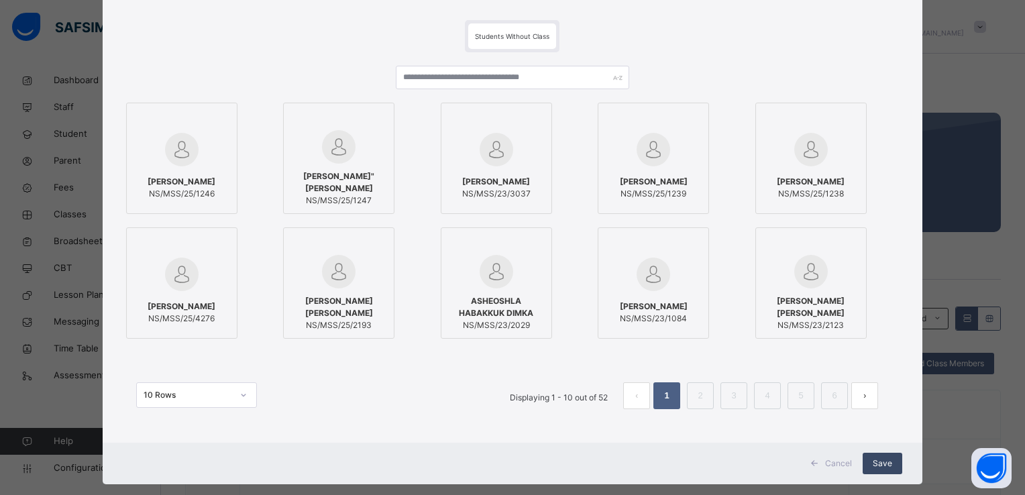
click at [883, 466] on span "Save" at bounding box center [882, 463] width 19 height 12
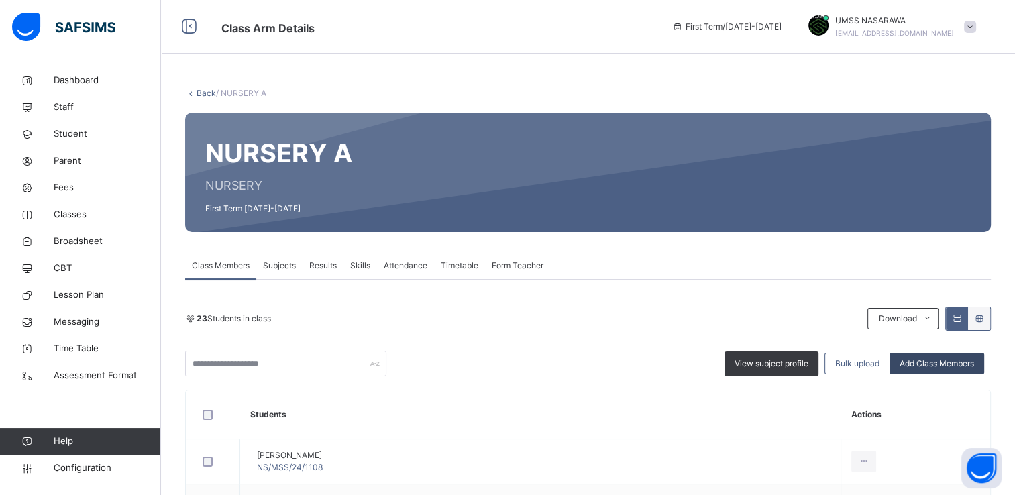
click at [923, 364] on span "Add Class Members" at bounding box center [937, 364] width 74 height 12
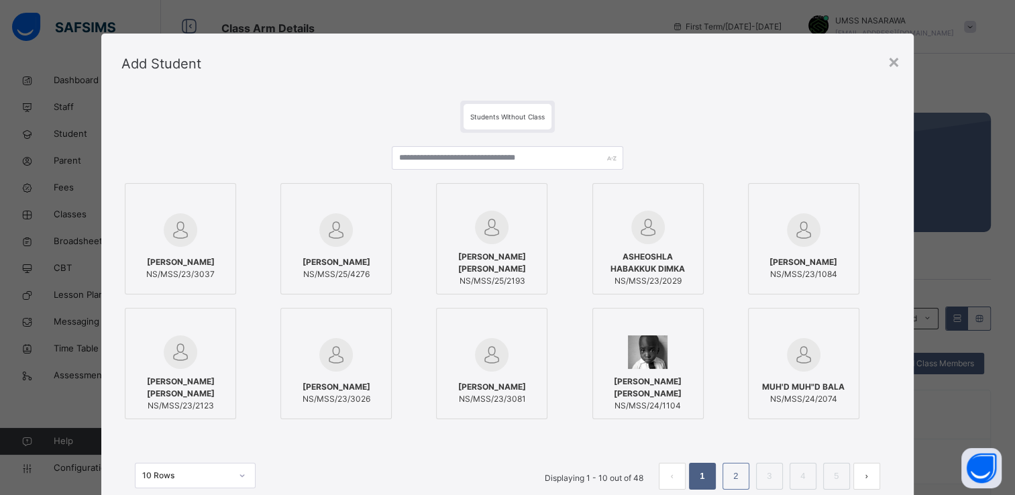
click at [735, 477] on link "2" at bounding box center [735, 476] width 13 height 17
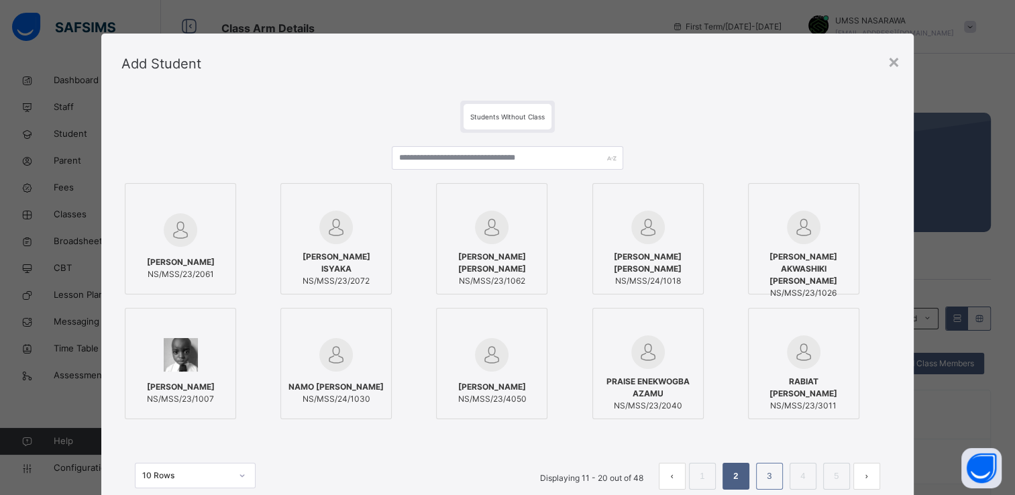
click at [764, 472] on link "3" at bounding box center [769, 476] width 13 height 17
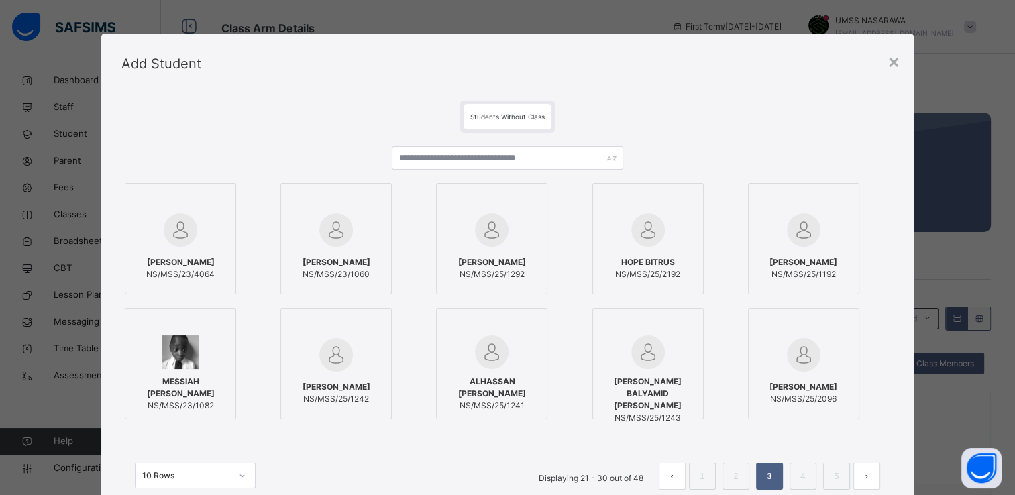
click at [764, 472] on link "3" at bounding box center [769, 476] width 13 height 17
click at [521, 361] on div at bounding box center [491, 352] width 97 height 34
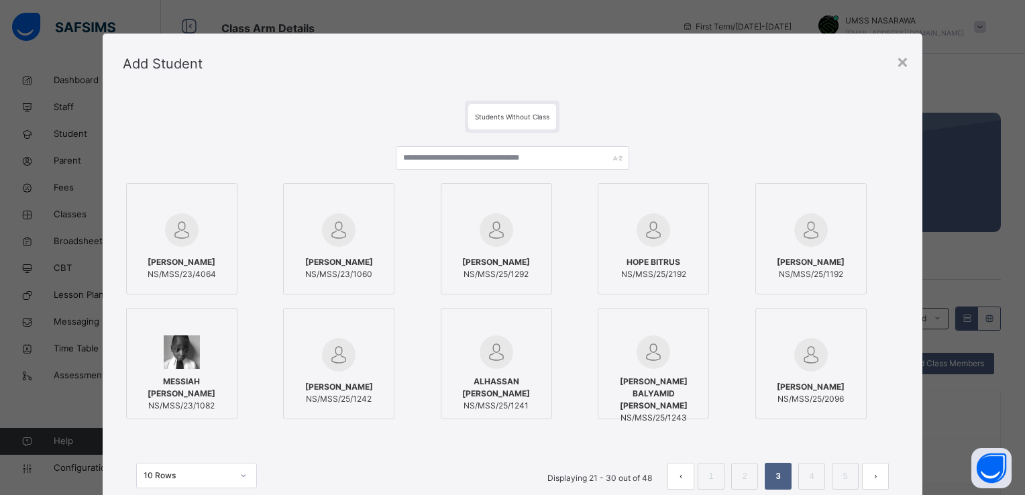
click at [700, 332] on label "IBRAHIM BALYAMID MOHAMMED NS/MSS/25/1243" at bounding box center [653, 363] width 111 height 111
click at [896, 356] on div "ENE ALECHENU NS/MSS/23/4064 SULEIMAN DAUDA NS/MSS/23/1060 KHADIJAT ASABE ABDULH…" at bounding box center [512, 301] width 779 height 243
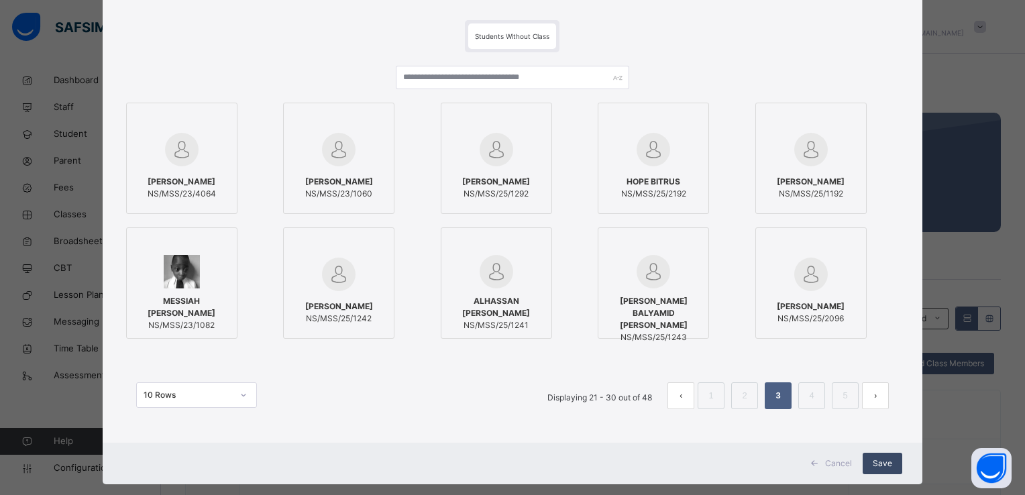
click at [877, 457] on div "Save" at bounding box center [883, 463] width 40 height 21
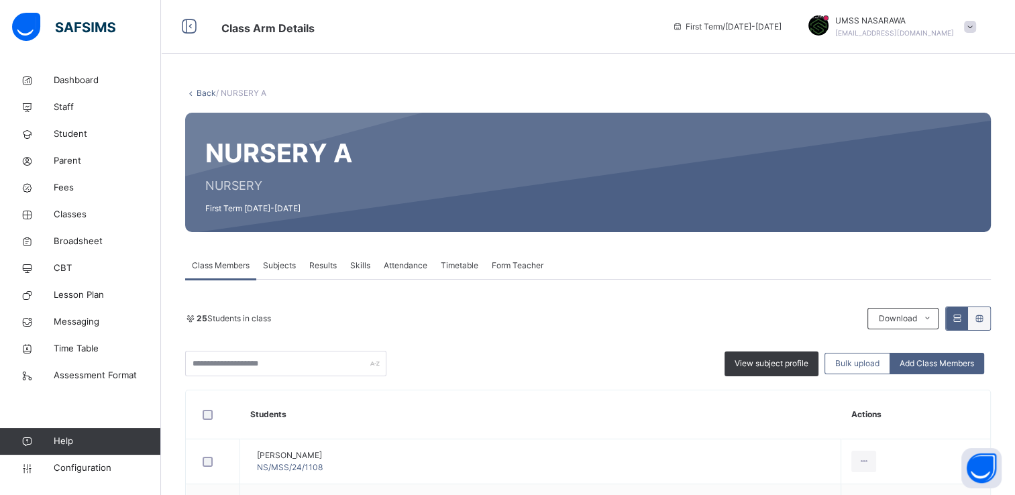
click at [208, 95] on link "Back" at bounding box center [206, 93] width 19 height 10
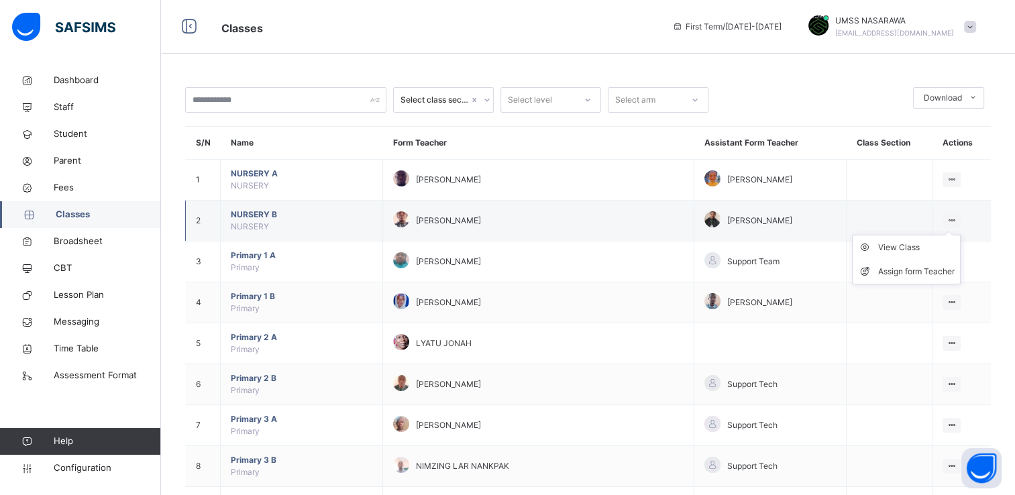
click at [956, 216] on icon at bounding box center [951, 220] width 11 height 10
click at [907, 246] on div "View Class" at bounding box center [916, 247] width 76 height 13
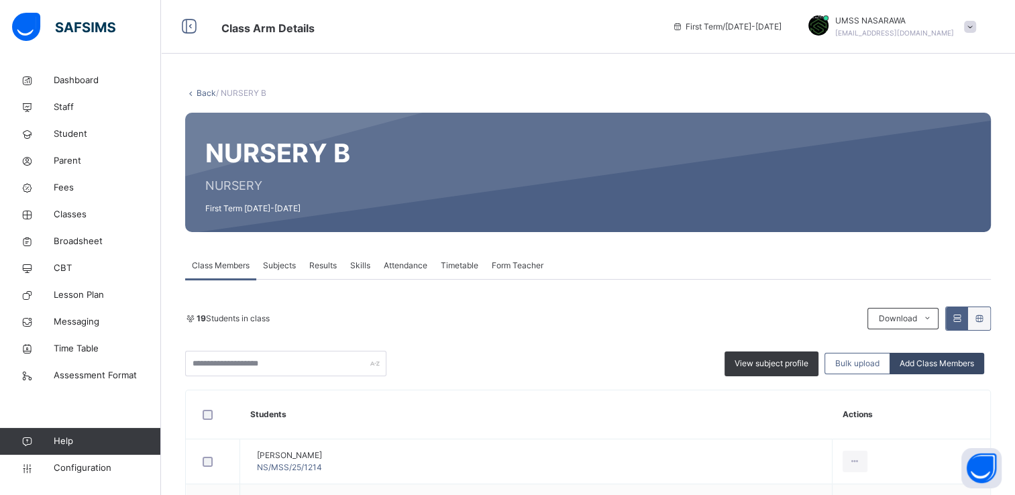
click at [961, 363] on span "Add Class Members" at bounding box center [937, 364] width 74 height 12
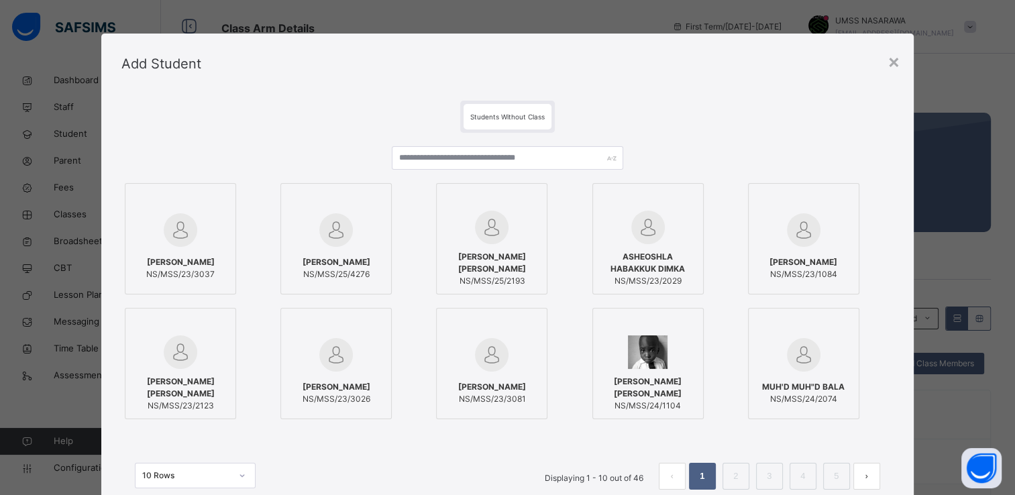
click at [885, 307] on div "ABDULMUMIN IDRIS IBRAHIM NS/MSS/23/3037 YUSUF YUSUF TANIMU NS/MSS/25/4276 BASHI…" at bounding box center [506, 301] width 771 height 243
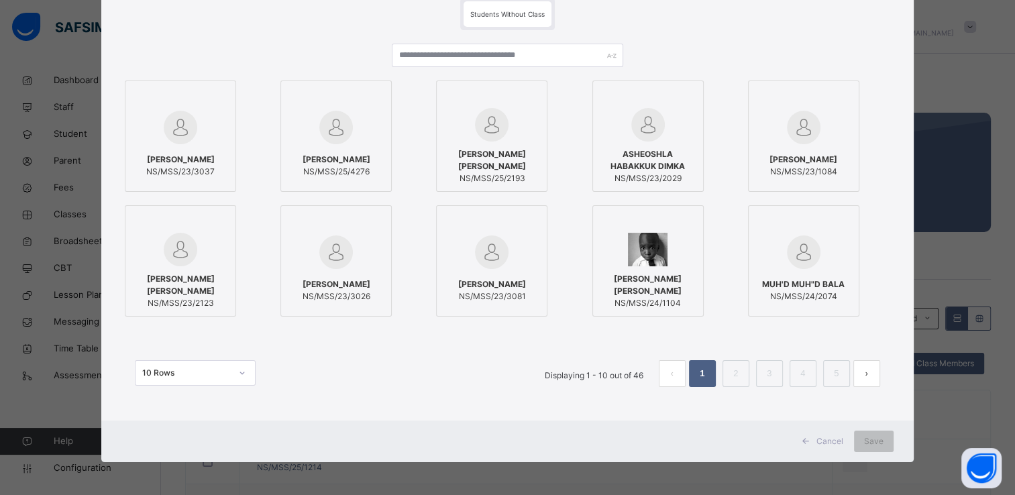
scroll to position [27, 0]
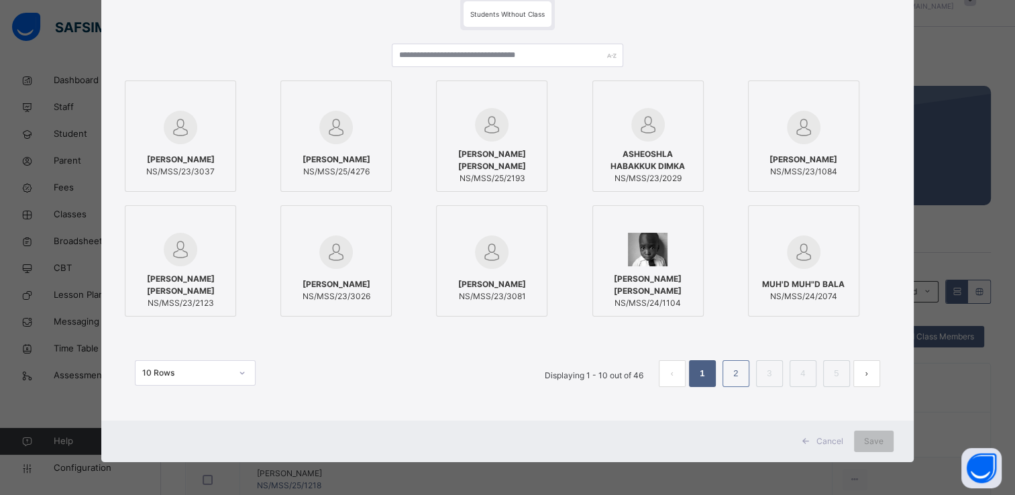
click at [737, 370] on link "2" at bounding box center [735, 373] width 13 height 17
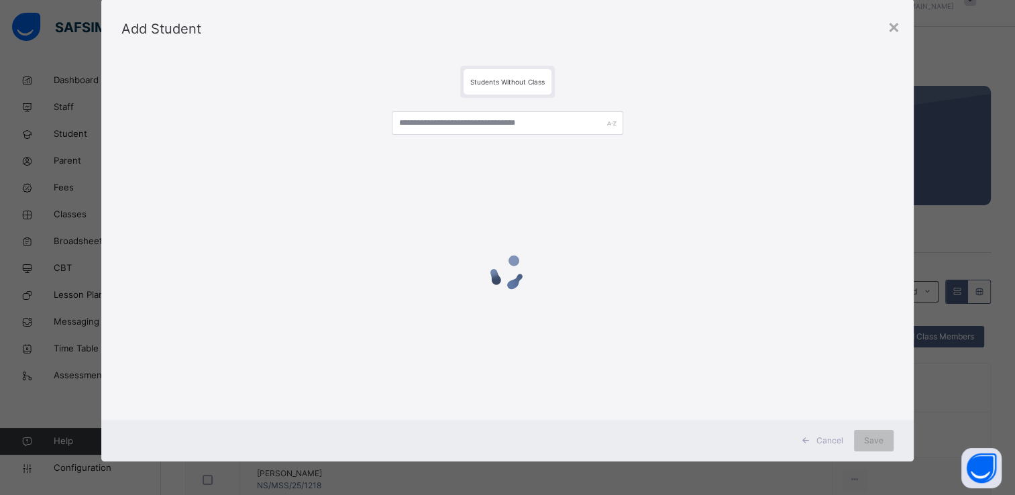
scroll to position [103, 0]
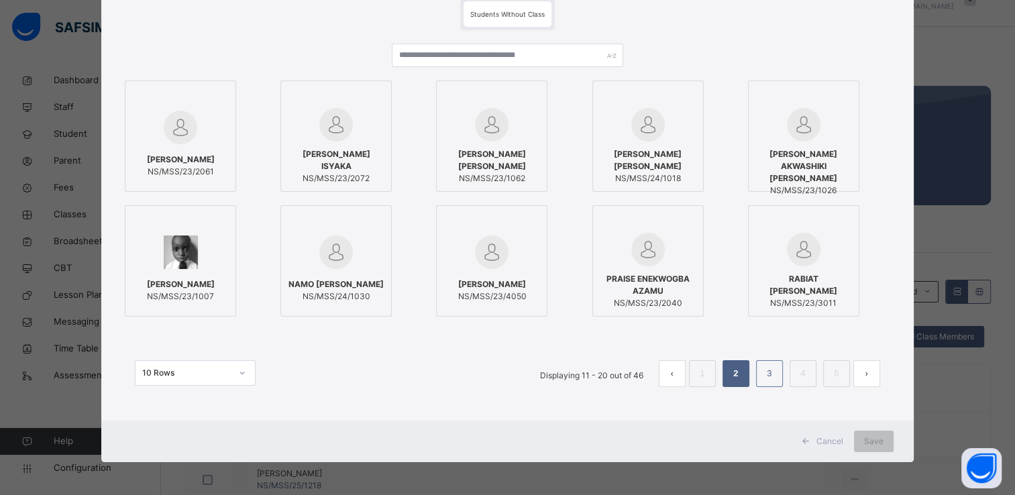
click at [771, 374] on link "3" at bounding box center [769, 373] width 13 height 17
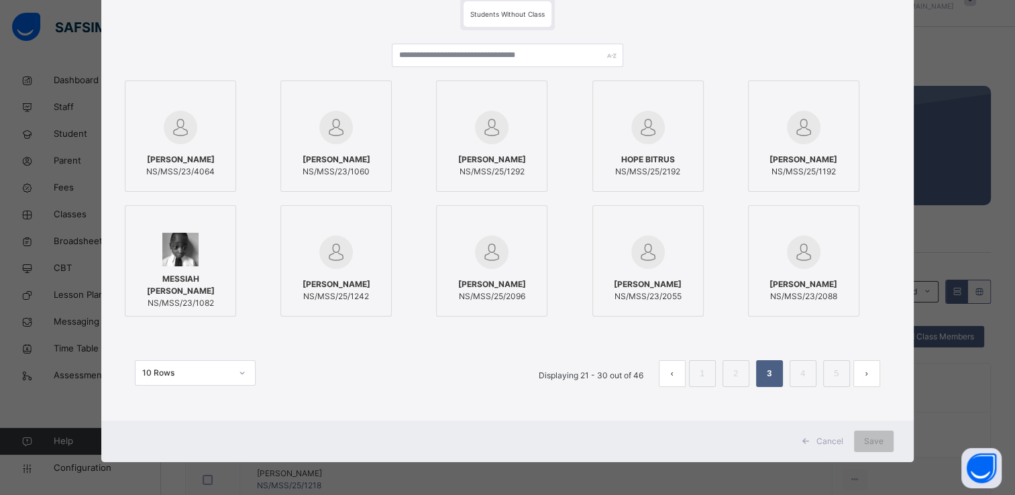
click at [368, 237] on div at bounding box center [336, 252] width 97 height 39
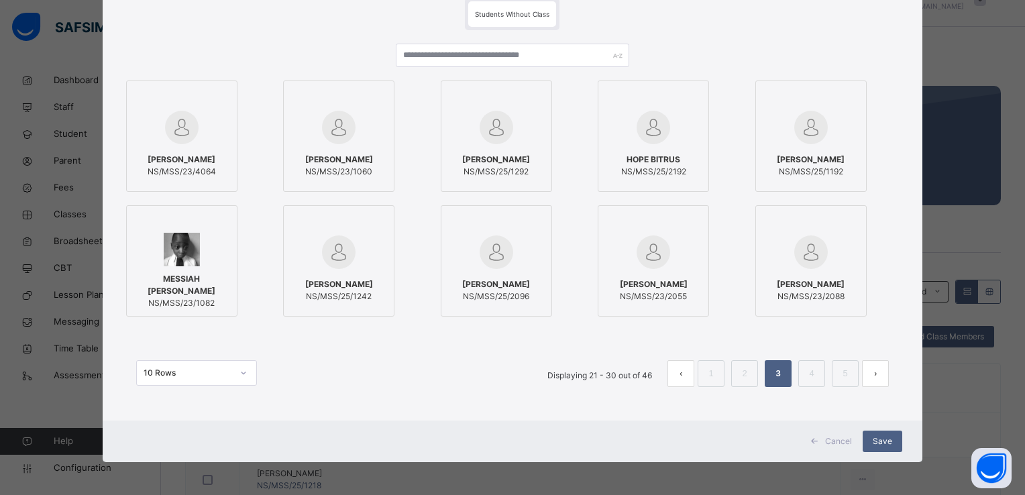
click at [663, 341] on div "10 Rows Displaying 21 - 30 out of 46 1 2 3 4 5" at bounding box center [512, 366] width 779 height 67
click at [660, 339] on div "10 Rows Displaying 21 - 30 out of 46 1 2 3 4 5" at bounding box center [512, 366] width 779 height 67
click at [878, 437] on span "Save" at bounding box center [882, 441] width 19 height 12
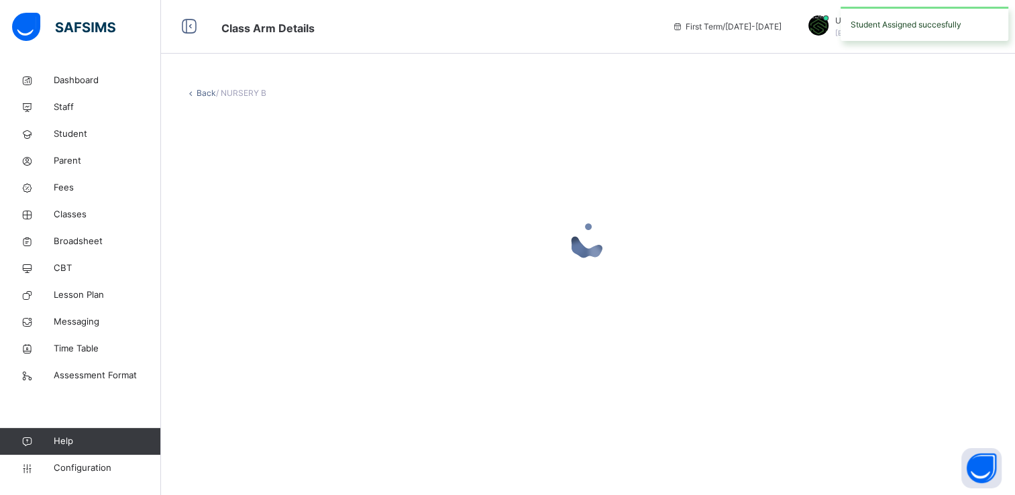
scroll to position [0, 0]
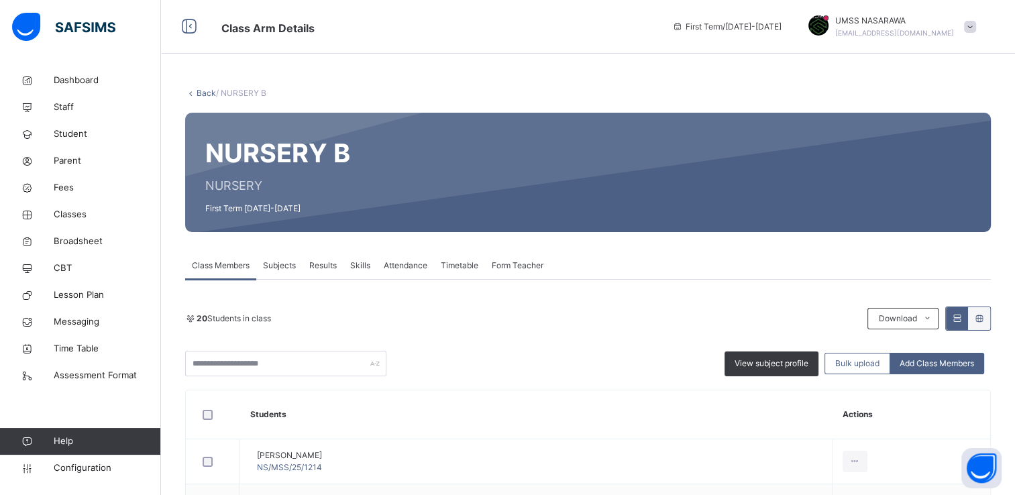
click at [878, 437] on th "Actions" at bounding box center [911, 414] width 158 height 49
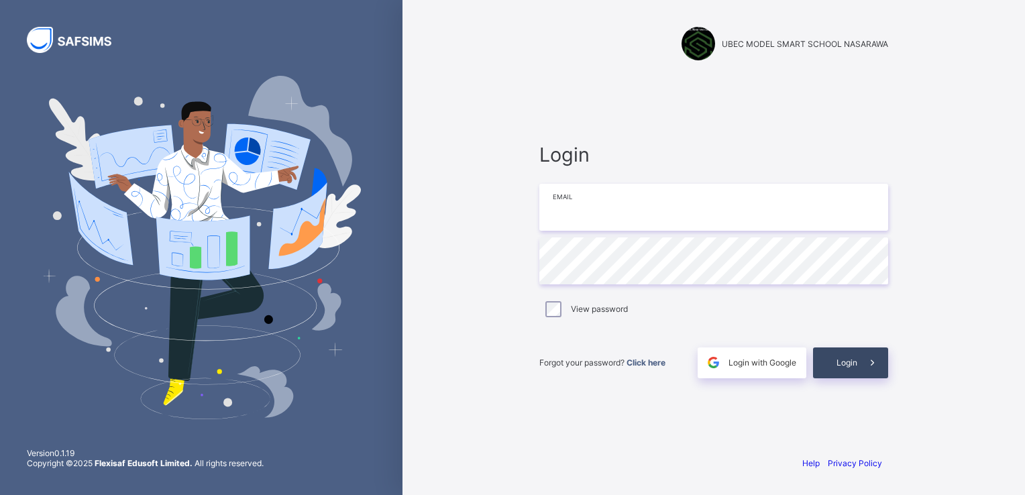
type input "**********"
click at [839, 367] on span "Login" at bounding box center [846, 363] width 21 height 10
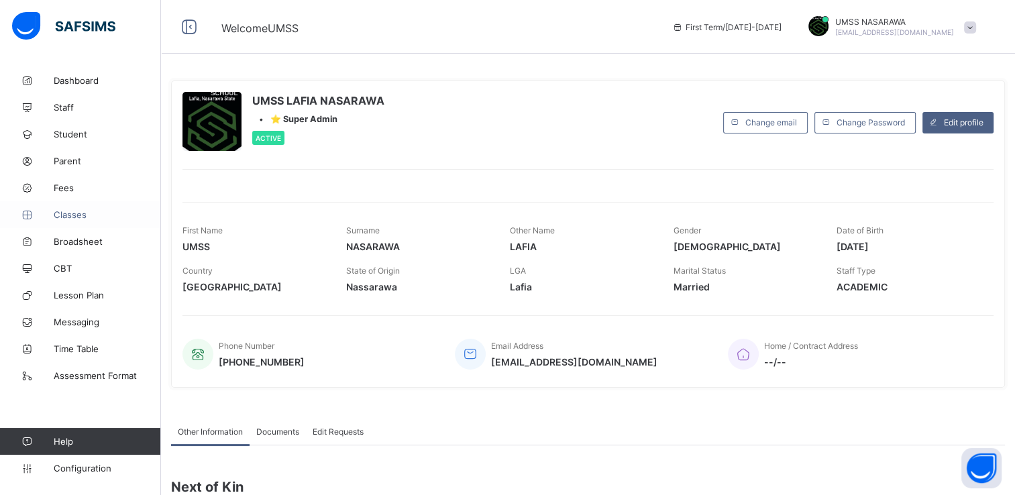
click at [67, 211] on span "Classes" at bounding box center [107, 214] width 107 height 11
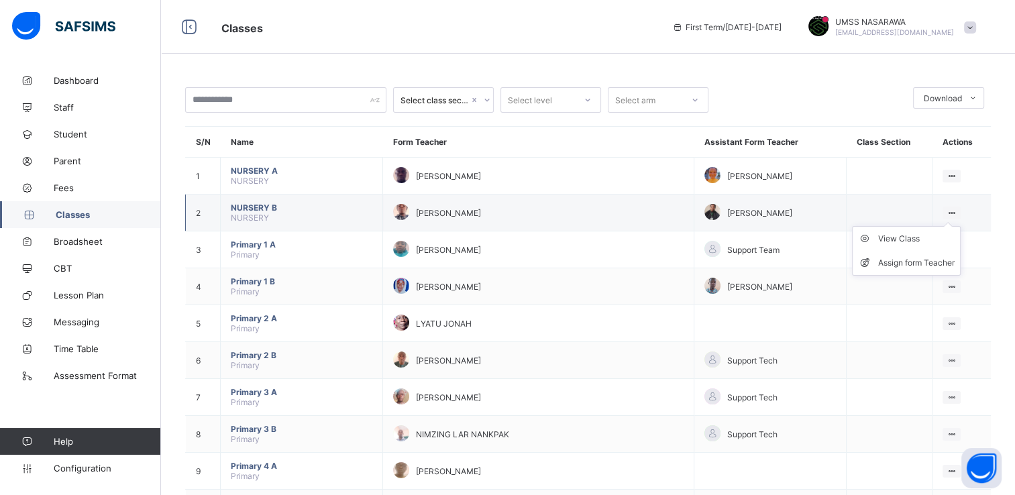
click at [955, 211] on icon at bounding box center [951, 213] width 11 height 10
click at [915, 237] on div "View Class" at bounding box center [916, 238] width 76 height 13
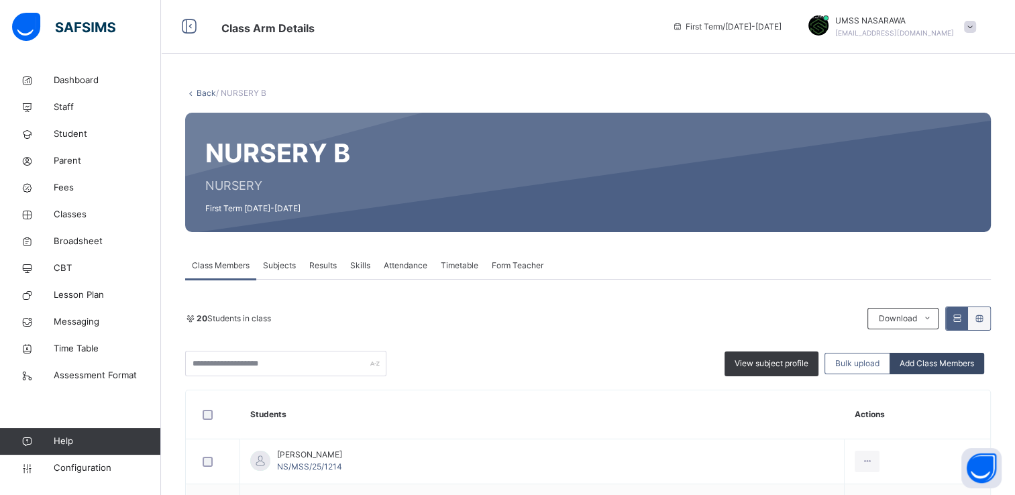
click at [940, 365] on span "Add Class Members" at bounding box center [937, 364] width 74 height 12
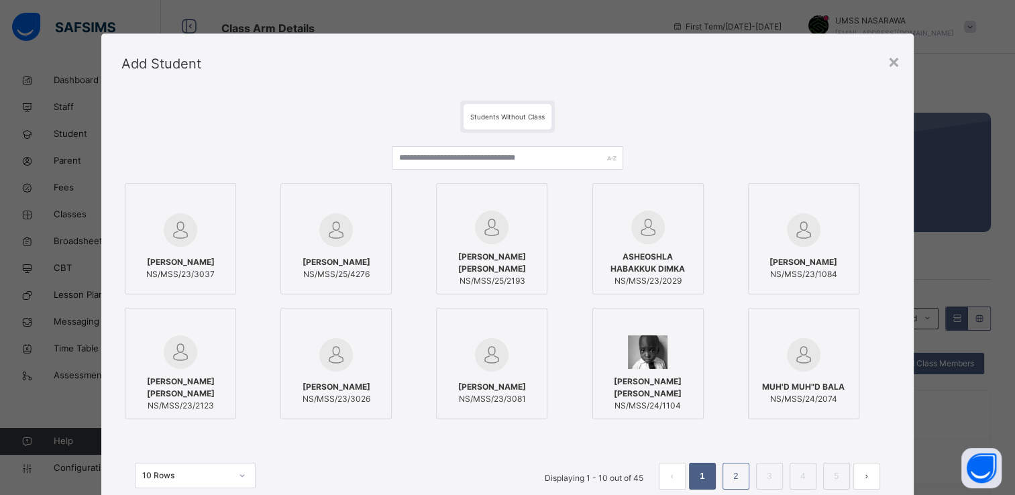
click at [735, 477] on link "2" at bounding box center [735, 476] width 13 height 17
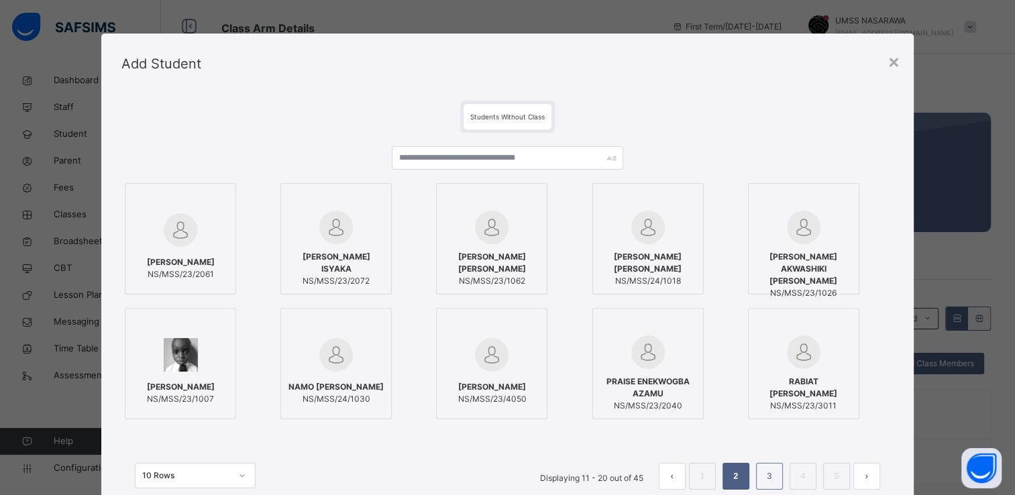
click at [765, 475] on link "3" at bounding box center [769, 476] width 13 height 17
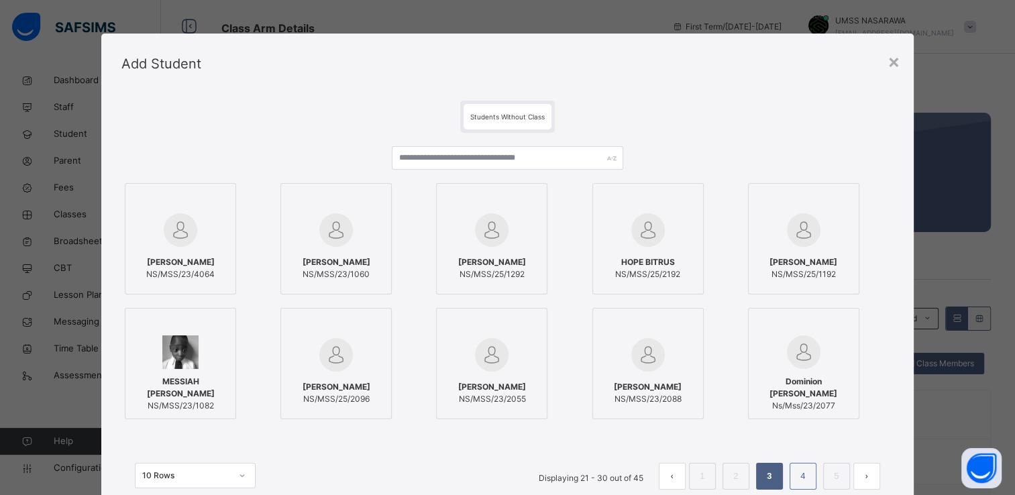
click at [804, 476] on link "4" at bounding box center [802, 476] width 13 height 17
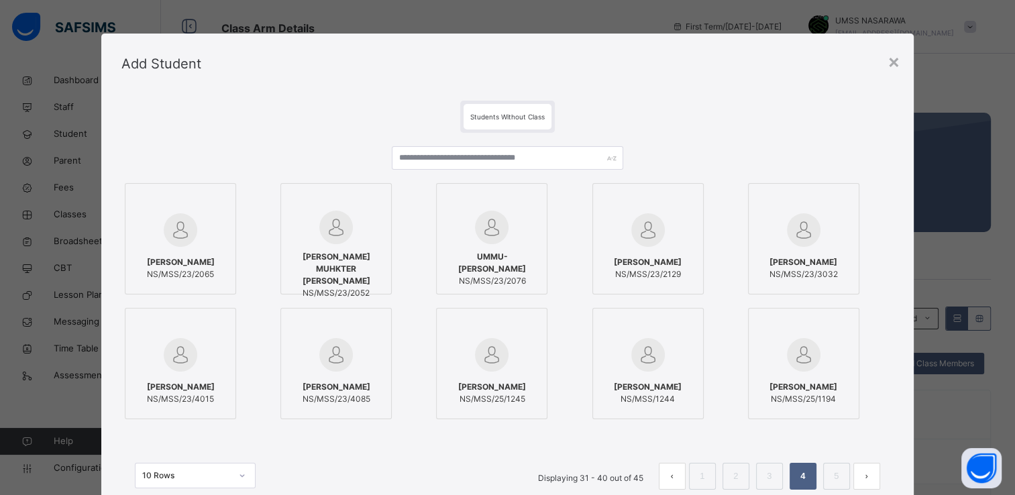
click at [686, 345] on div at bounding box center [648, 354] width 97 height 39
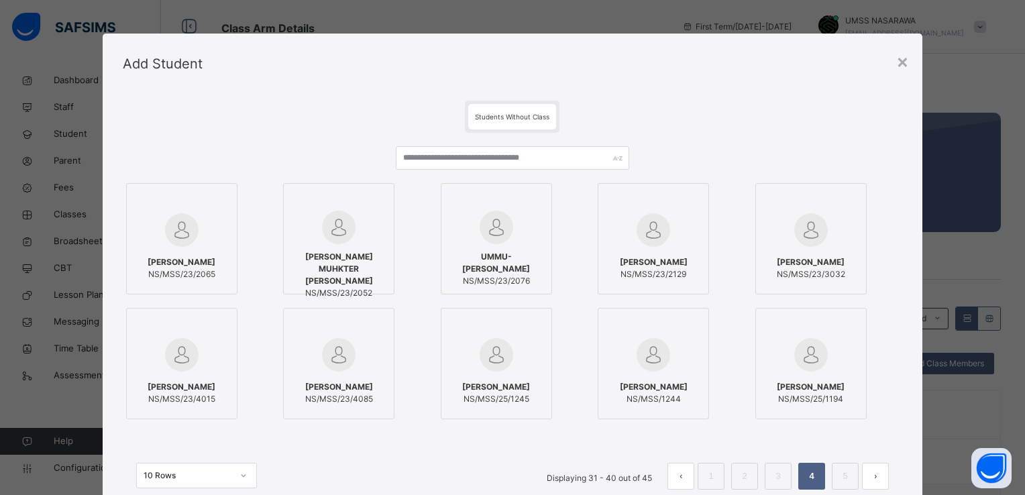
click at [526, 353] on div at bounding box center [496, 354] width 97 height 39
drag, startPoint x: 907, startPoint y: 379, endPoint x: 734, endPoint y: 117, distance: 314.2
click at [734, 117] on div "Students Without Class" at bounding box center [512, 117] width 779 height 32
click at [863, 338] on div "MOHAMMED HUSSAINI NS/MSS/25/1194" at bounding box center [827, 363] width 144 height 111
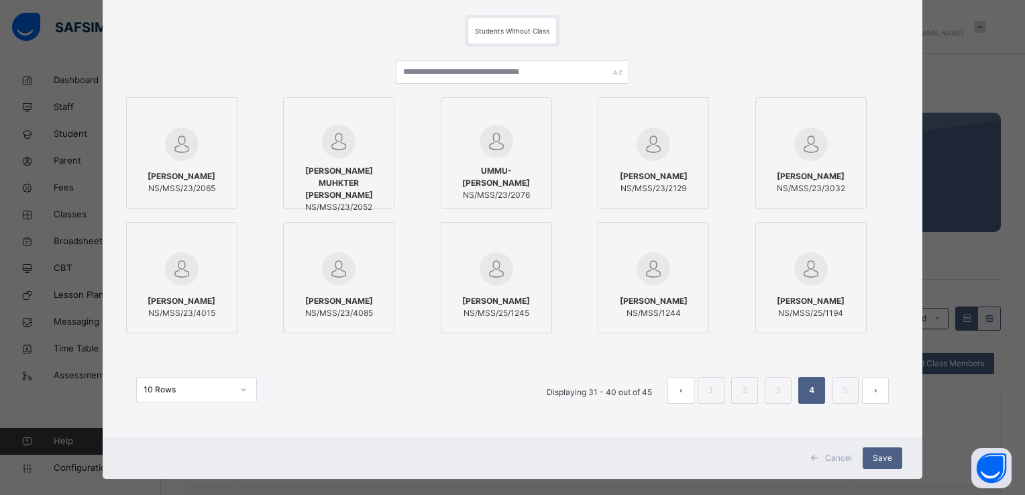
scroll to position [103, 0]
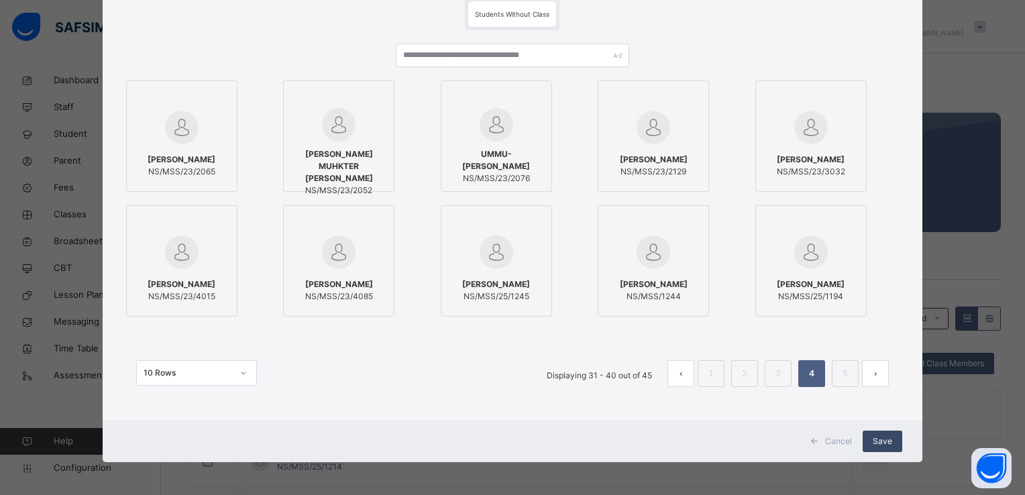
click at [877, 441] on span "Save" at bounding box center [882, 441] width 19 height 12
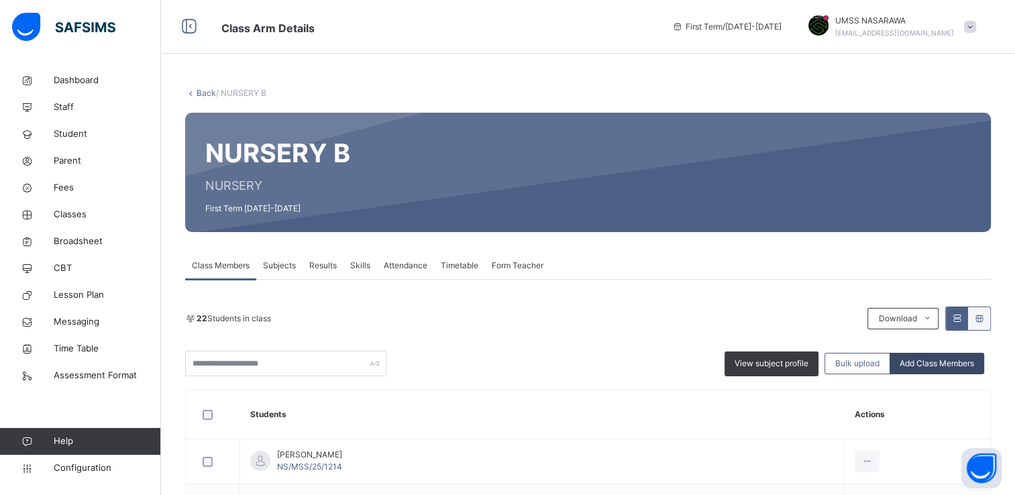
drag, startPoint x: 922, startPoint y: 361, endPoint x: 914, endPoint y: 366, distance: 9.7
click at [914, 366] on span "Add Class Members" at bounding box center [937, 364] width 74 height 12
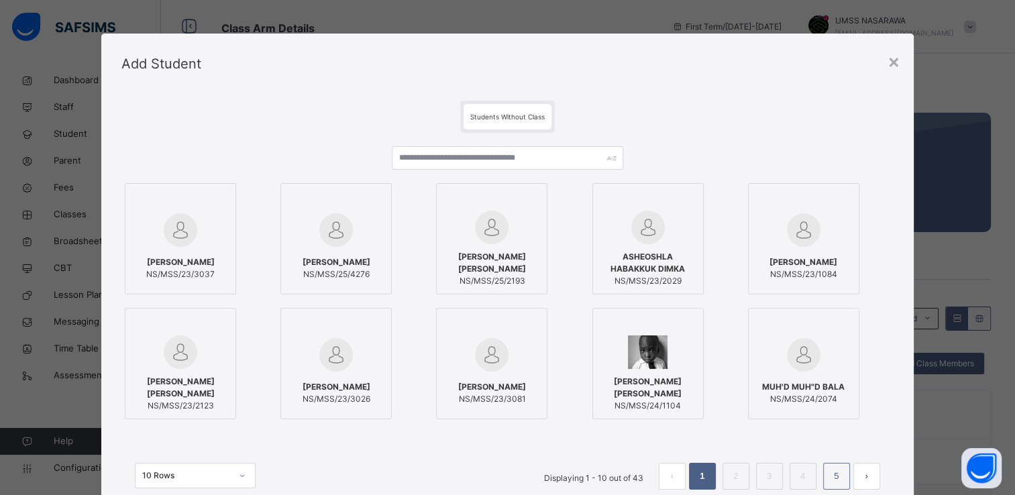
click at [837, 471] on link "5" at bounding box center [836, 476] width 13 height 17
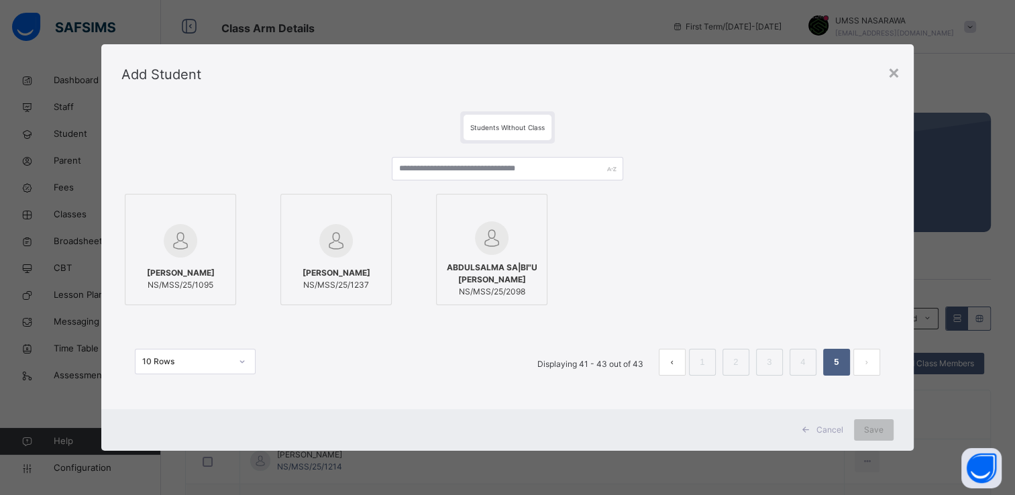
click at [370, 230] on div at bounding box center [336, 240] width 97 height 39
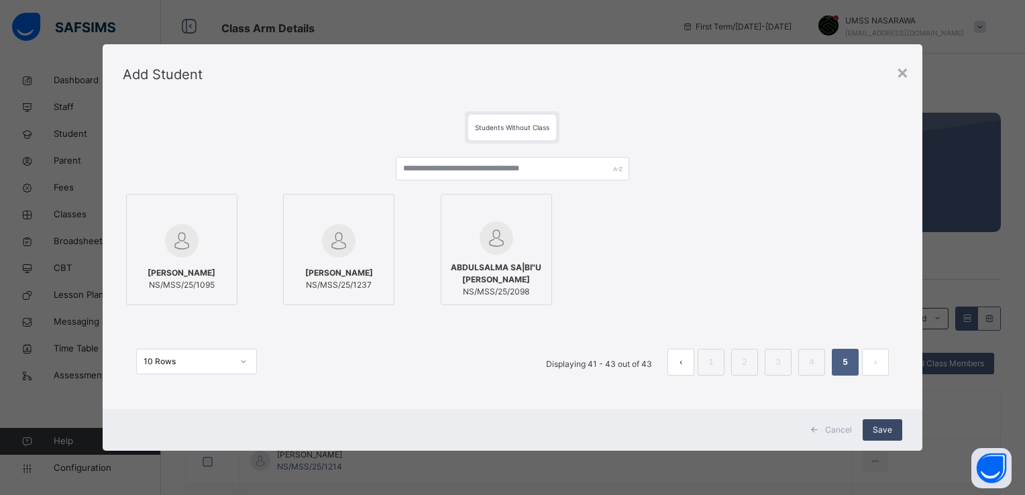
click at [875, 424] on span "Save" at bounding box center [882, 430] width 19 height 12
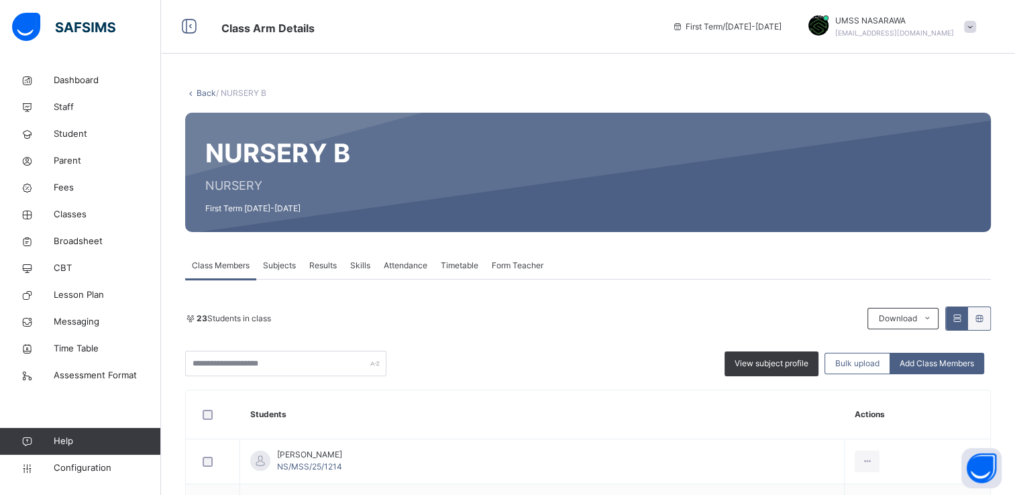
click at [206, 93] on link "Back" at bounding box center [206, 93] width 19 height 10
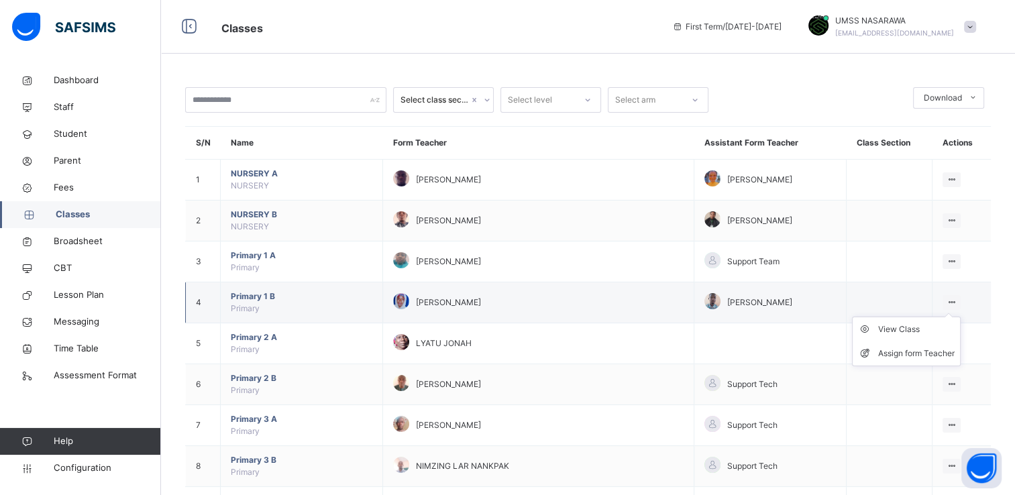
click at [955, 298] on icon at bounding box center [951, 302] width 11 height 10
click at [910, 326] on div "View Class" at bounding box center [916, 329] width 76 height 13
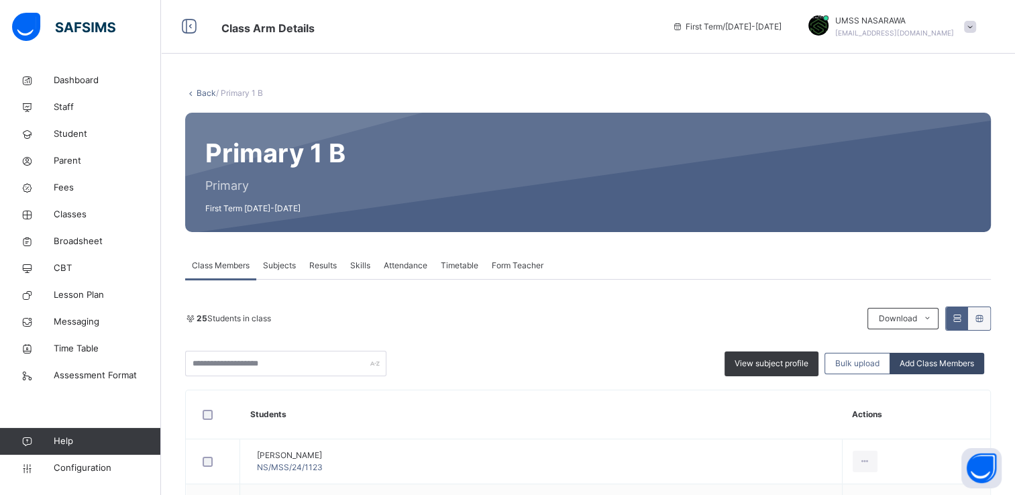
click at [915, 367] on span "Add Class Members" at bounding box center [937, 364] width 74 height 12
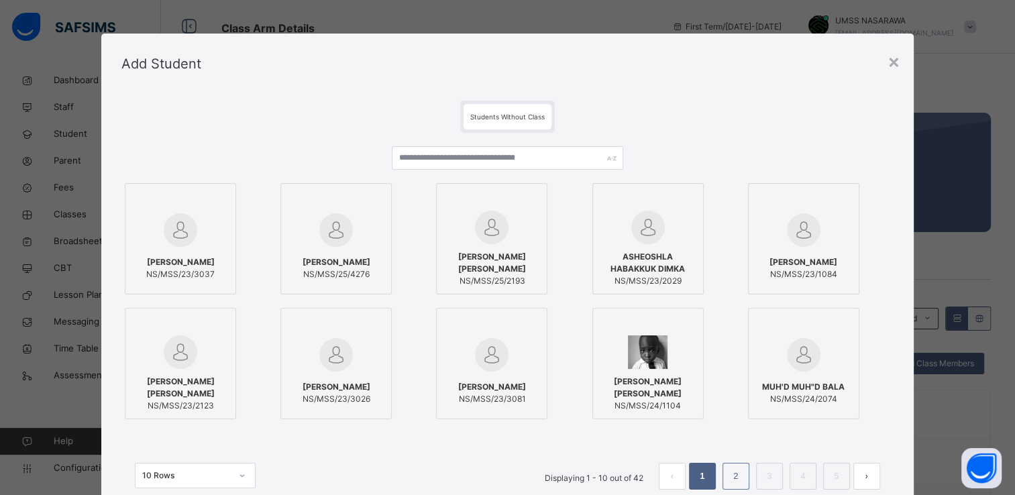
click at [725, 480] on li "2" at bounding box center [735, 476] width 27 height 27
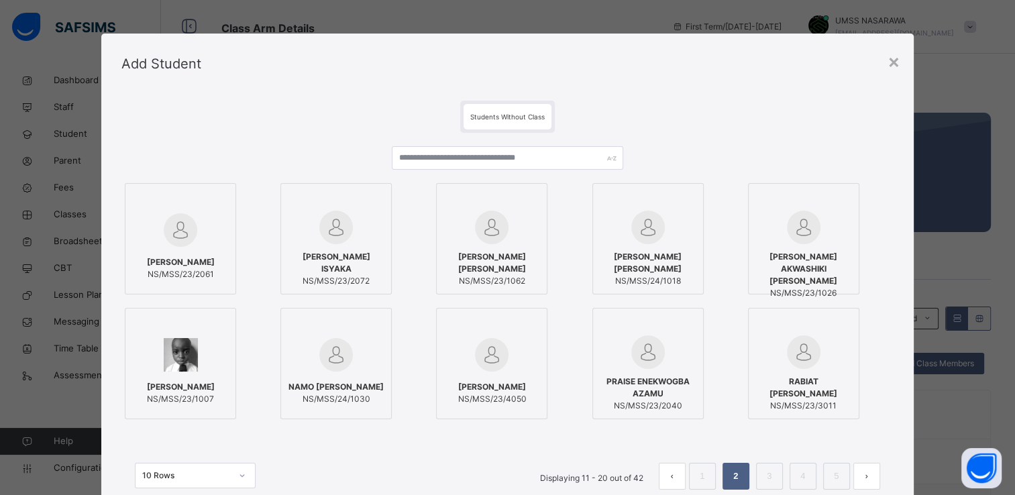
click at [768, 475] on link "3" at bounding box center [769, 476] width 13 height 17
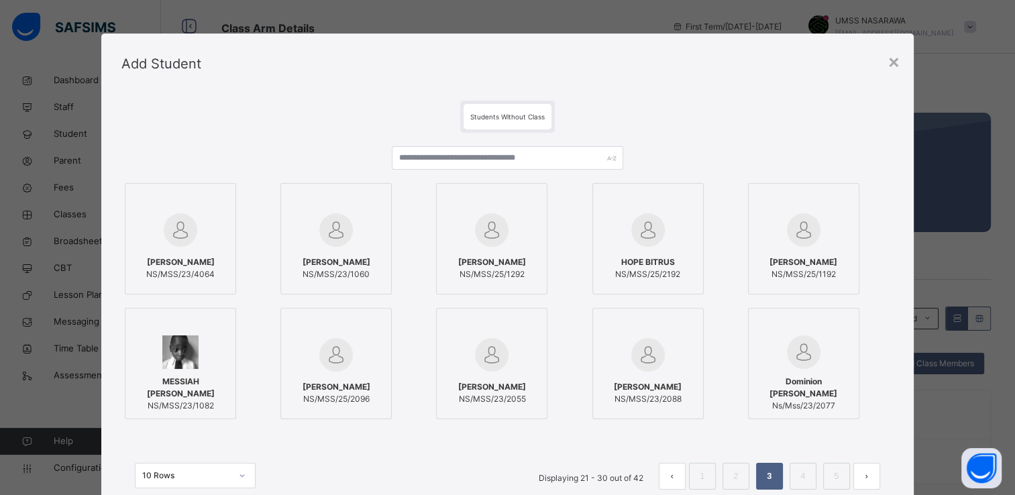
click at [526, 266] on span "[PERSON_NAME]" at bounding box center [492, 262] width 68 height 12
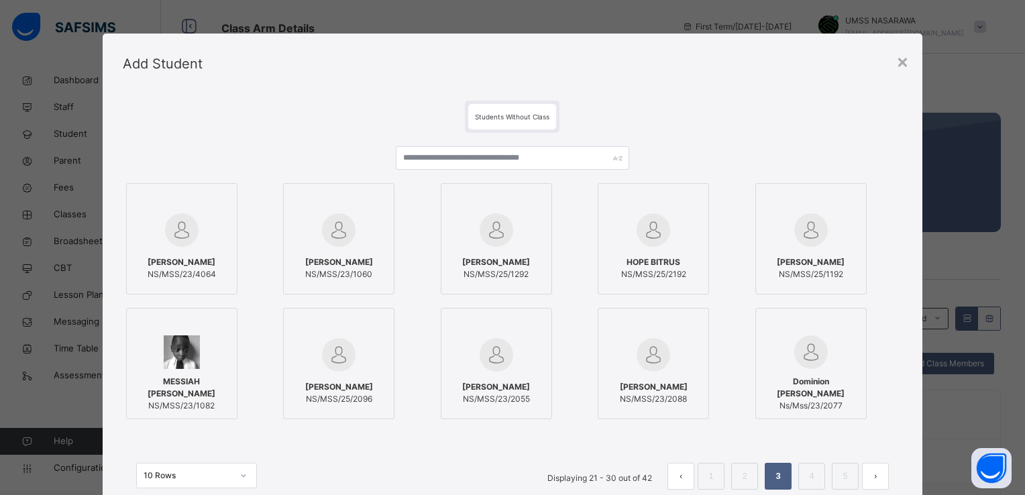
click at [908, 449] on div "Students Without Class ENE ALECHENU NS/MSS/23/4064 SULEIMAN DAUDA NS/MSS/23/106…" at bounding box center [513, 308] width 820 height 429
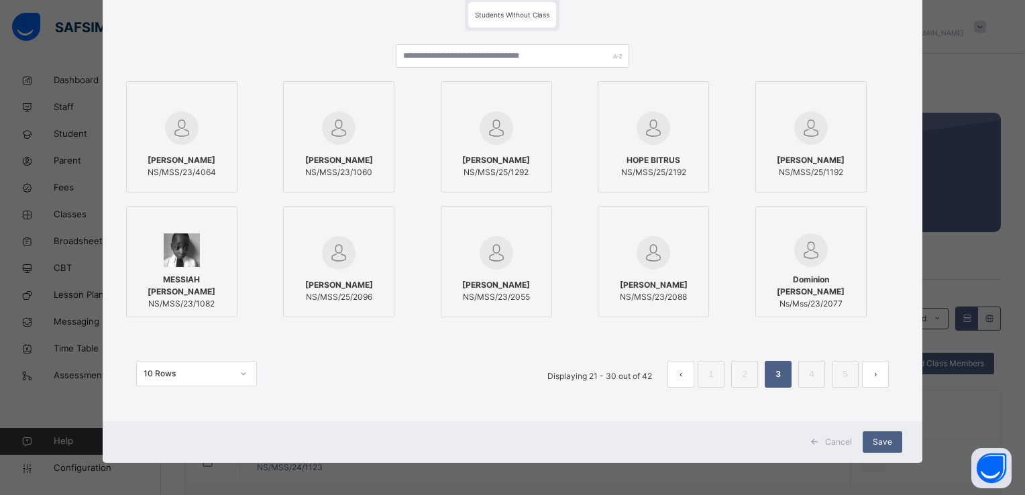
scroll to position [103, 0]
click at [888, 438] on span "Save" at bounding box center [882, 441] width 19 height 12
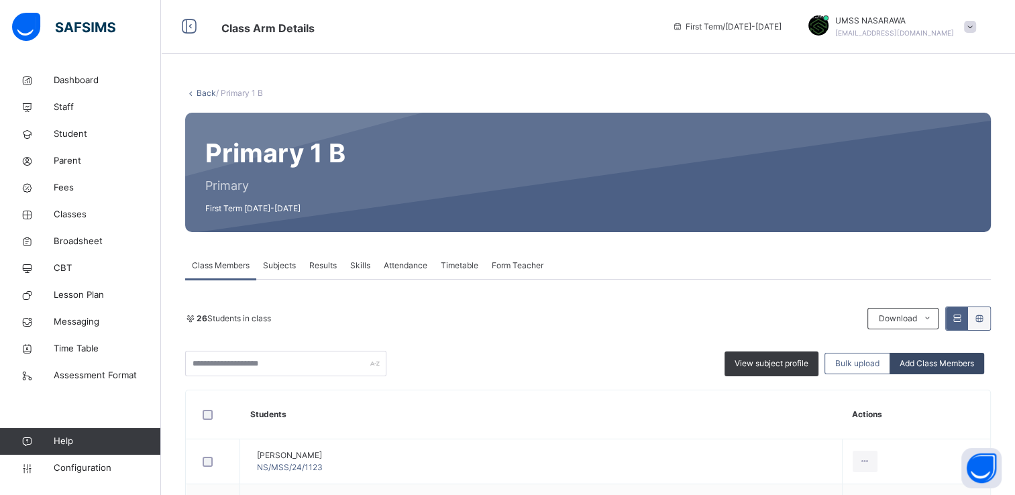
click at [961, 358] on span "Add Class Members" at bounding box center [937, 364] width 74 height 12
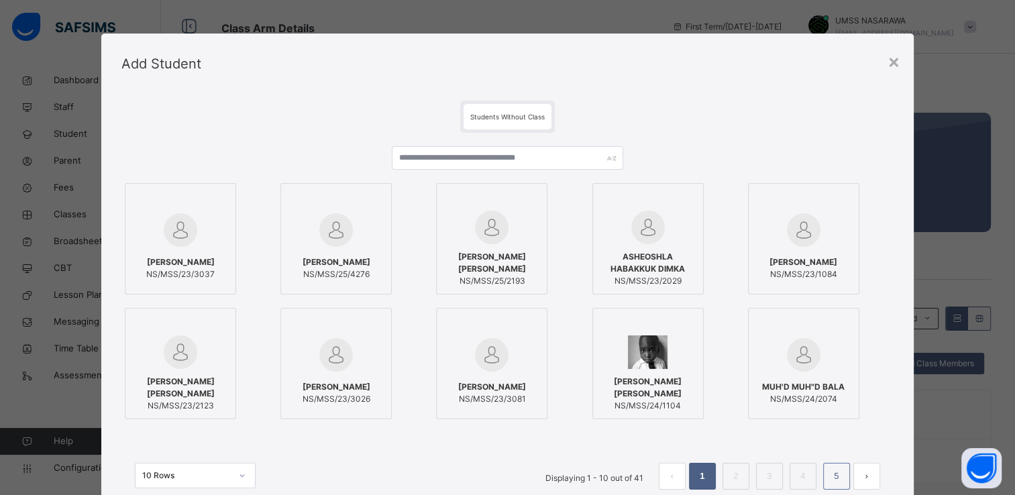
click at [841, 474] on link "5" at bounding box center [836, 476] width 13 height 17
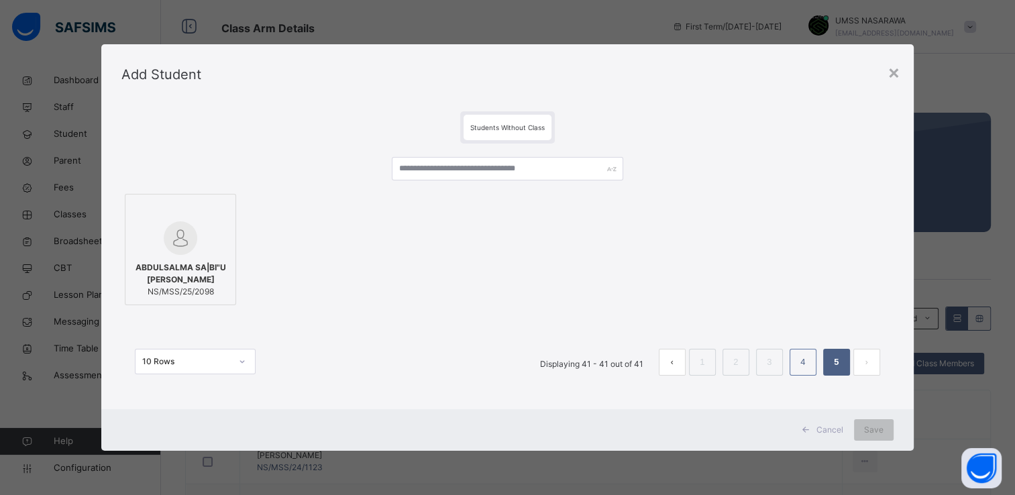
click at [805, 362] on link "4" at bounding box center [802, 362] width 13 height 17
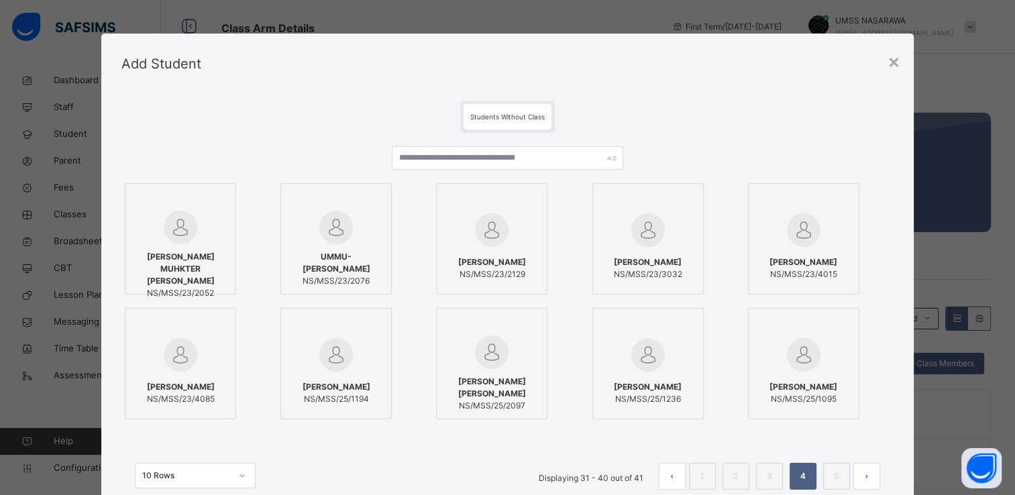
click at [688, 341] on div at bounding box center [648, 354] width 97 height 39
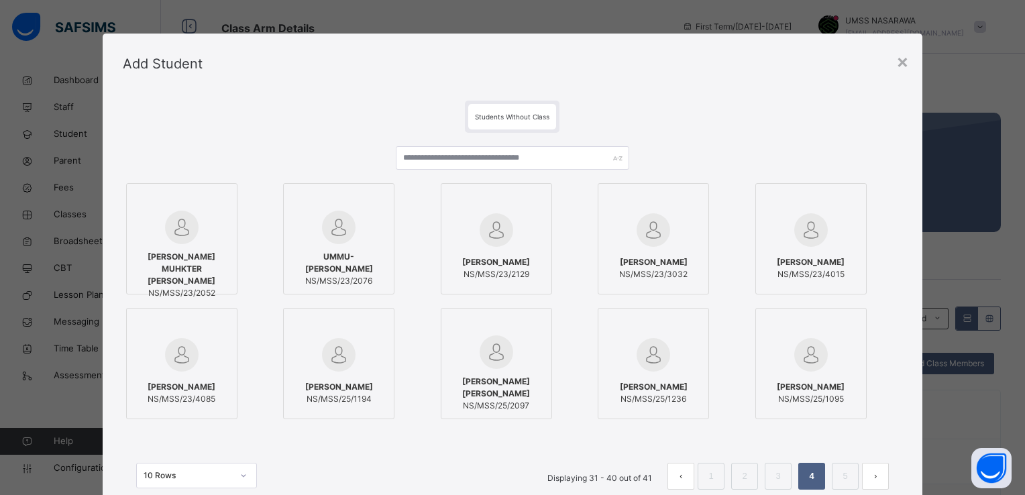
click at [896, 356] on div "RUSHDA MUHKTER MOHAMMED NS/MSS/23/2052 UMMU-SALMA LIMAN MUHAMMAD NS/MSS/23/2076…" at bounding box center [512, 301] width 779 height 243
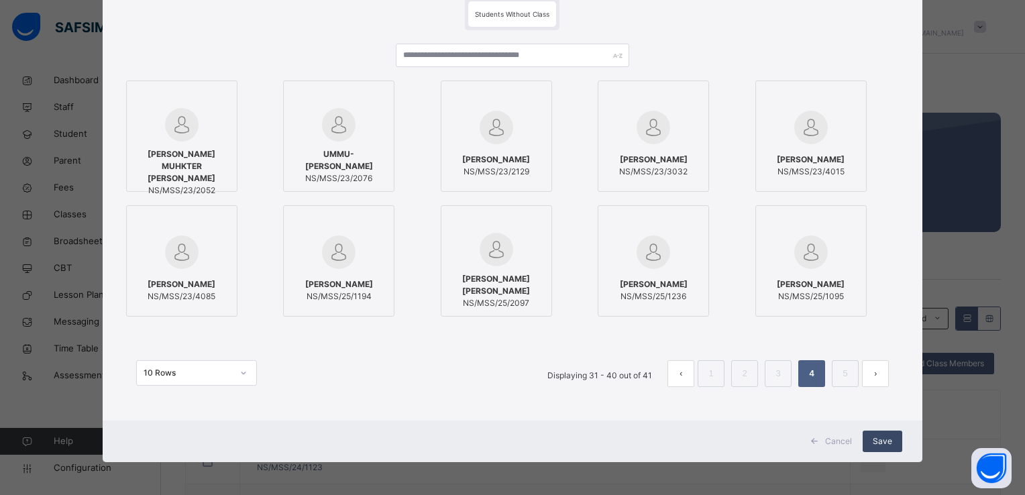
click at [876, 439] on span "Save" at bounding box center [882, 441] width 19 height 12
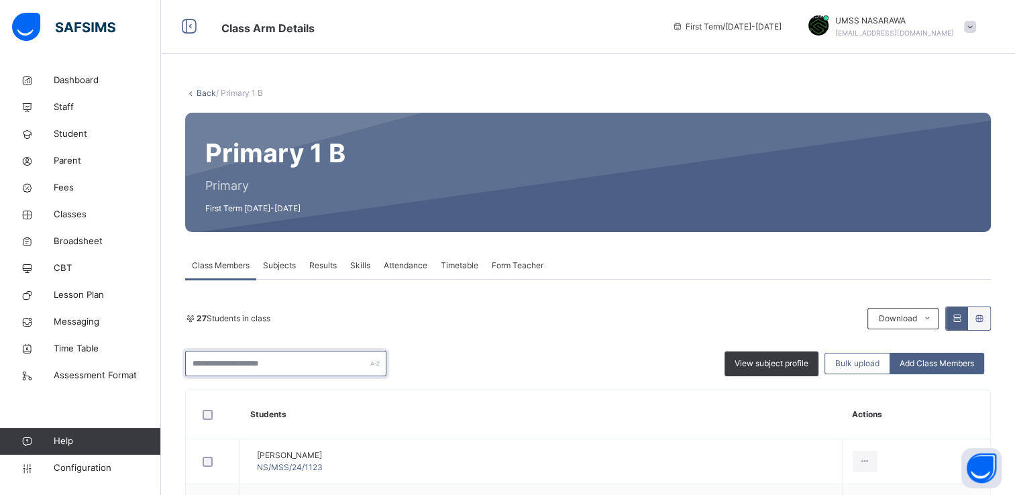
click at [241, 366] on input "text" at bounding box center [285, 363] width 201 height 25
type input "******"
click at [1014, 490] on div "Back / Primary 1 B Primary 1 B Primary First Term 2025-2026 Class Members Subje…" at bounding box center [588, 312] width 854 height 491
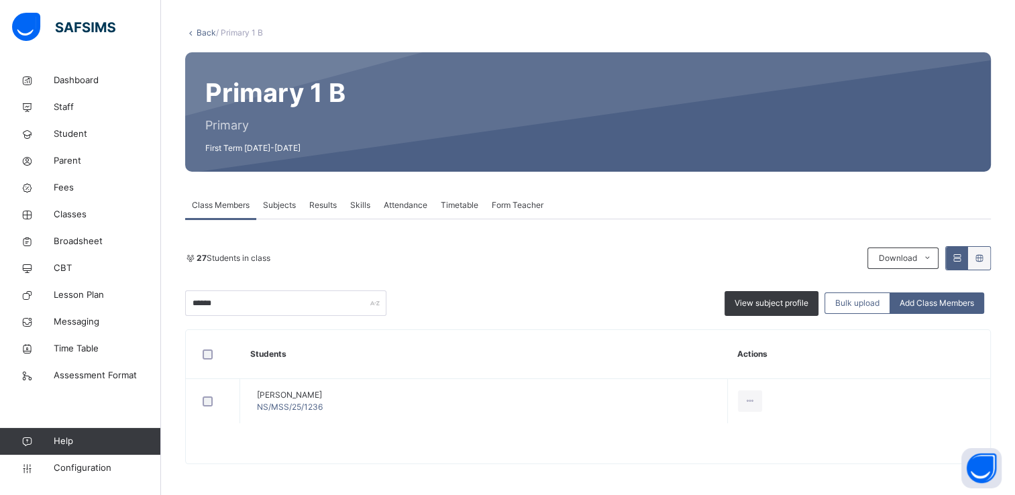
scroll to position [62, 0]
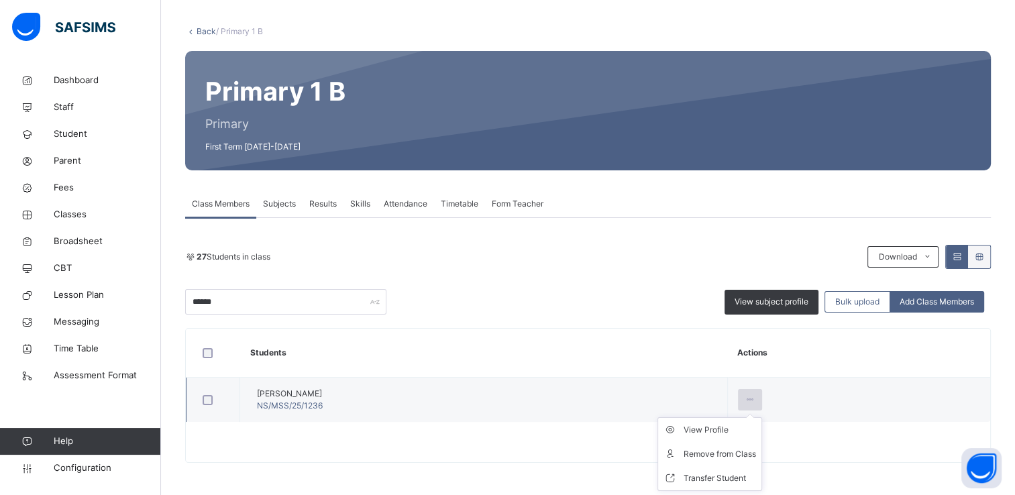
click at [756, 400] on icon at bounding box center [750, 400] width 11 height 12
click at [756, 452] on div "Remove from Class" at bounding box center [720, 453] width 72 height 13
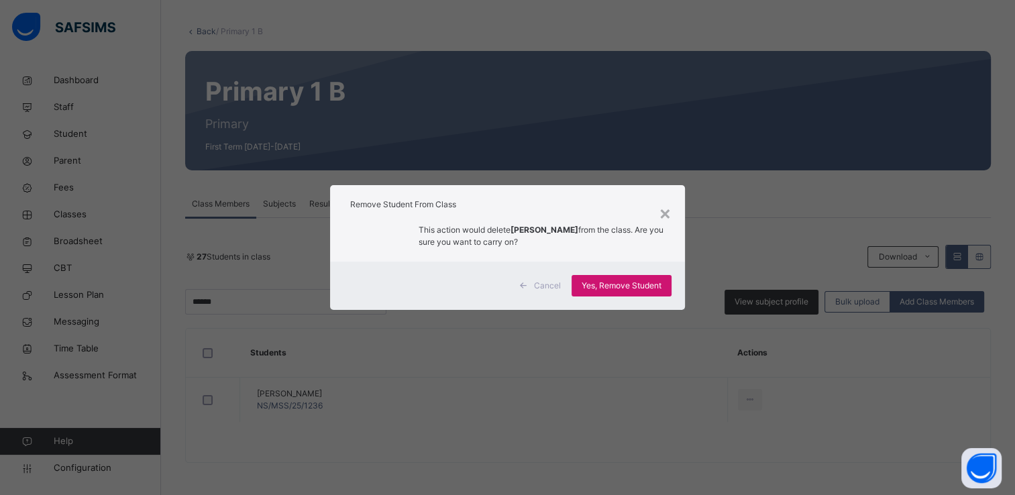
click at [621, 285] on span "Yes, Remove Student" at bounding box center [622, 286] width 80 height 12
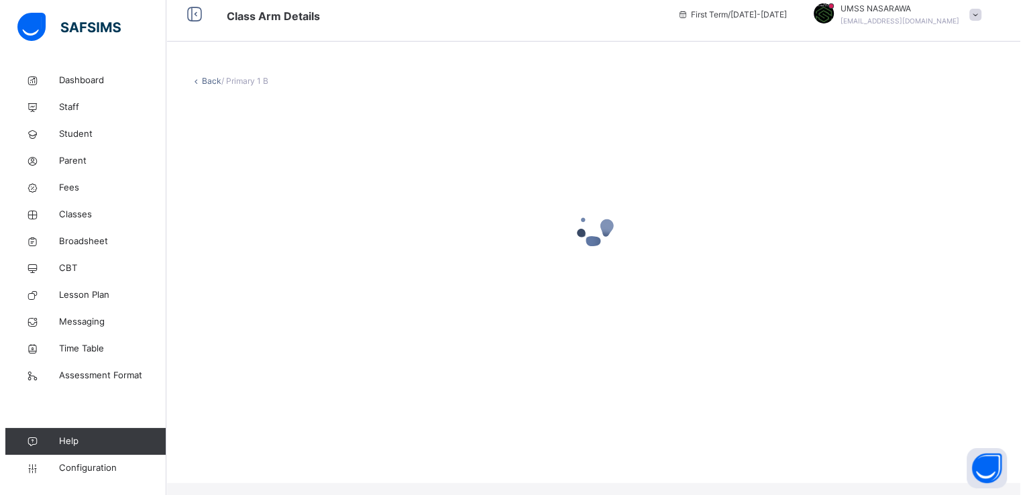
scroll to position [0, 0]
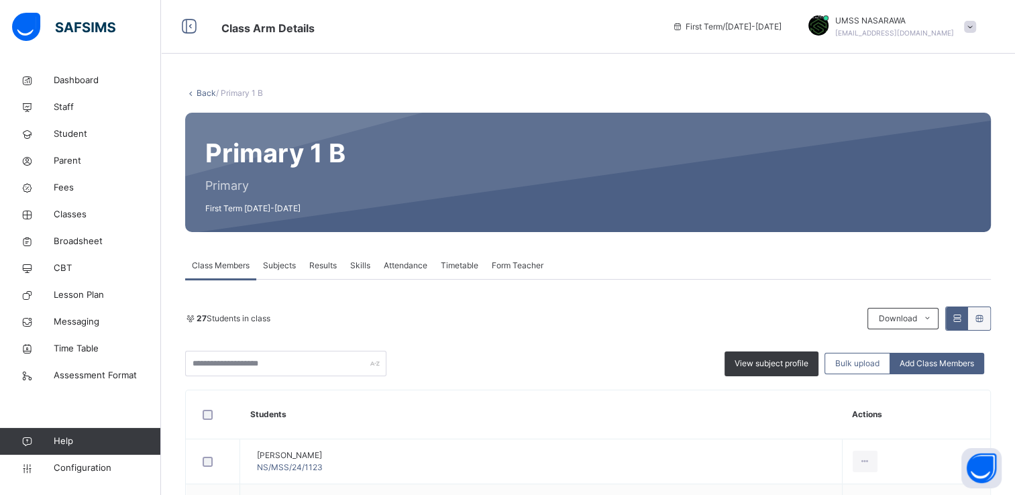
click at [207, 95] on link "Back" at bounding box center [206, 93] width 19 height 10
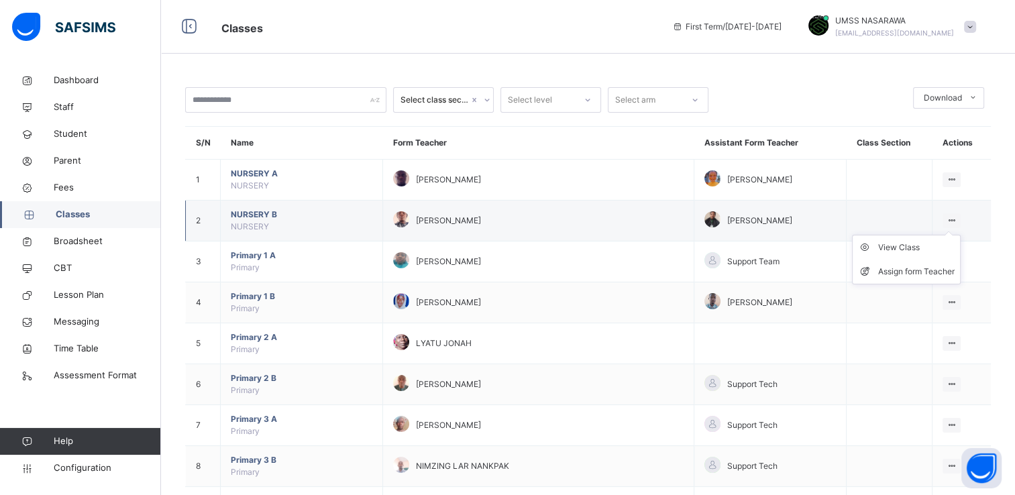
click at [956, 219] on icon at bounding box center [951, 220] width 11 height 10
click at [912, 246] on div "View Class" at bounding box center [916, 247] width 76 height 13
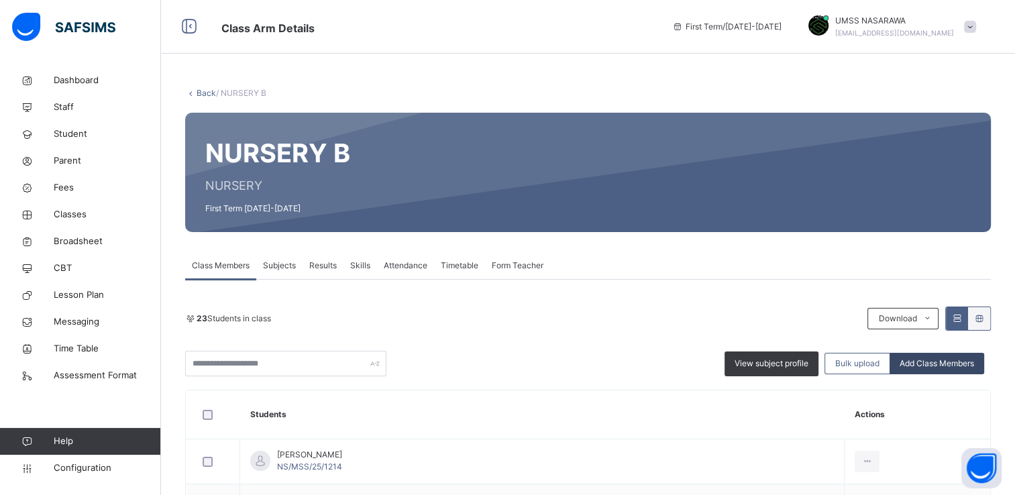
click at [934, 358] on span "Add Class Members" at bounding box center [937, 364] width 74 height 12
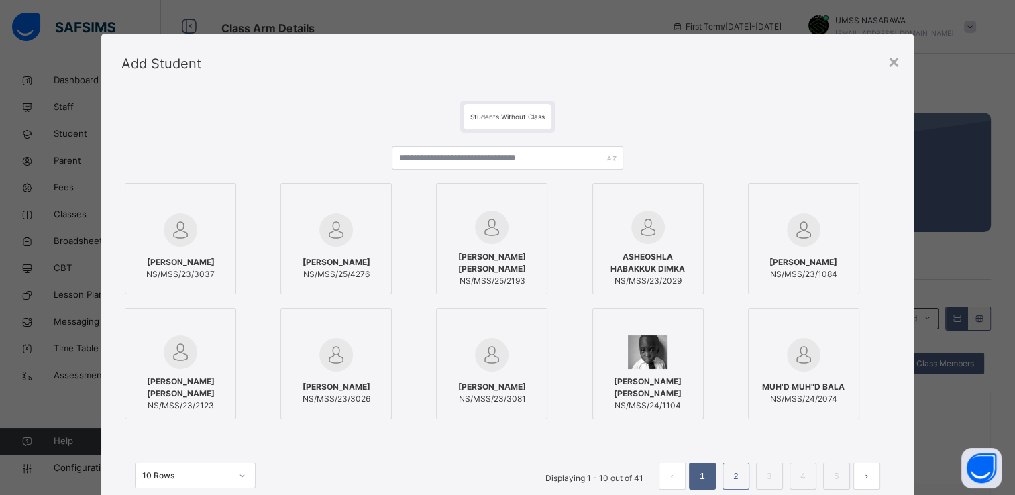
click at [733, 474] on link "2" at bounding box center [735, 476] width 13 height 17
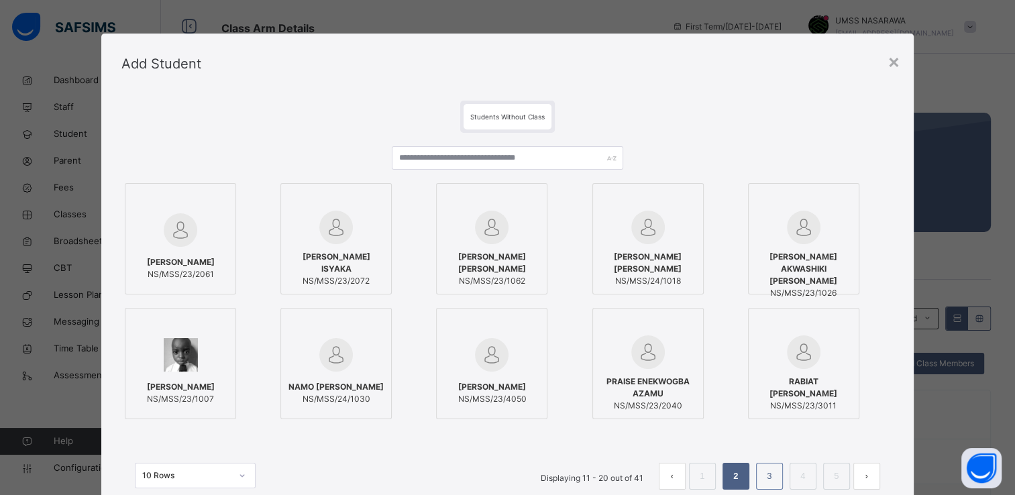
click at [770, 474] on link "3" at bounding box center [769, 476] width 13 height 17
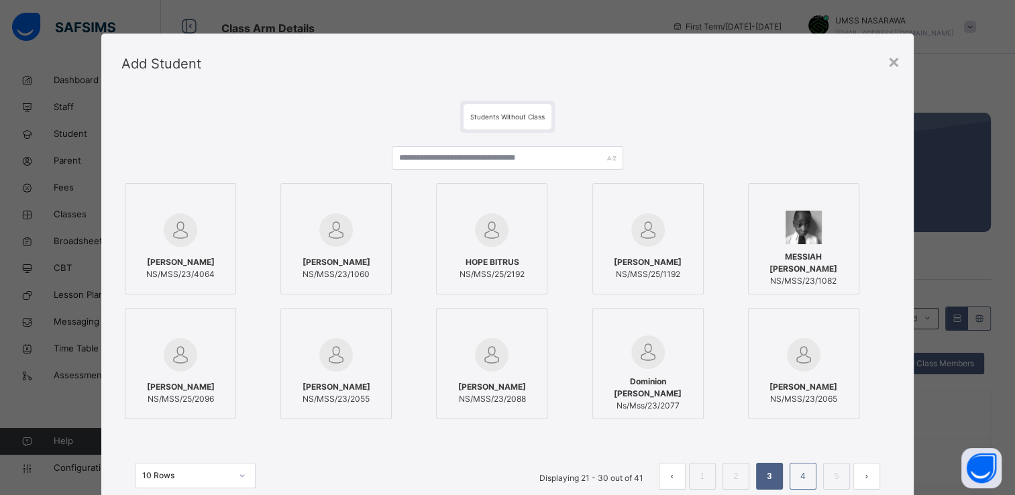
click at [807, 478] on link "4" at bounding box center [802, 476] width 13 height 17
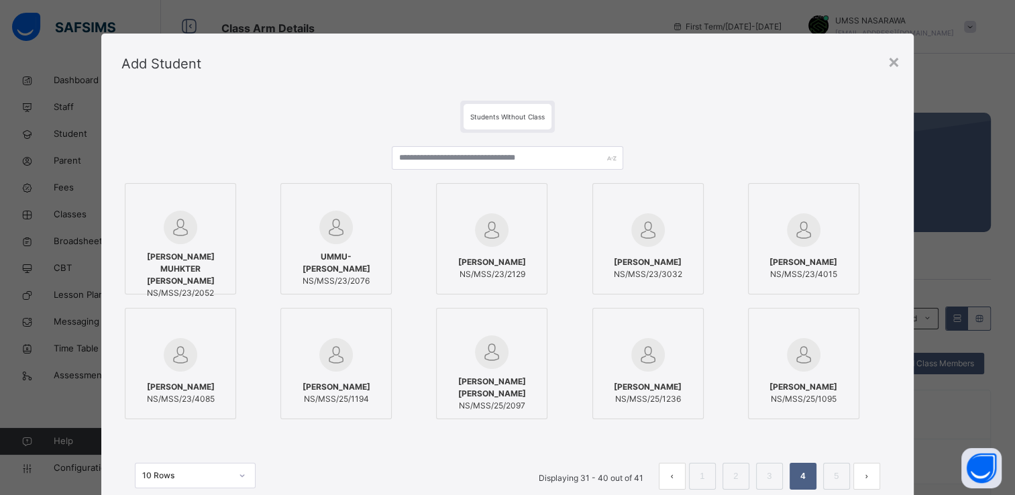
click at [678, 346] on div at bounding box center [648, 354] width 97 height 39
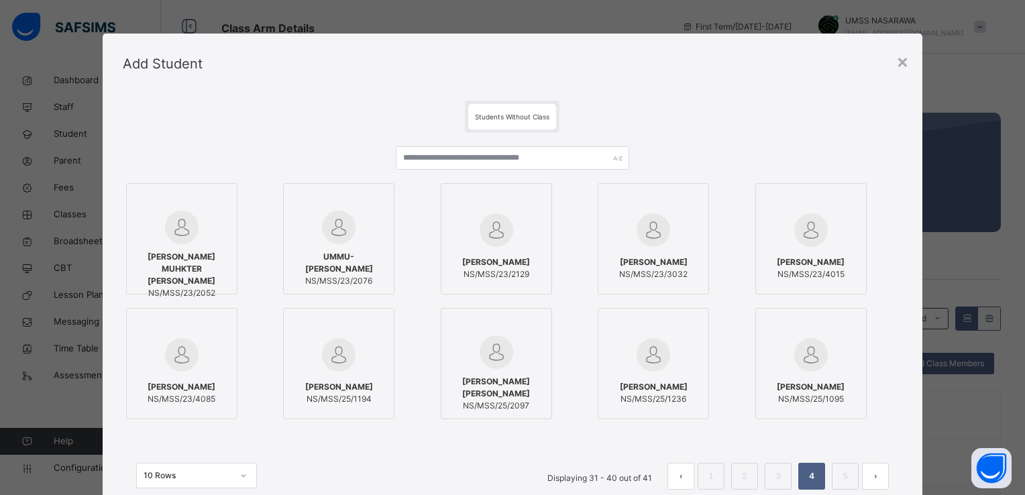
click at [908, 422] on div "Students Without Class RUSHDA MUHKTER MOHAMMED NS/MSS/23/2052 UMMU-SALMA LIMAN …" at bounding box center [513, 308] width 820 height 429
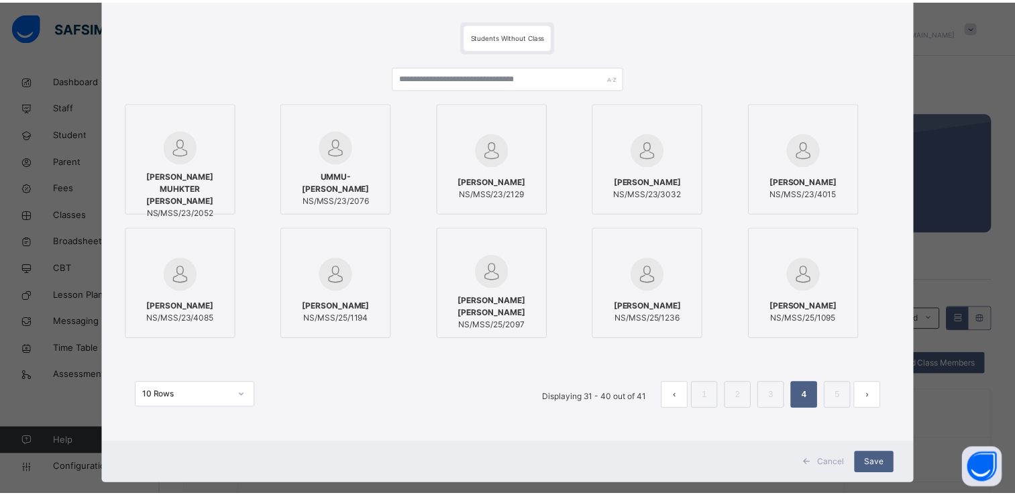
scroll to position [103, 0]
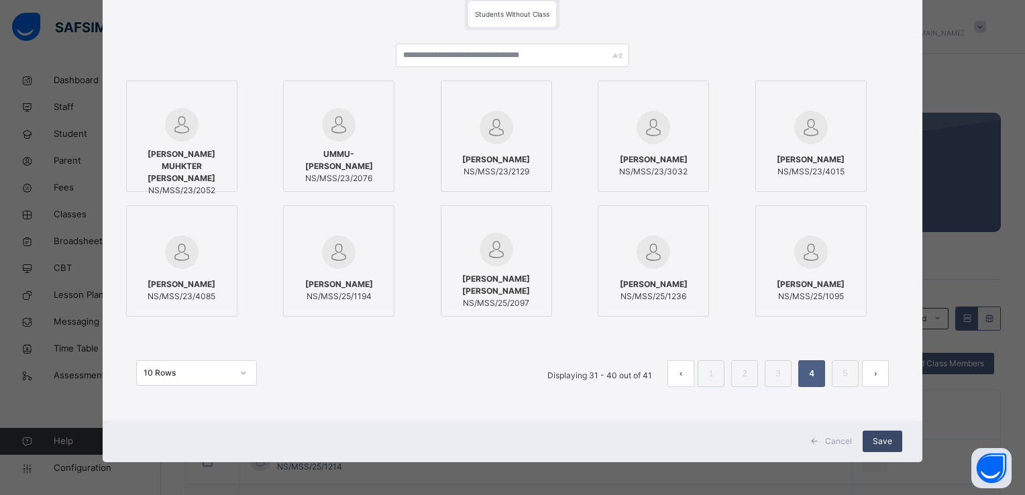
click at [875, 443] on span "Save" at bounding box center [882, 441] width 19 height 12
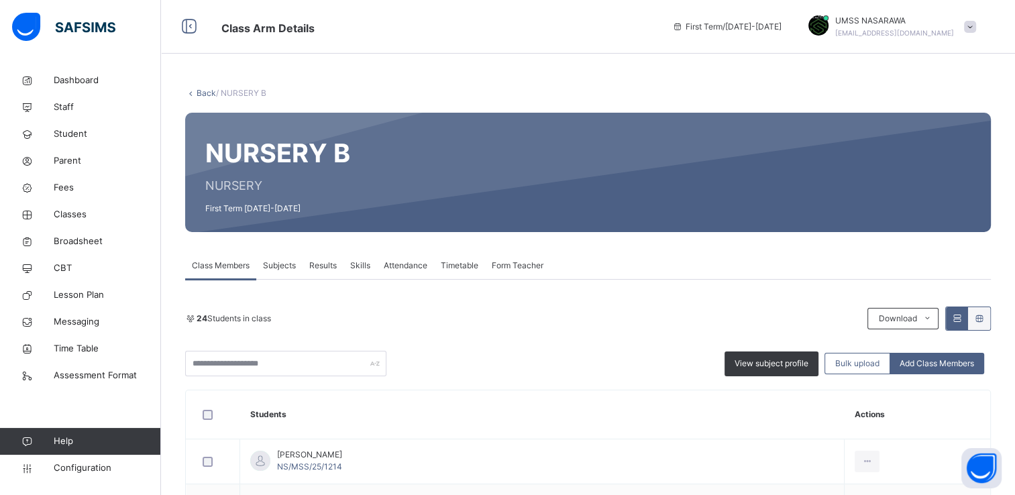
click at [207, 95] on link "Back" at bounding box center [206, 93] width 19 height 10
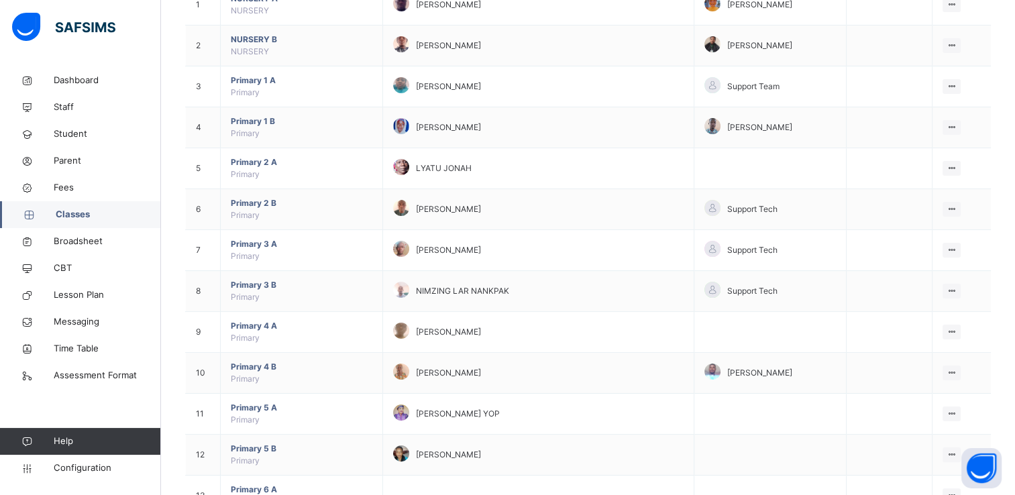
scroll to position [188, 0]
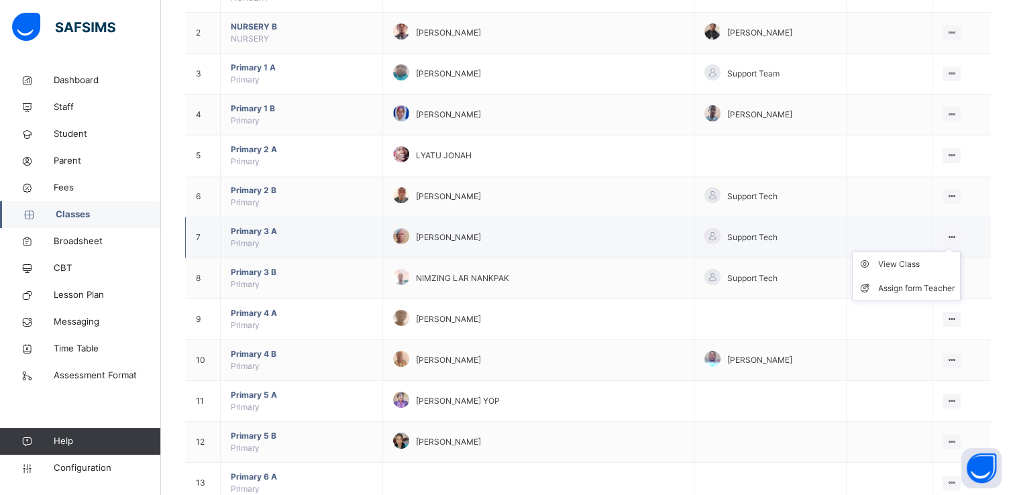
click at [953, 235] on icon at bounding box center [951, 237] width 11 height 10
click at [911, 262] on div "View Class" at bounding box center [916, 264] width 76 height 13
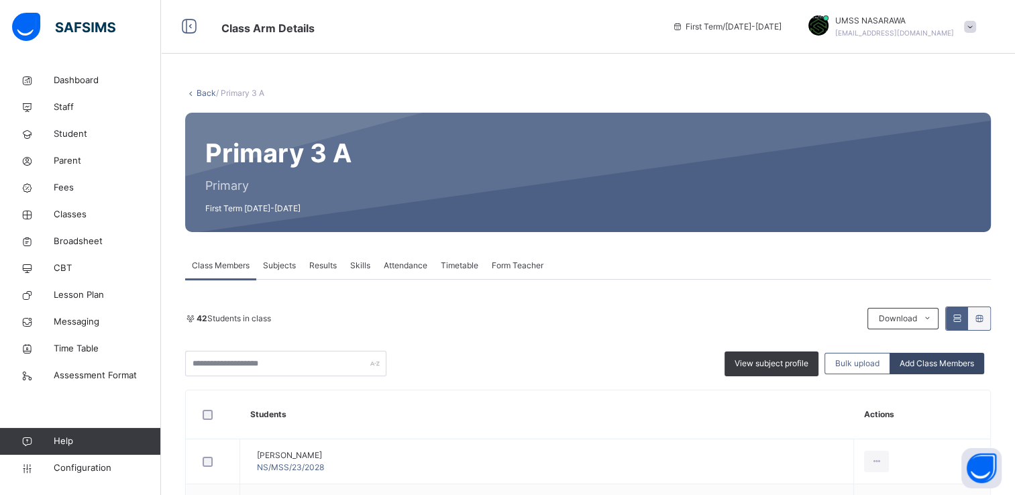
click at [961, 356] on div "Add Class Members" at bounding box center [936, 363] width 95 height 21
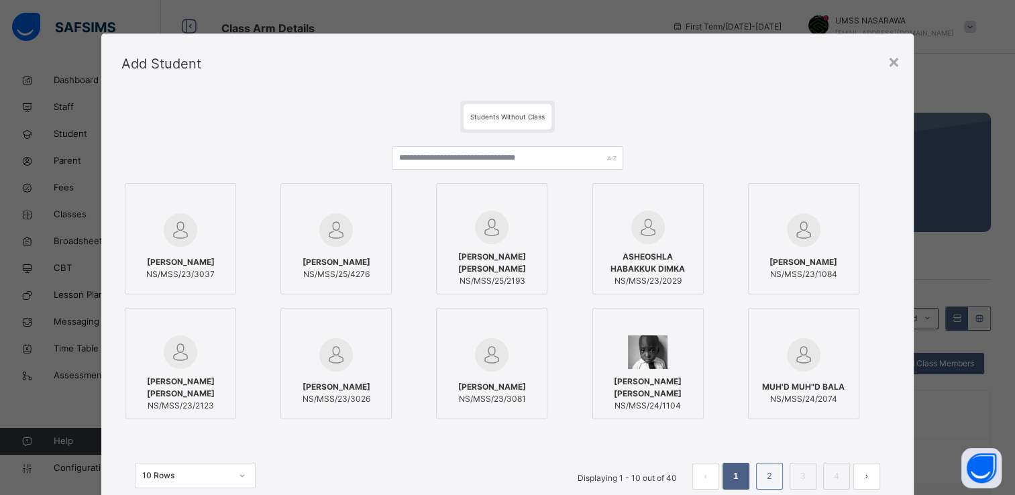
click at [771, 477] on link "2" at bounding box center [769, 476] width 13 height 17
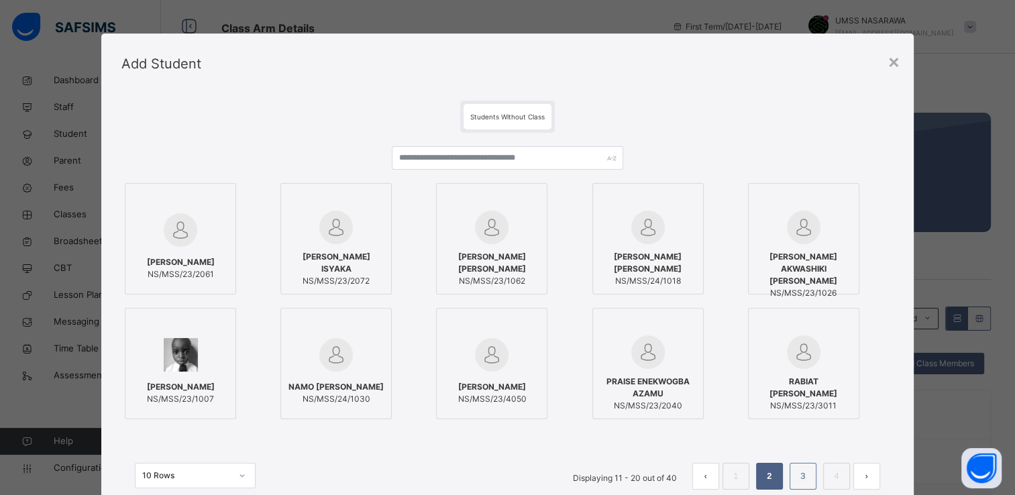
click at [795, 477] on li "3" at bounding box center [803, 476] width 27 height 27
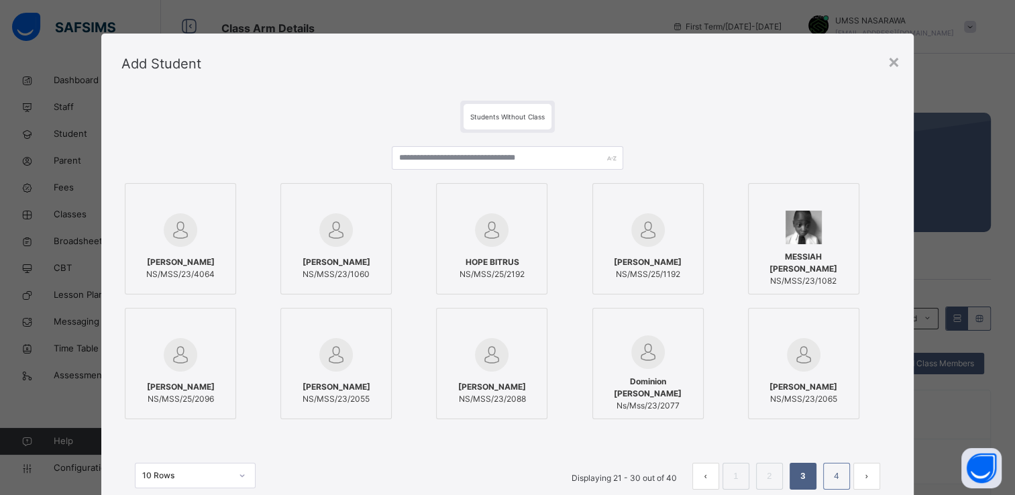
click at [837, 479] on link "4" at bounding box center [836, 476] width 13 height 17
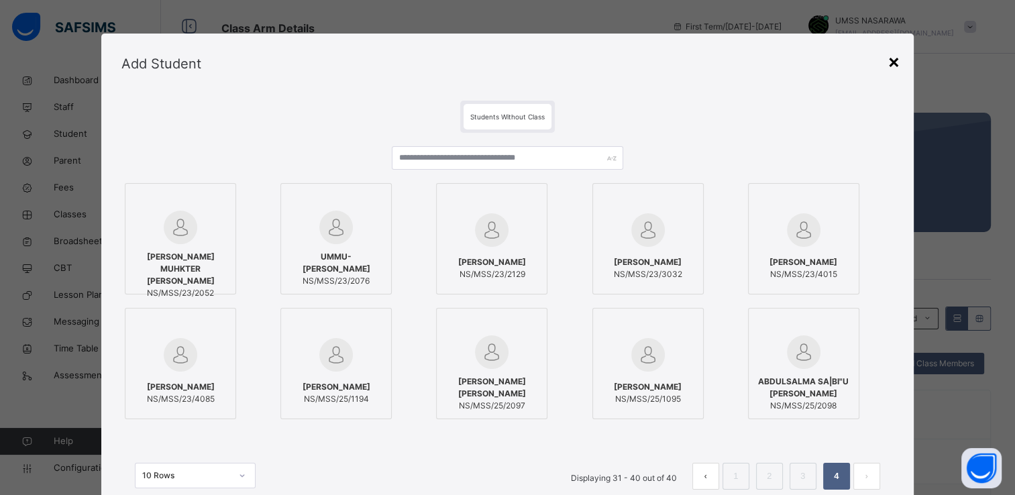
click at [896, 62] on div "×" at bounding box center [893, 61] width 13 height 28
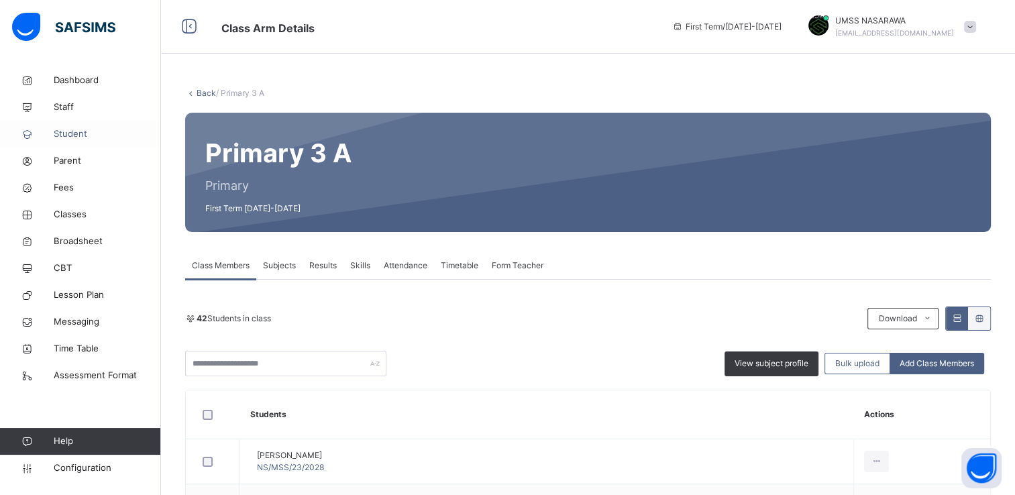
click at [66, 131] on span "Student" at bounding box center [107, 133] width 107 height 13
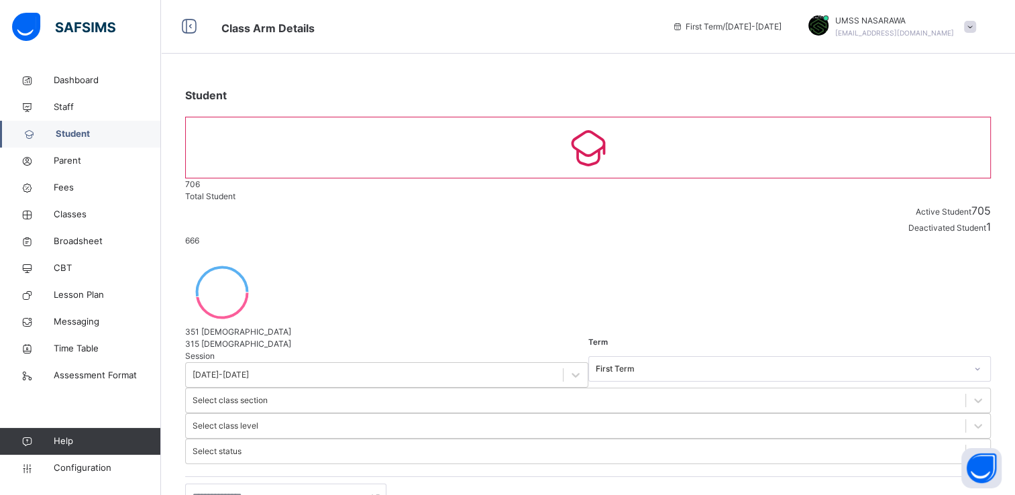
select select "**"
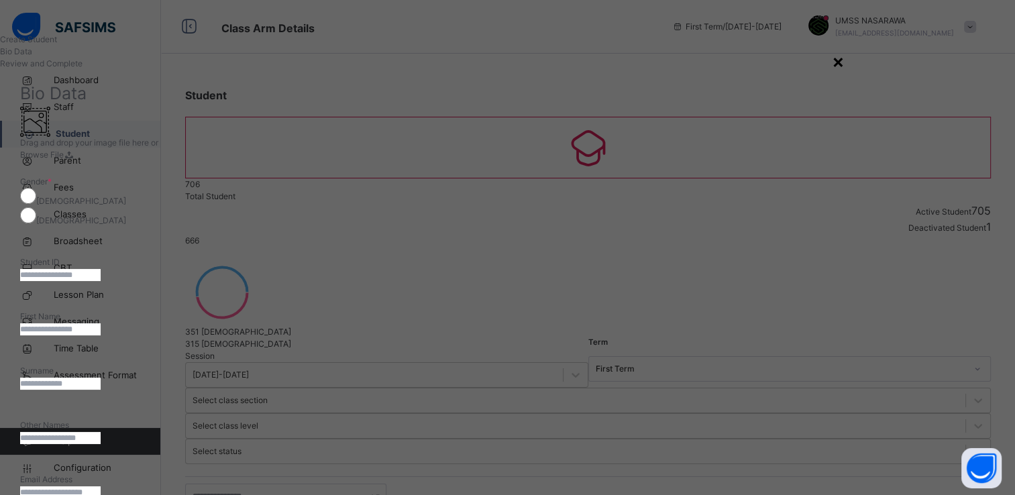
click at [845, 60] on div "×" at bounding box center [838, 61] width 13 height 28
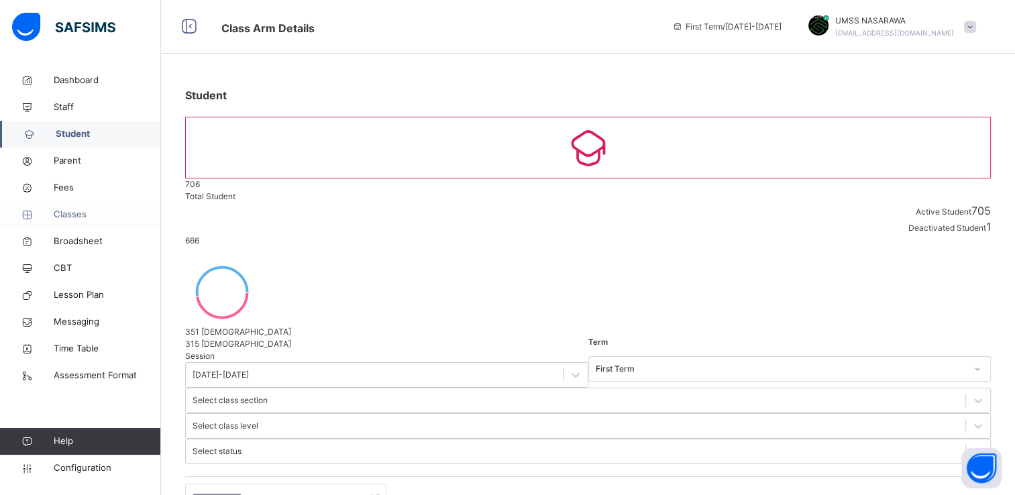
click at [72, 219] on span "Classes" at bounding box center [107, 214] width 107 height 13
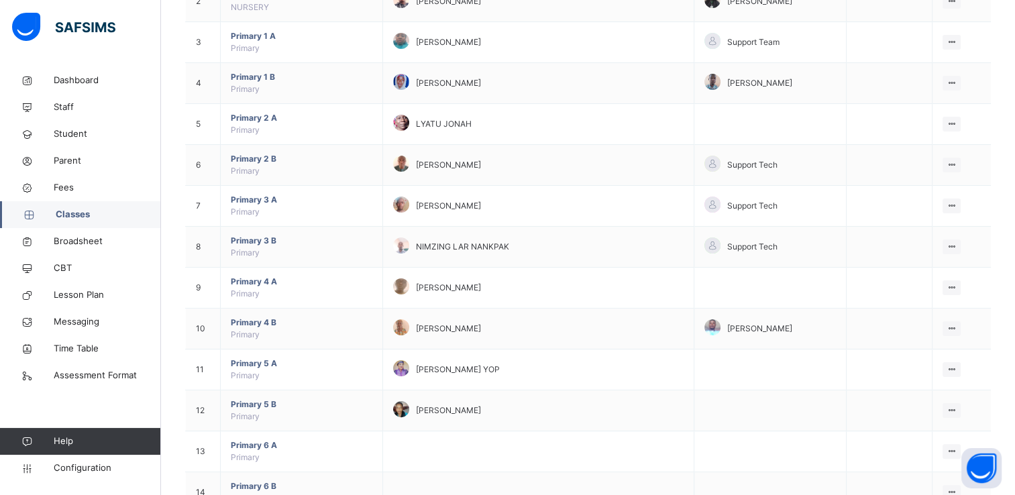
scroll to position [232, 0]
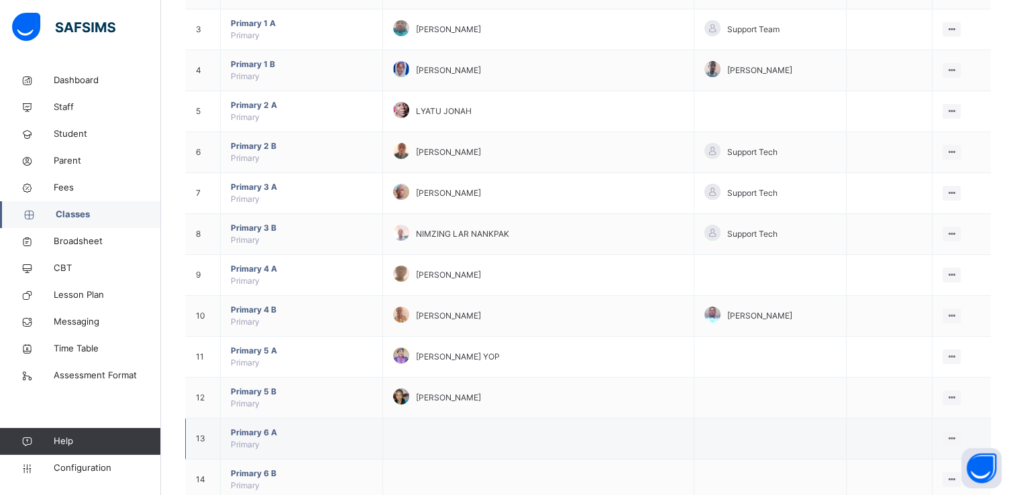
click at [821, 447] on td at bounding box center [770, 439] width 152 height 41
